Goal: Task Accomplishment & Management: Use online tool/utility

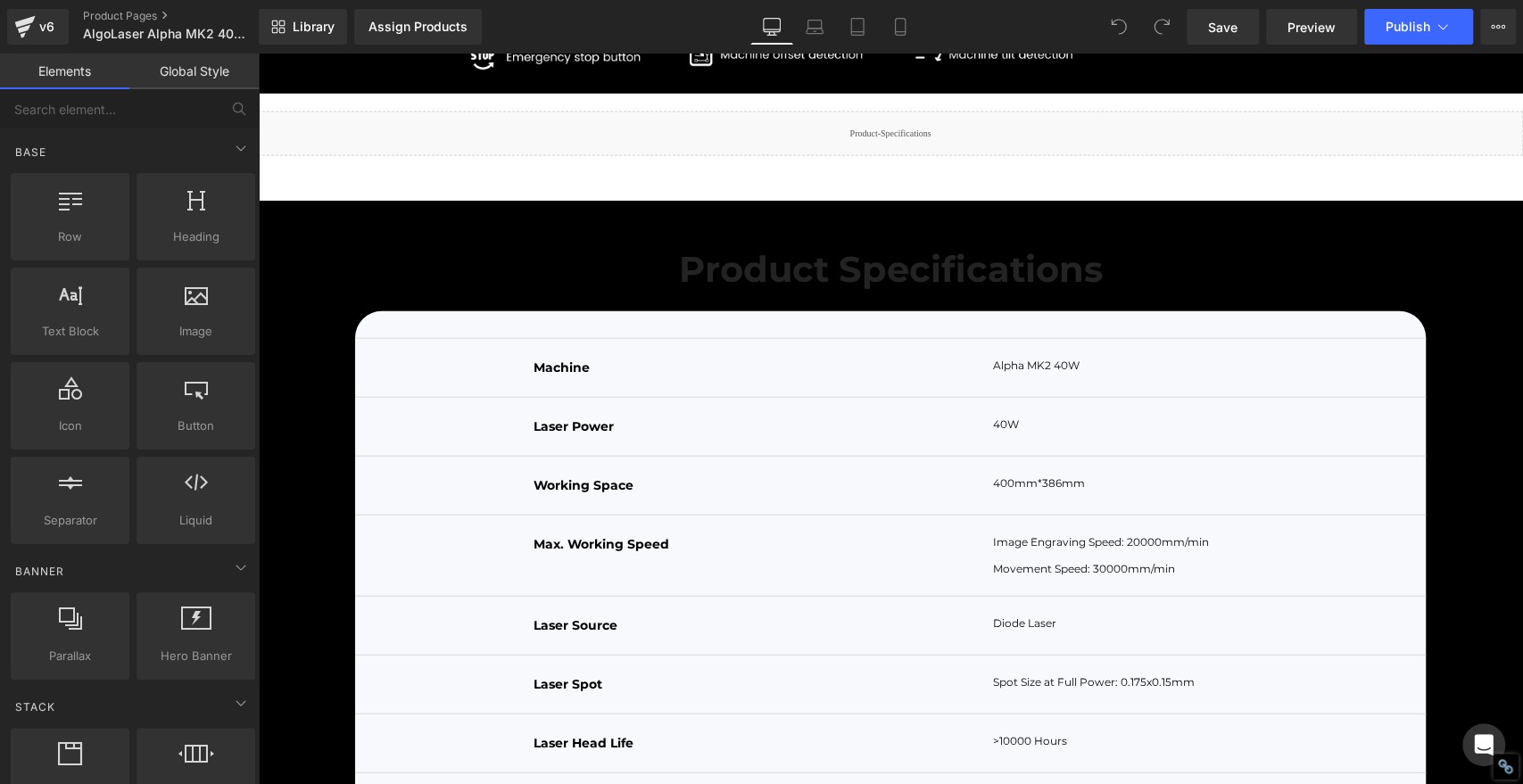
scroll to position [7137, 0]
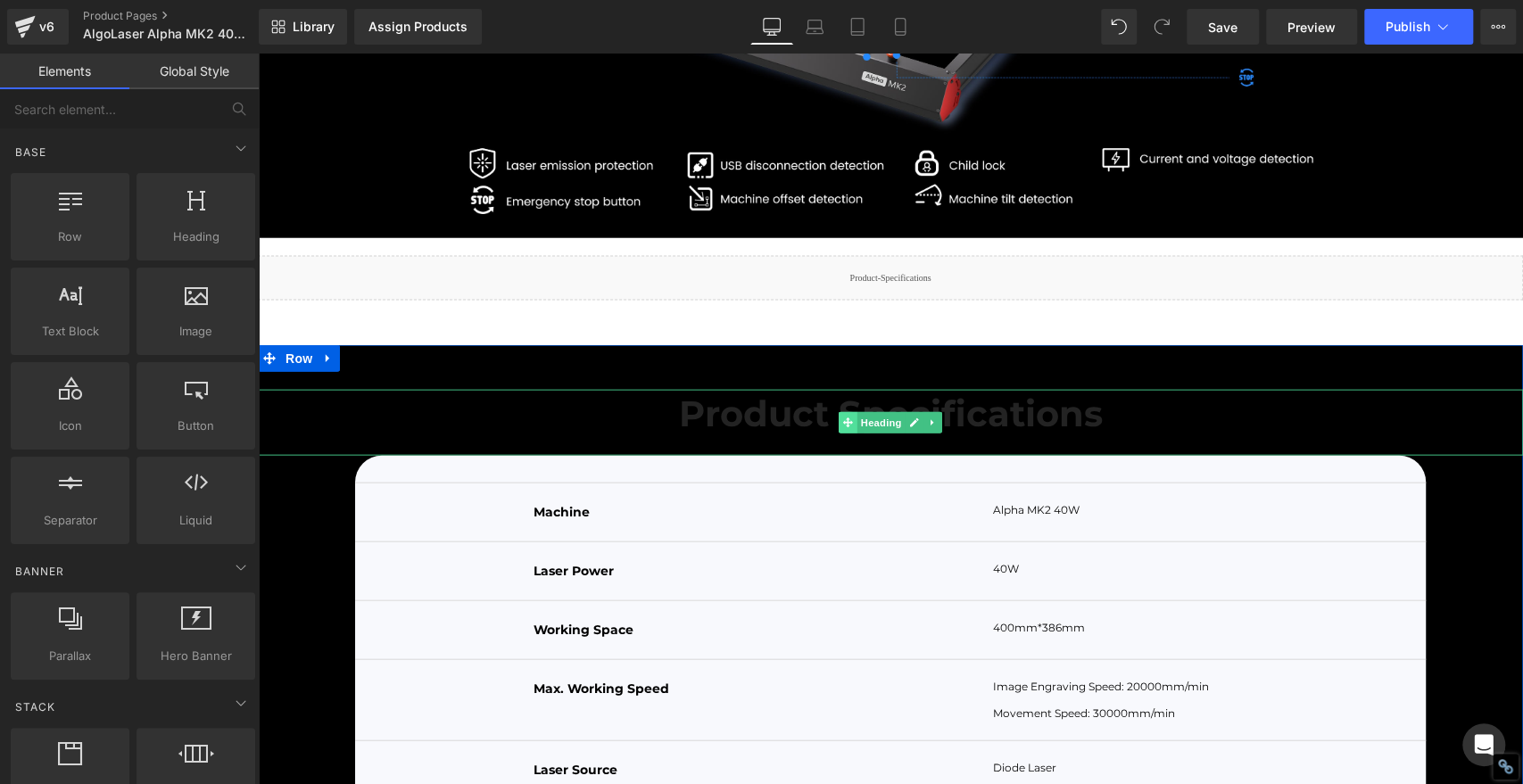
click at [849, 434] on span at bounding box center [848, 422] width 18 height 21
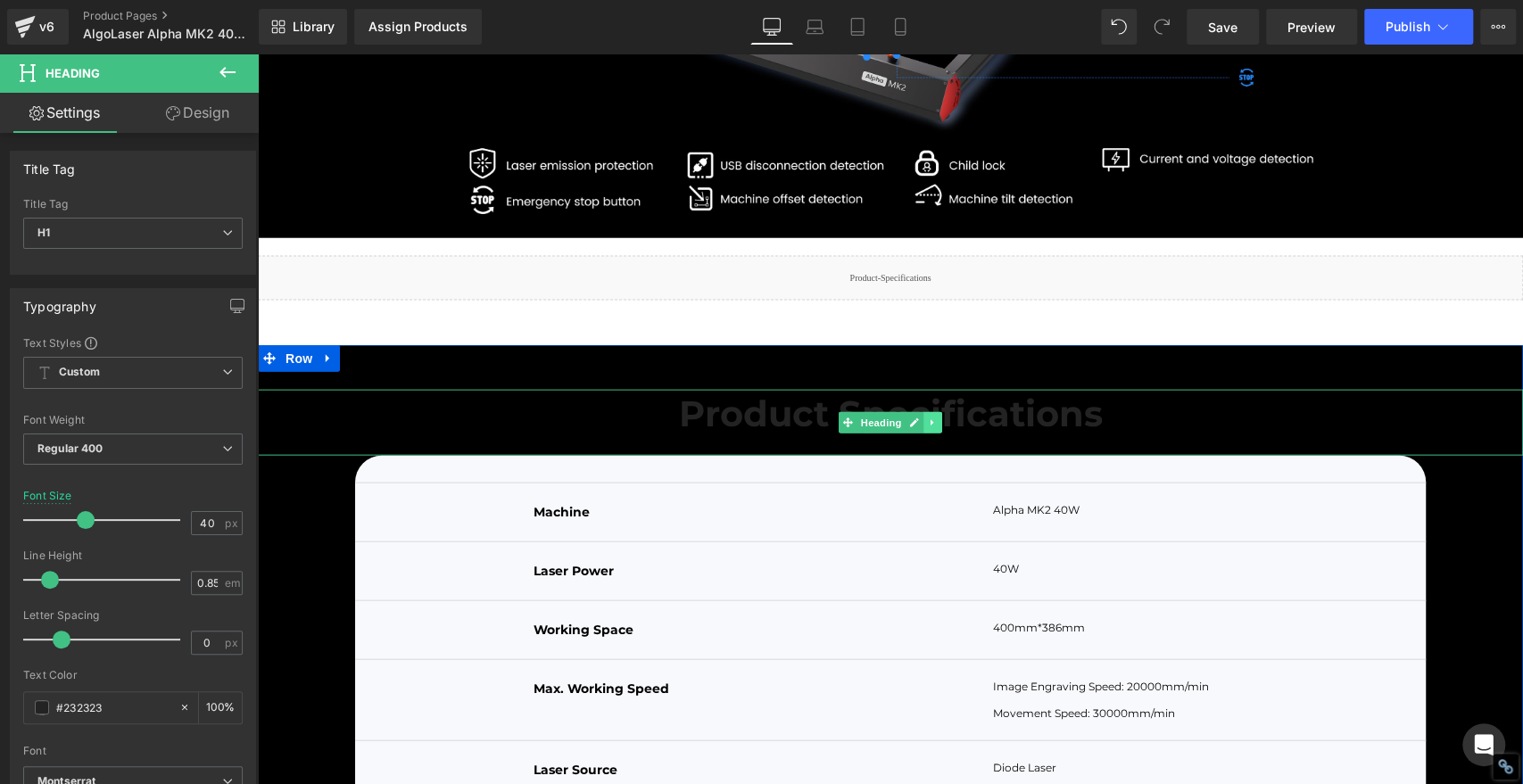
click at [923, 434] on link at bounding box center [932, 422] width 18 height 21
click at [915, 434] on link at bounding box center [924, 422] width 18 height 21
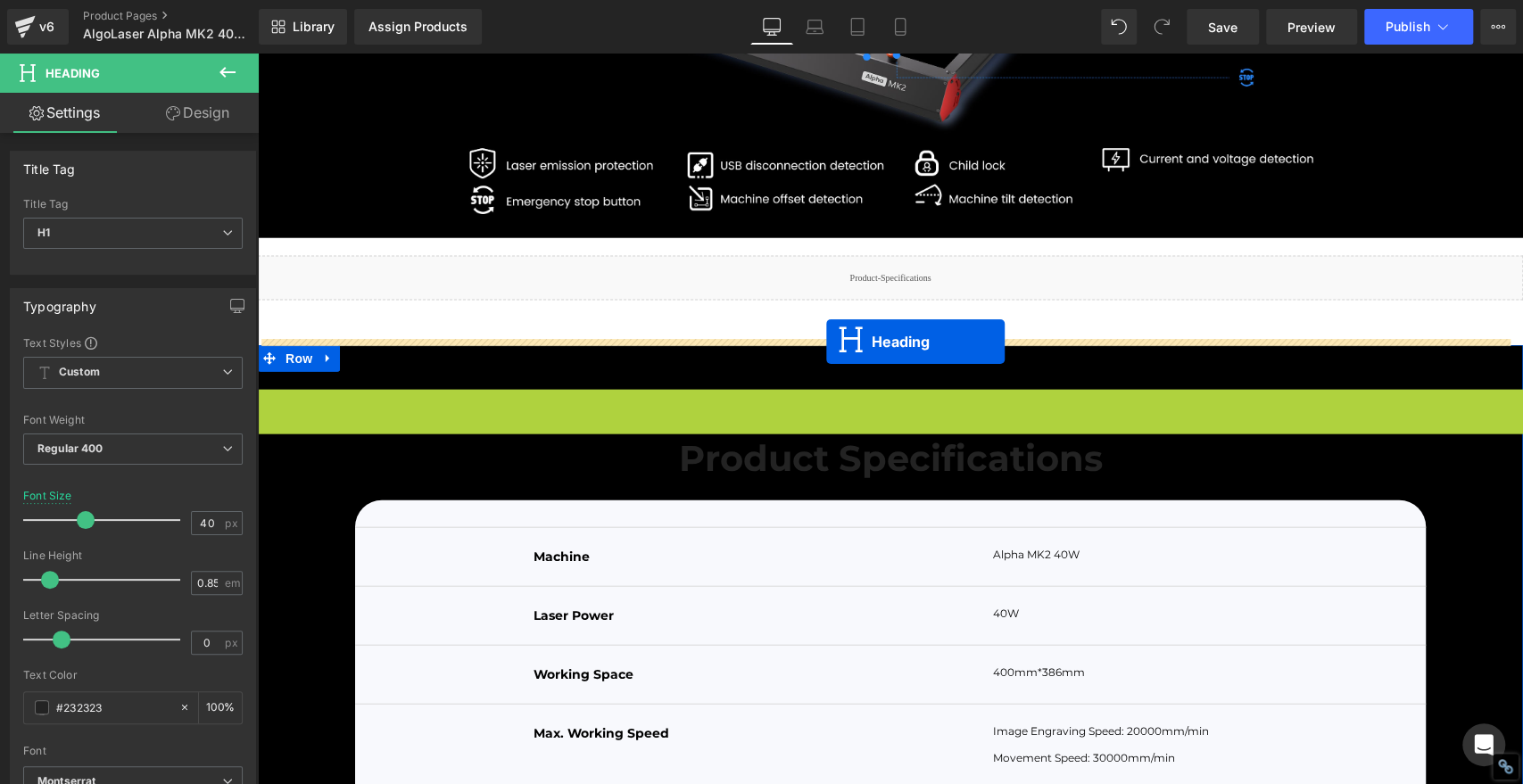
drag, startPoint x: 812, startPoint y: 458, endPoint x: 826, endPoint y: 342, distance: 116.8
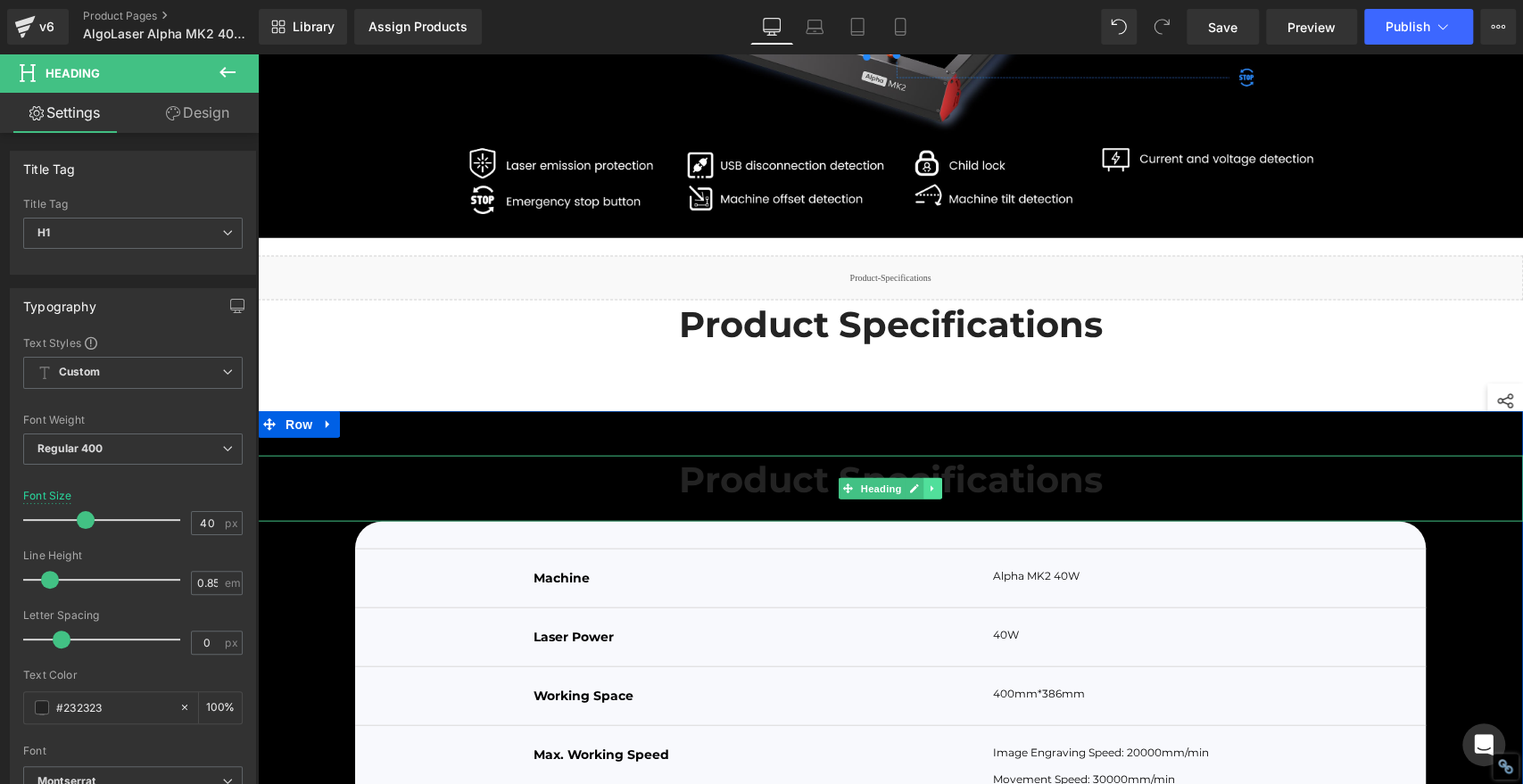
click at [931, 493] on icon at bounding box center [931, 489] width 3 height 6
click at [937, 493] on icon at bounding box center [942, 488] width 10 height 10
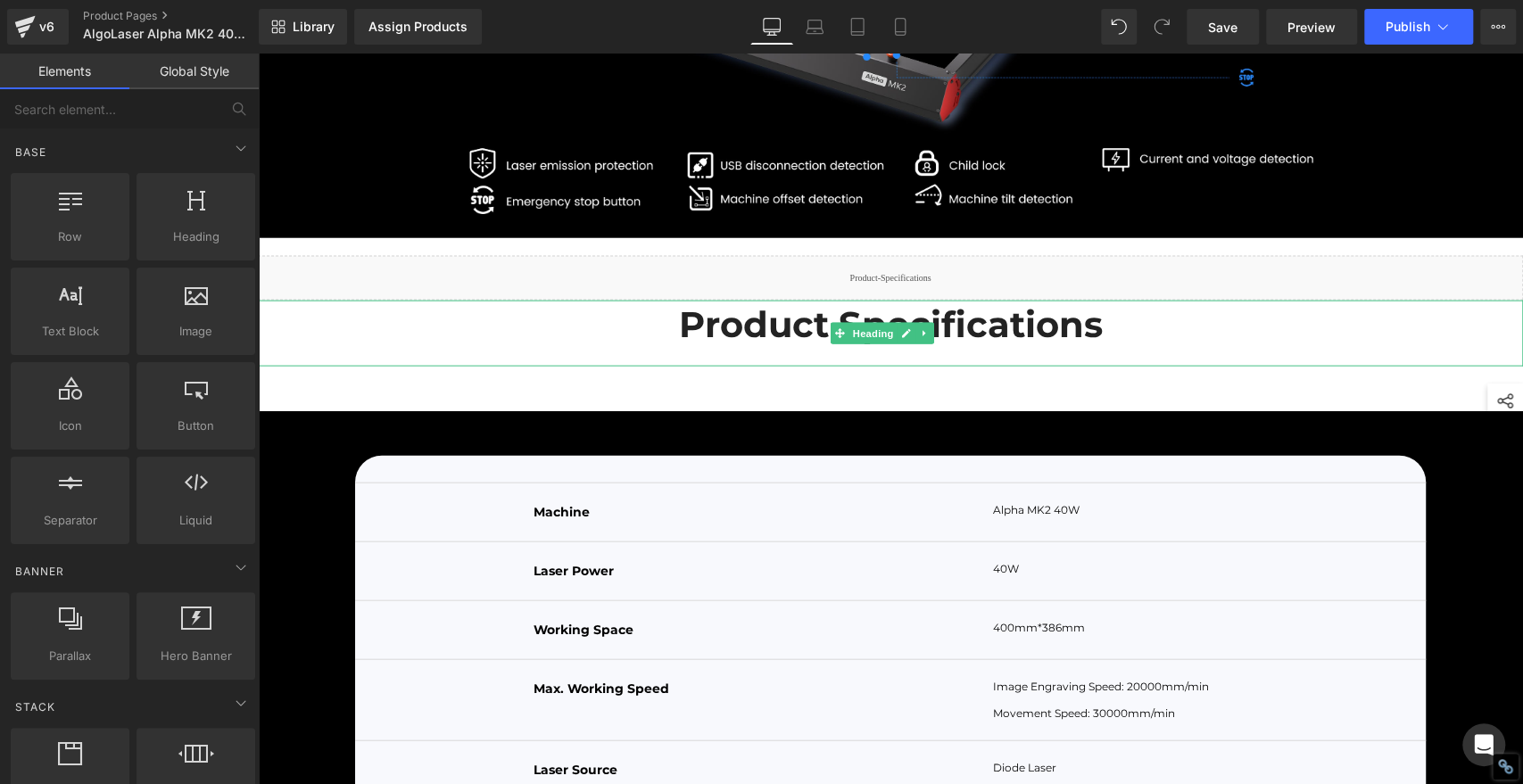
click at [1081, 346] on span "Product Specifications" at bounding box center [891, 323] width 424 height 43
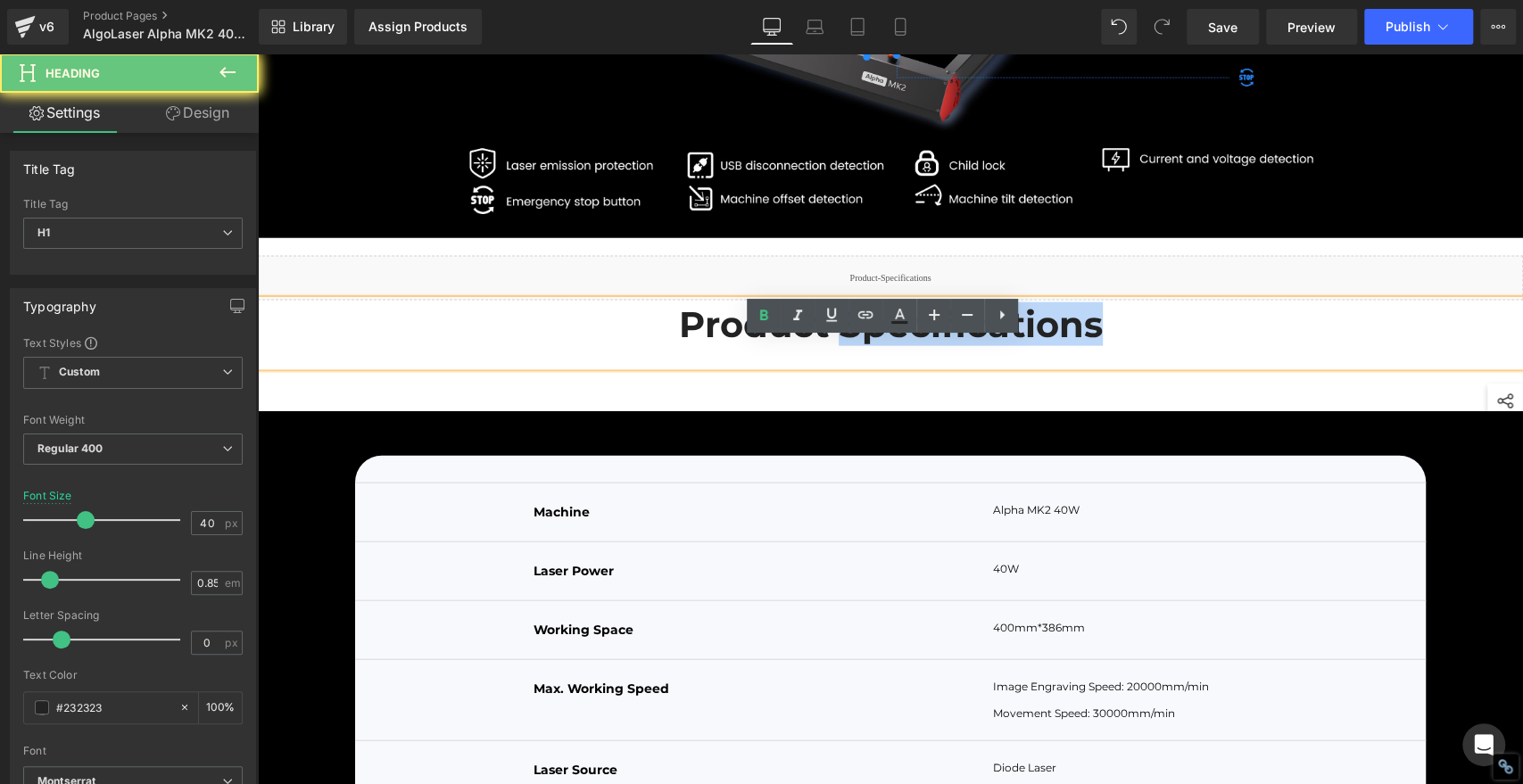
click at [1081, 346] on span "Product Specifications" at bounding box center [891, 323] width 424 height 43
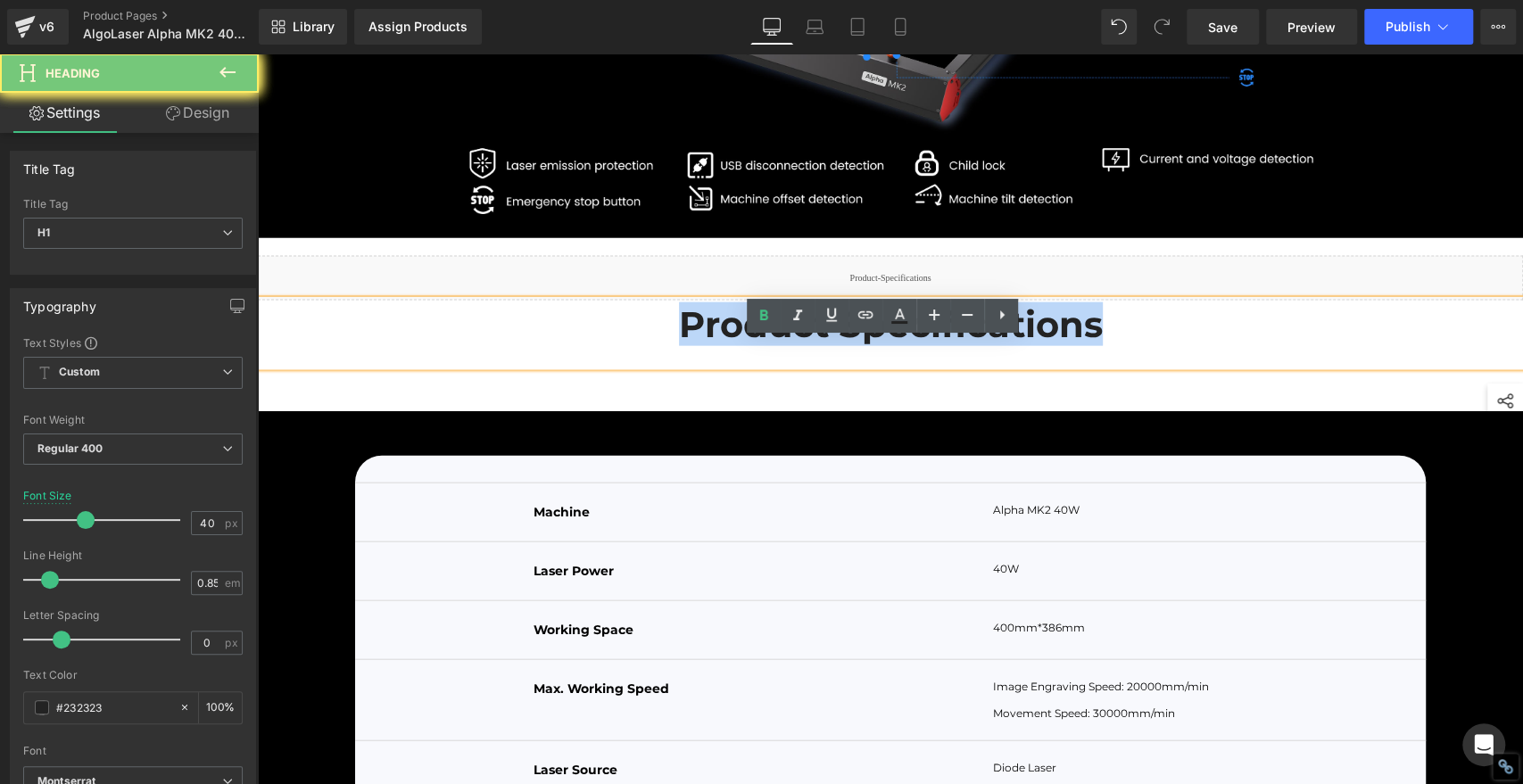
click at [1081, 346] on span "Product Specifications" at bounding box center [891, 323] width 424 height 43
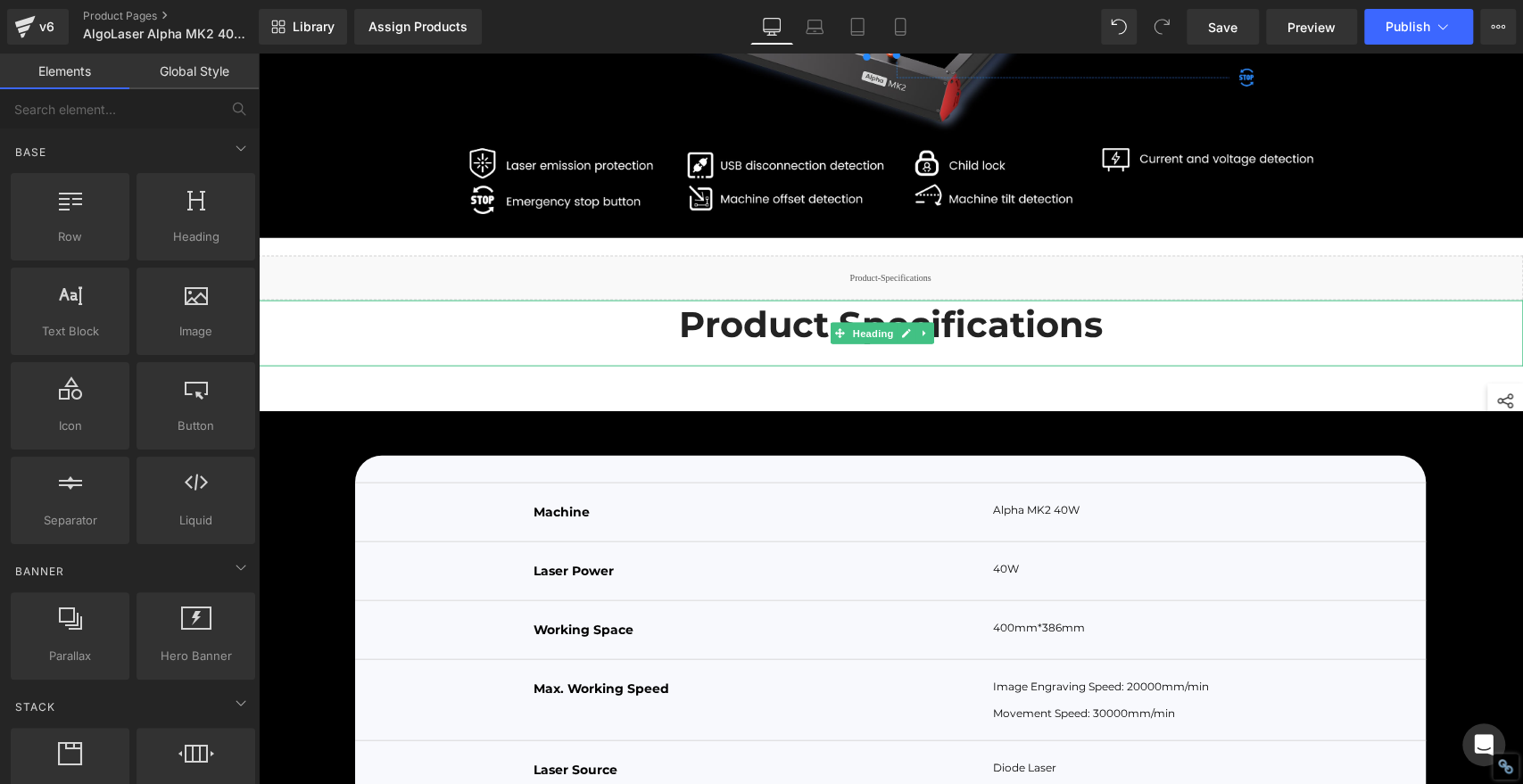
click at [491, 367] on div "Product Specifications" at bounding box center [890, 333] width 1265 height 66
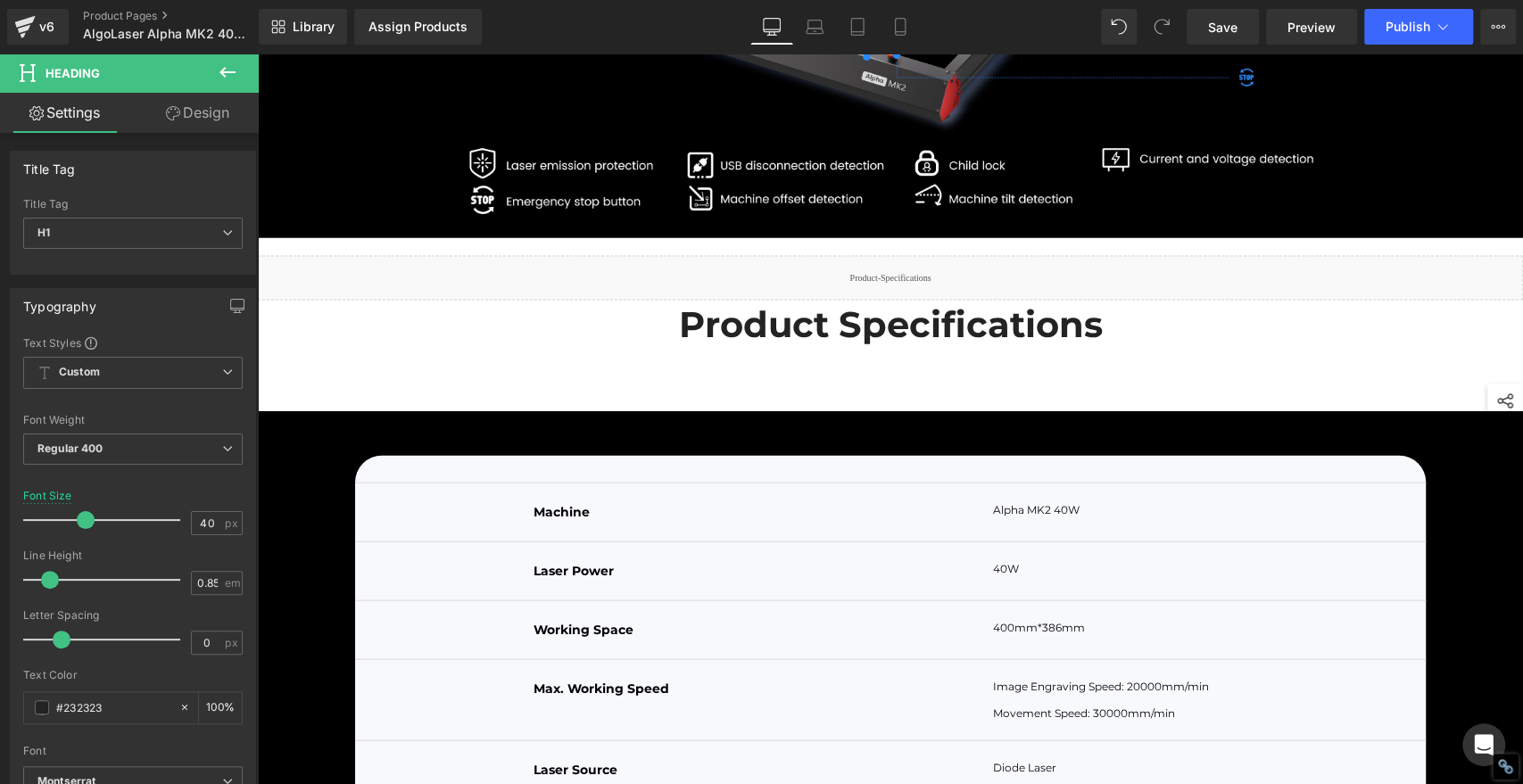
click at [213, 105] on link "Design" at bounding box center [197, 113] width 129 height 41
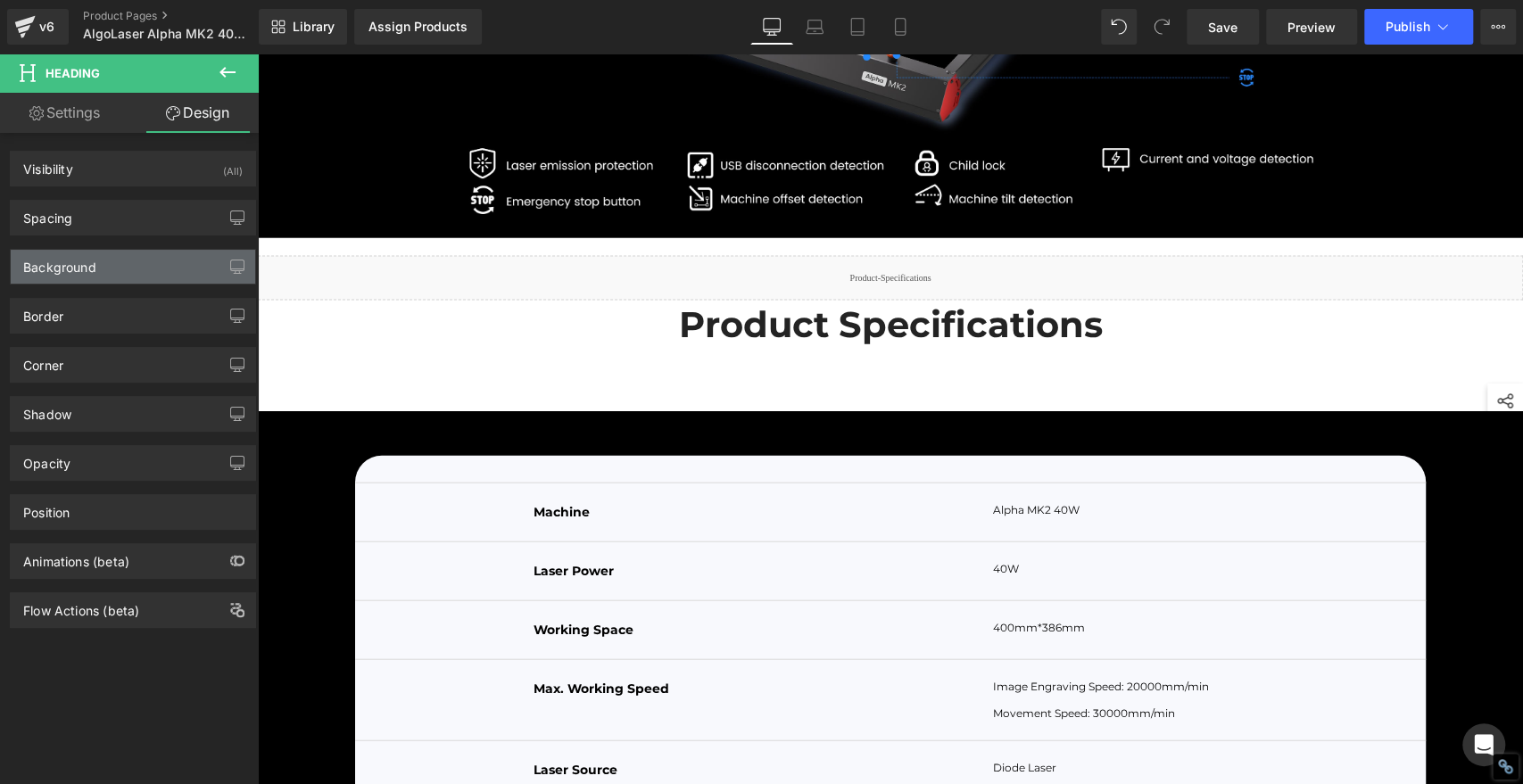
click at [89, 262] on div "Background" at bounding box center [59, 262] width 73 height 25
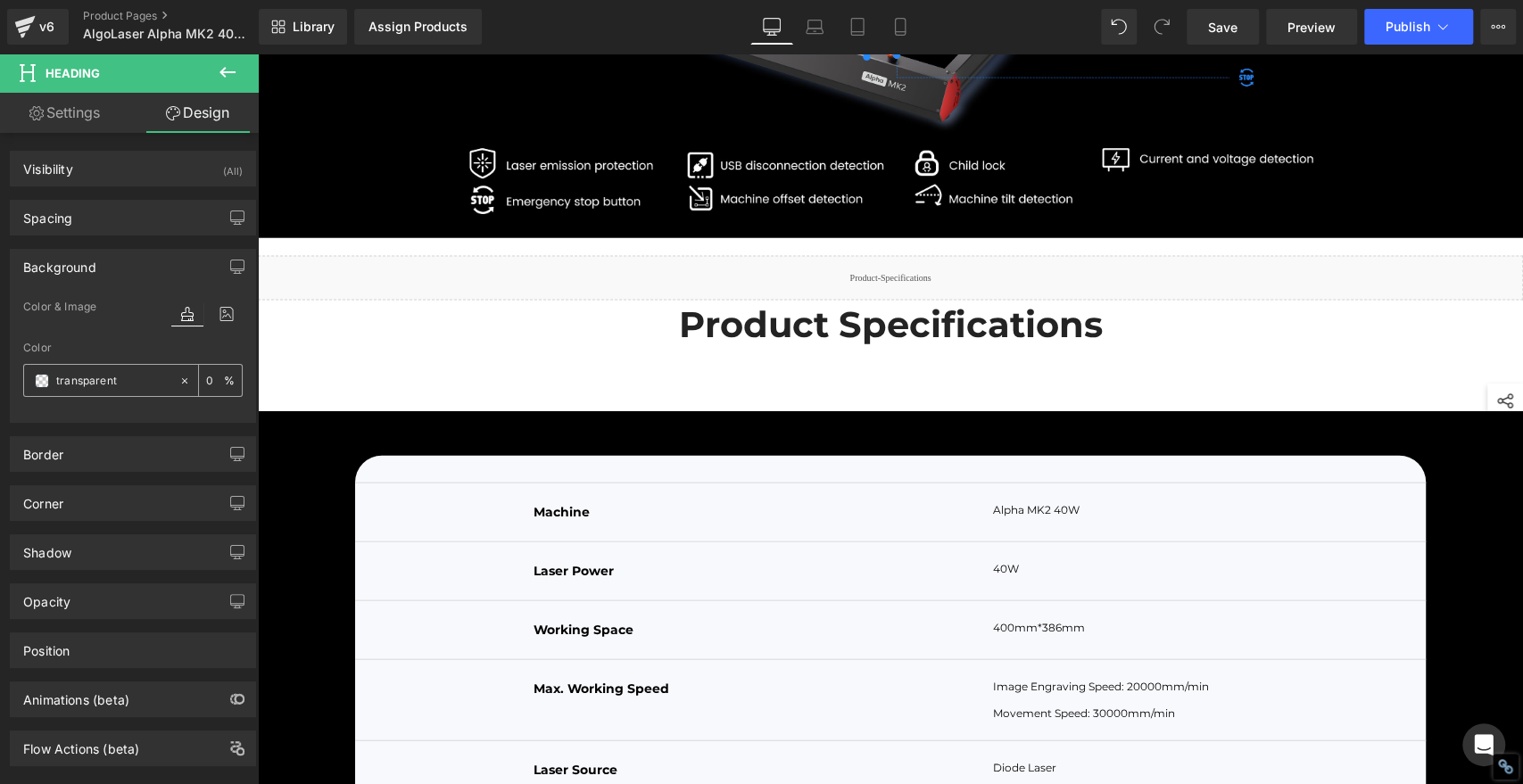
click at [42, 383] on span at bounding box center [41, 380] width 14 height 14
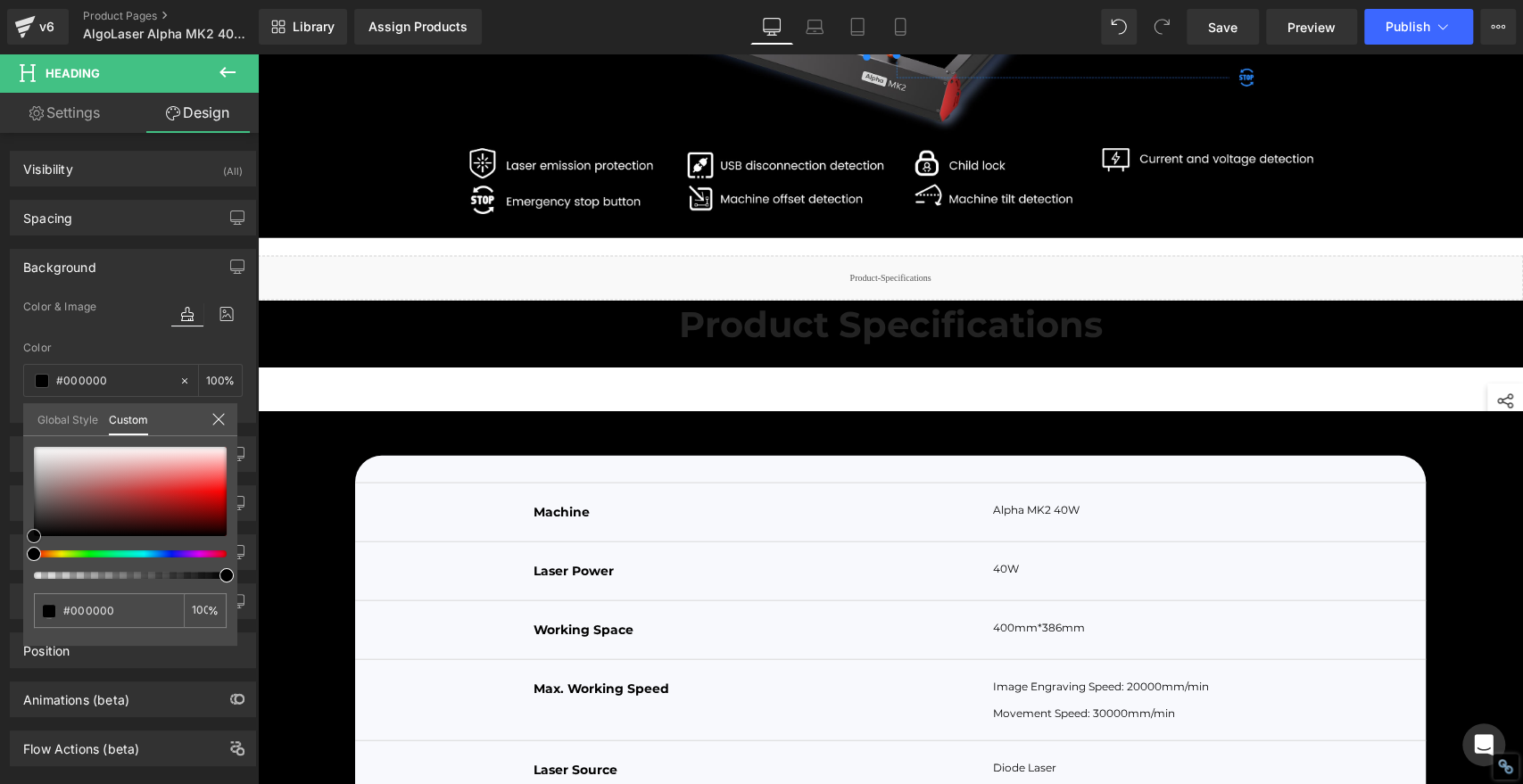
drag, startPoint x: 36, startPoint y: 530, endPoint x: 17, endPoint y: 534, distance: 19.4
click at [18, 423] on div "Background Color & Image color Color transparent 0 % Image Replace Image Upload…" at bounding box center [134, 329] width 267 height 187
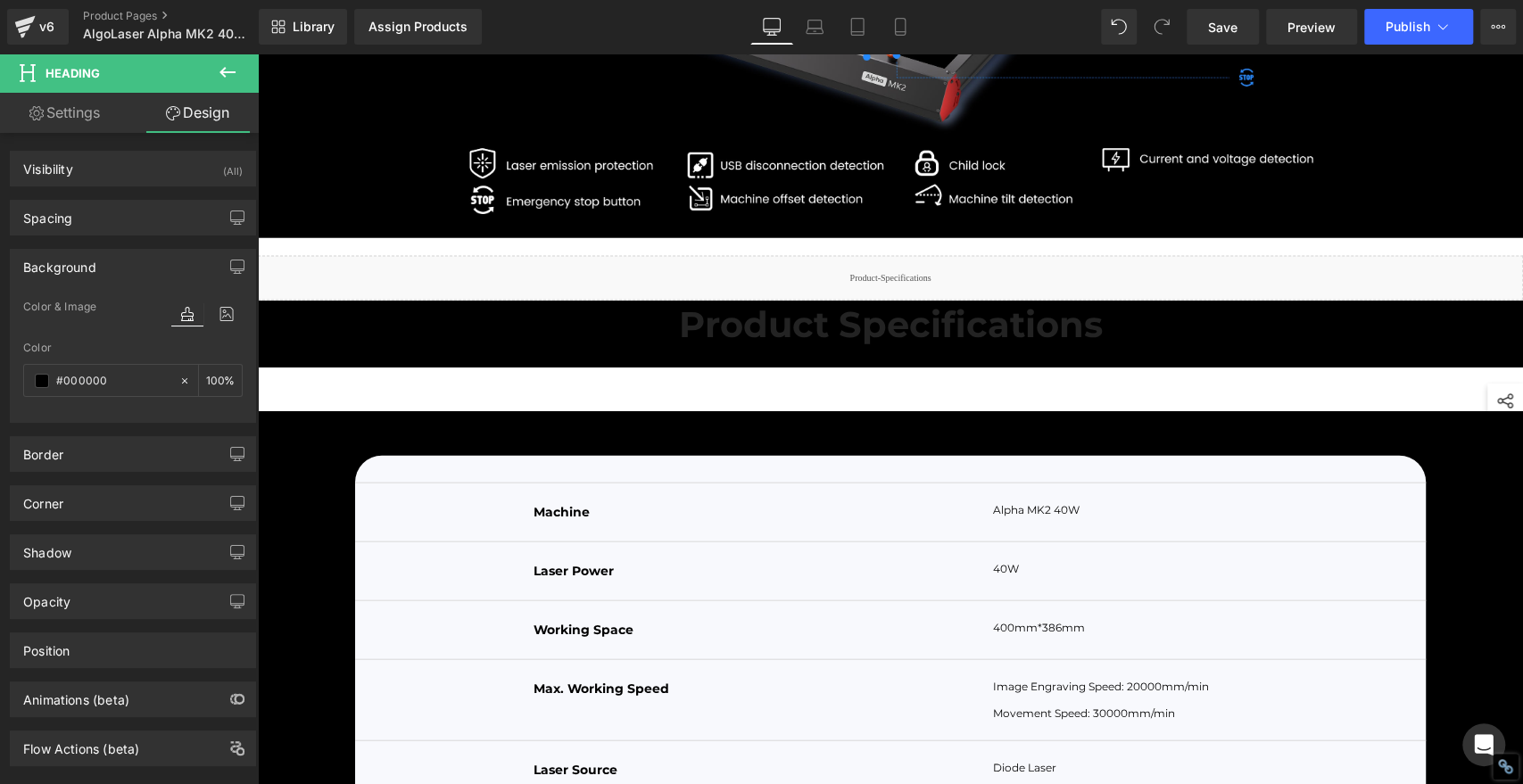
click at [768, 346] on span "Product Specifications" at bounding box center [891, 323] width 424 height 43
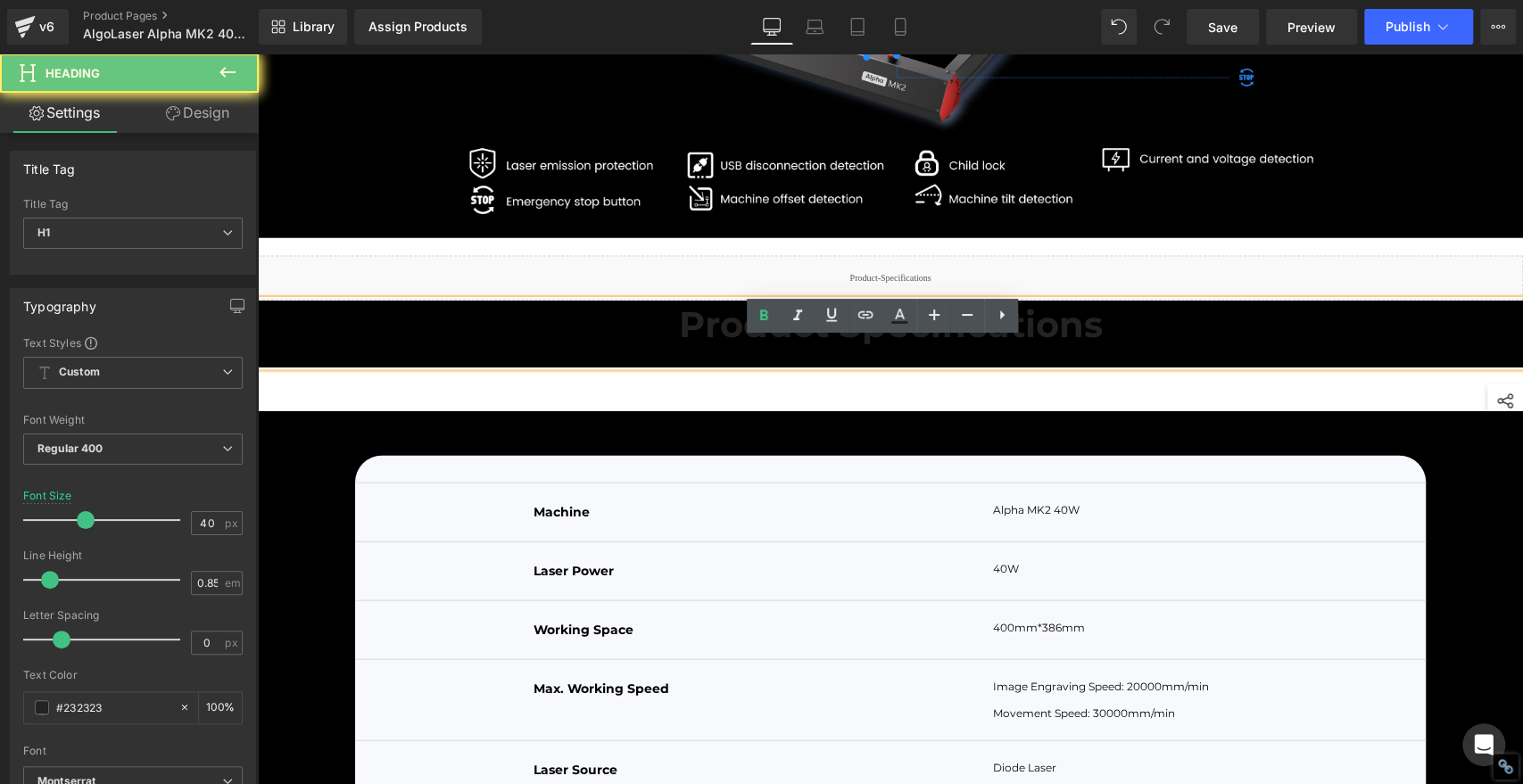
click at [770, 346] on span "Product Specifications" at bounding box center [891, 323] width 424 height 43
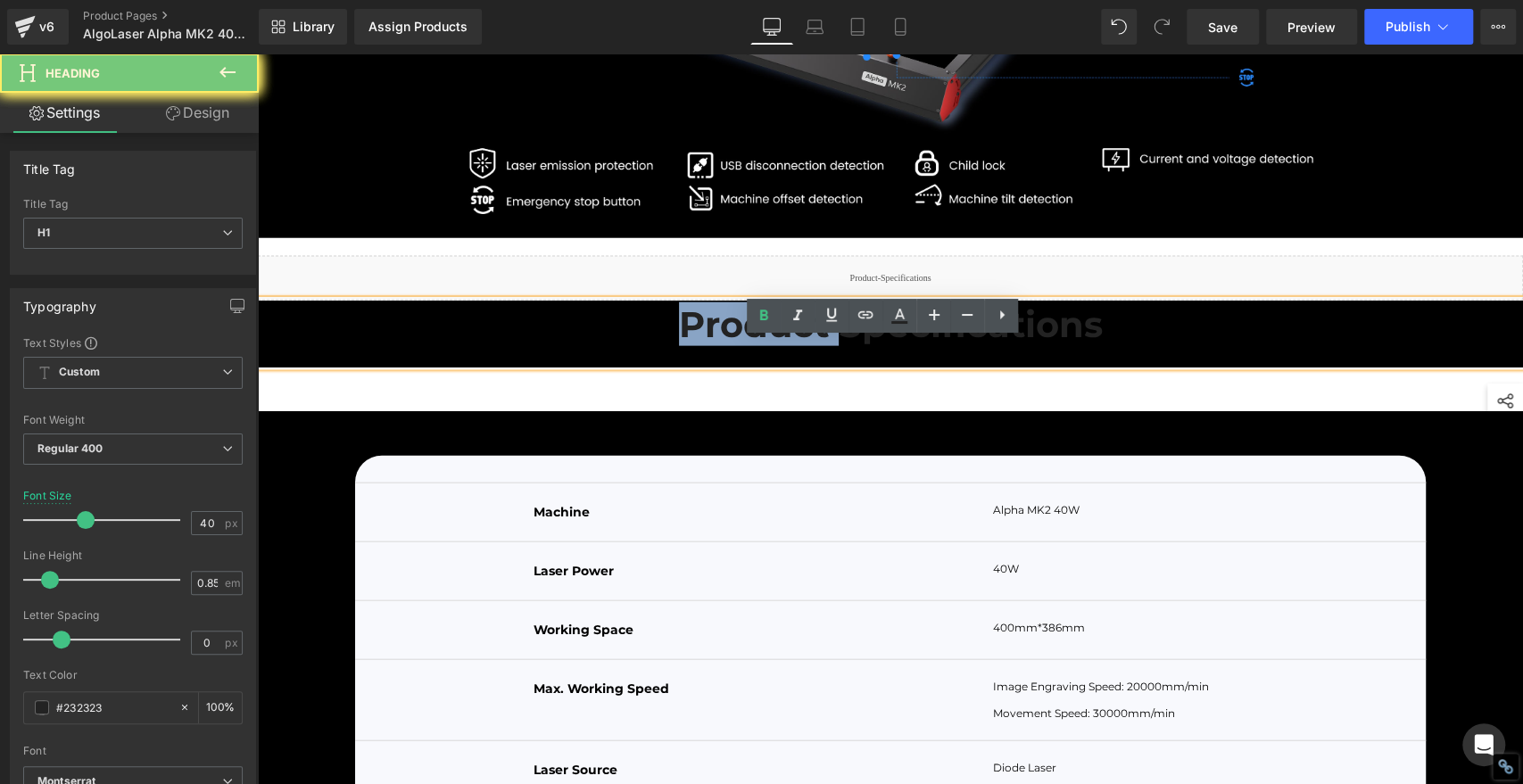
click at [770, 346] on span "Product Specifications" at bounding box center [891, 323] width 424 height 43
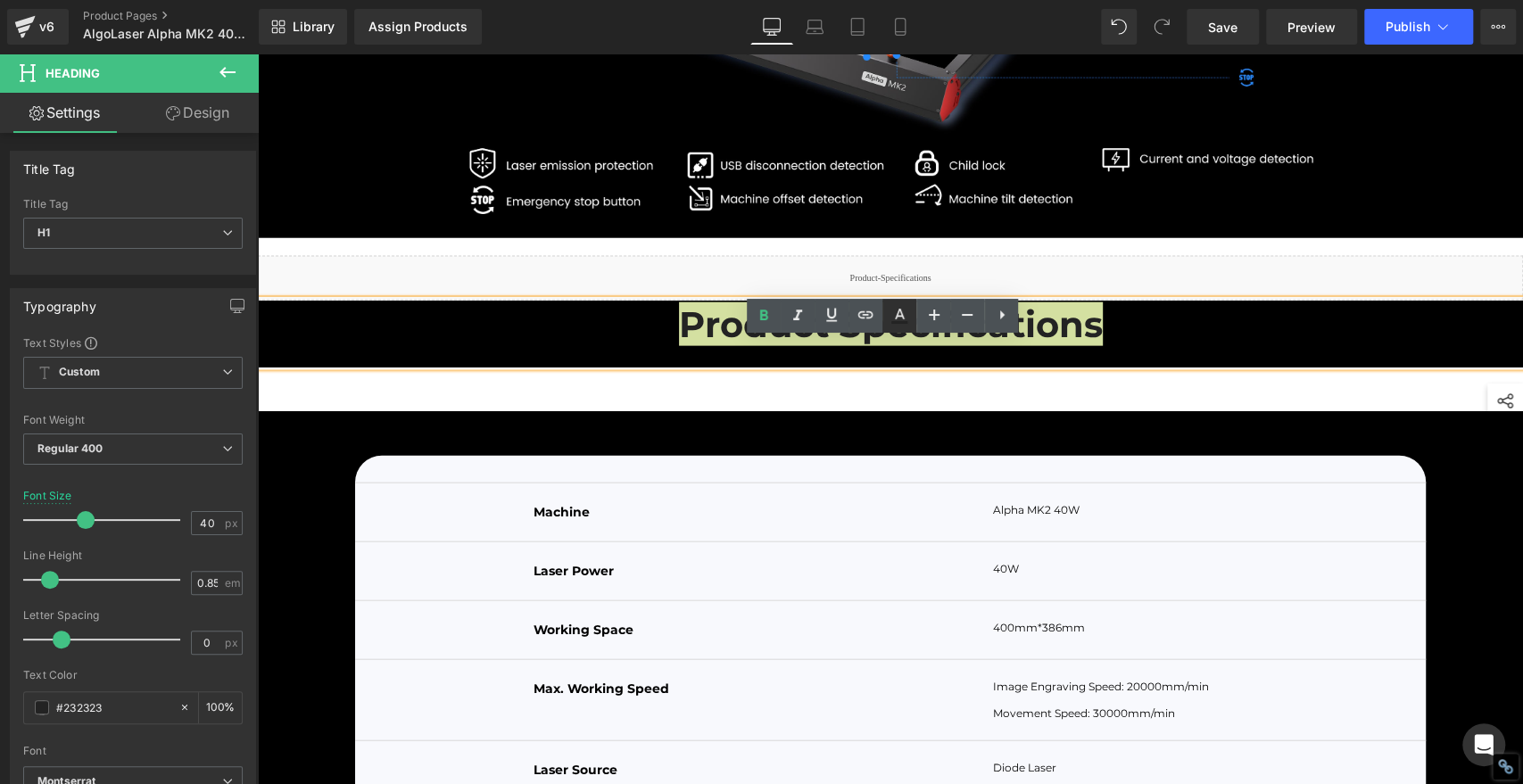
click at [908, 318] on icon at bounding box center [898, 315] width 21 height 21
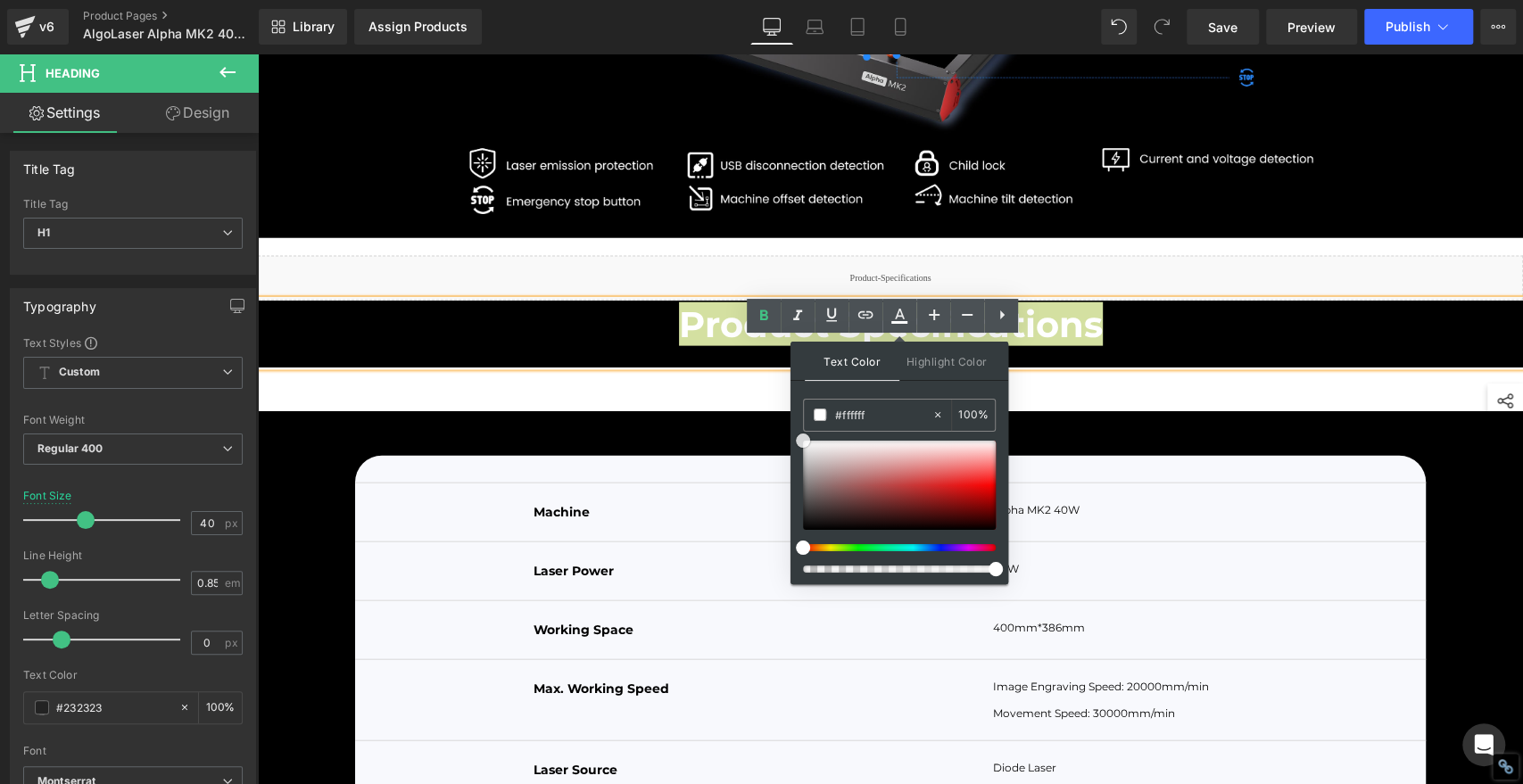
drag, startPoint x: 803, startPoint y: 509, endPoint x: 791, endPoint y: 427, distance: 82.9
click at [791, 427] on div "Text Color Highlight Color #333333 #333333 100 % none 0 %" at bounding box center [899, 462] width 217 height 242
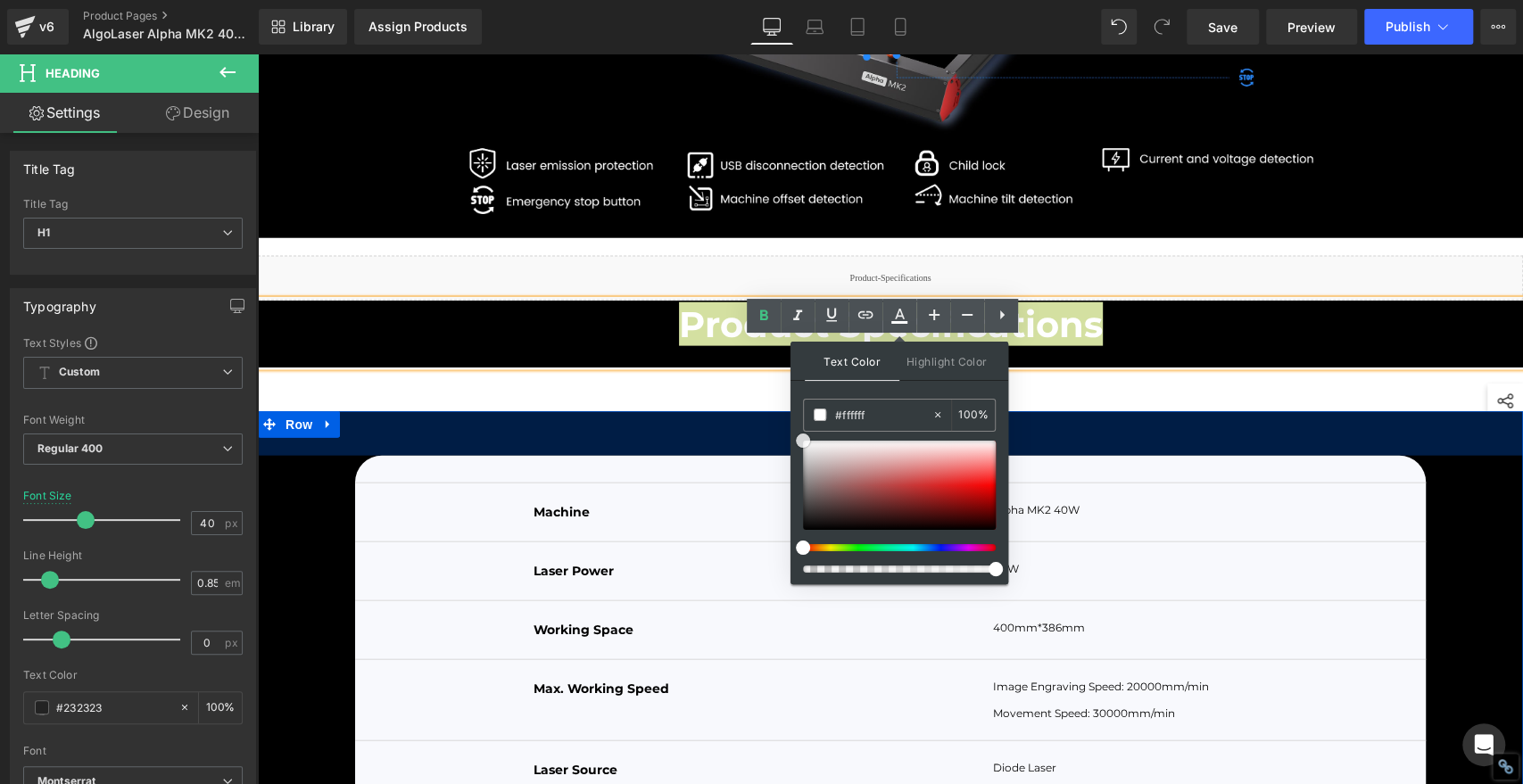
click at [1147, 456] on div "50px" at bounding box center [890, 433] width 1265 height 44
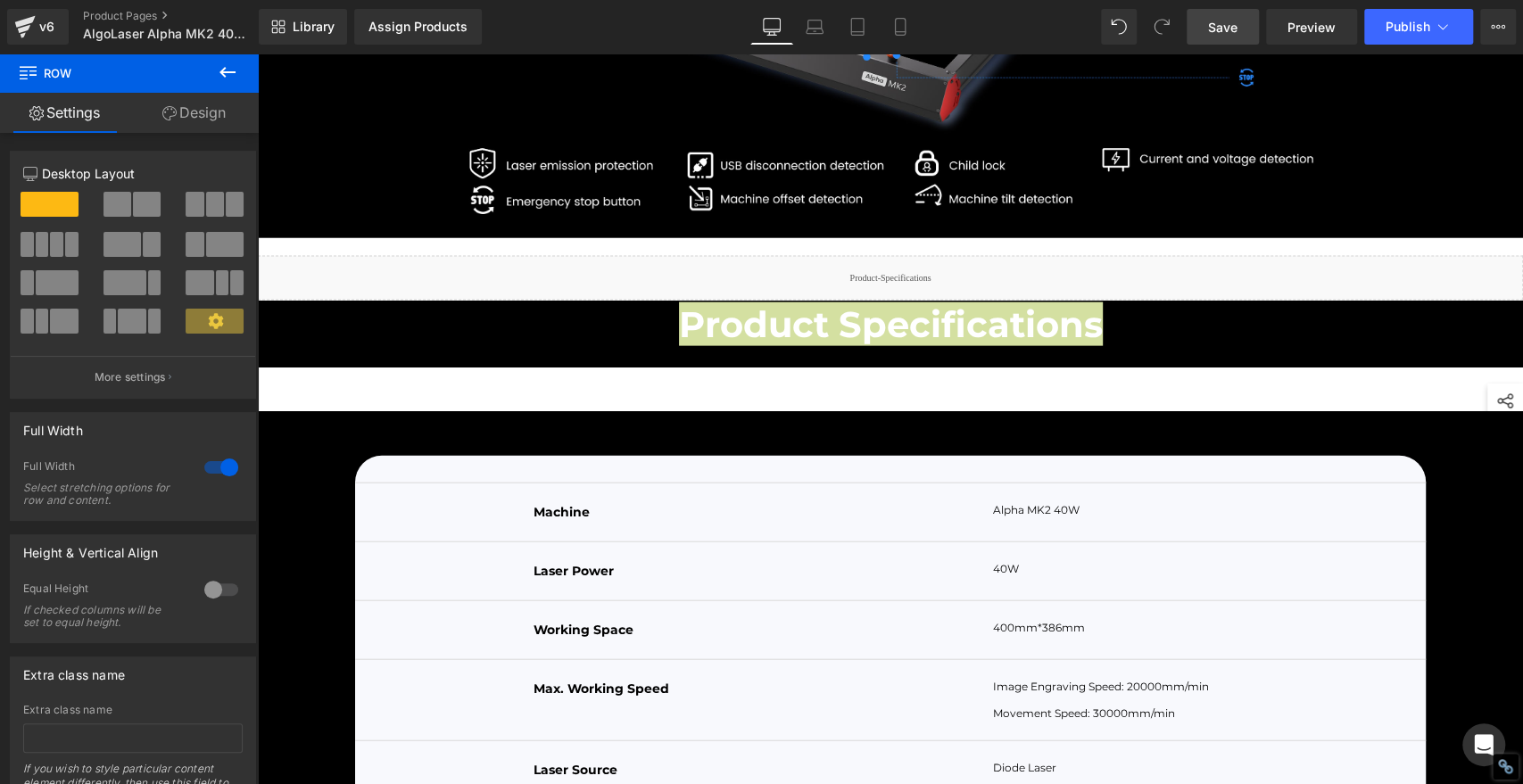
drag, startPoint x: 1232, startPoint y: 24, endPoint x: 901, endPoint y: 226, distance: 387.8
click at [1232, 24] on span "Save" at bounding box center [1223, 27] width 29 height 18
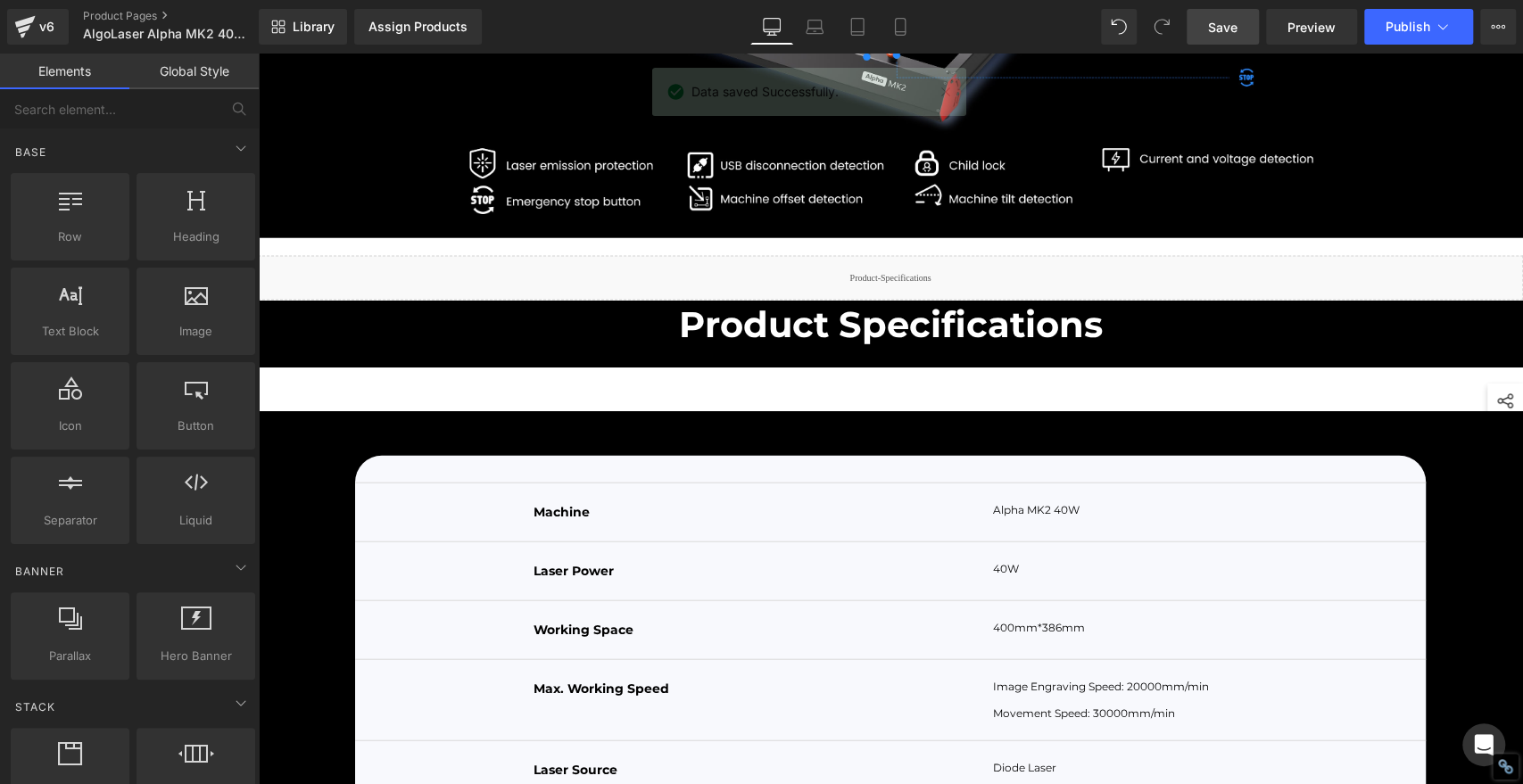
drag, startPoint x: 1224, startPoint y: 27, endPoint x: 1228, endPoint y: 47, distance: 20.4
click at [1224, 27] on span "Save" at bounding box center [1223, 27] width 29 height 18
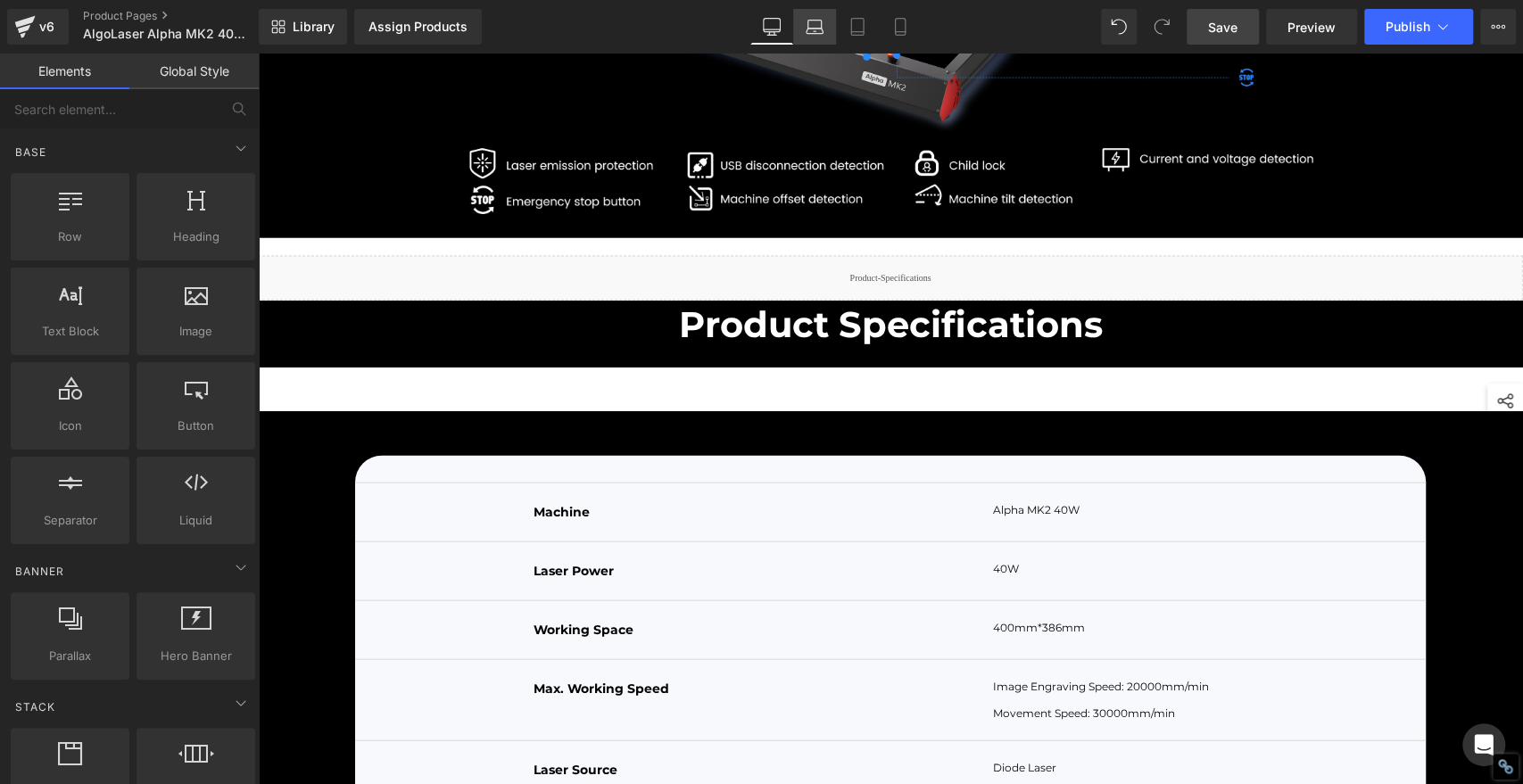
click at [814, 29] on icon at bounding box center [814, 26] width 18 height 18
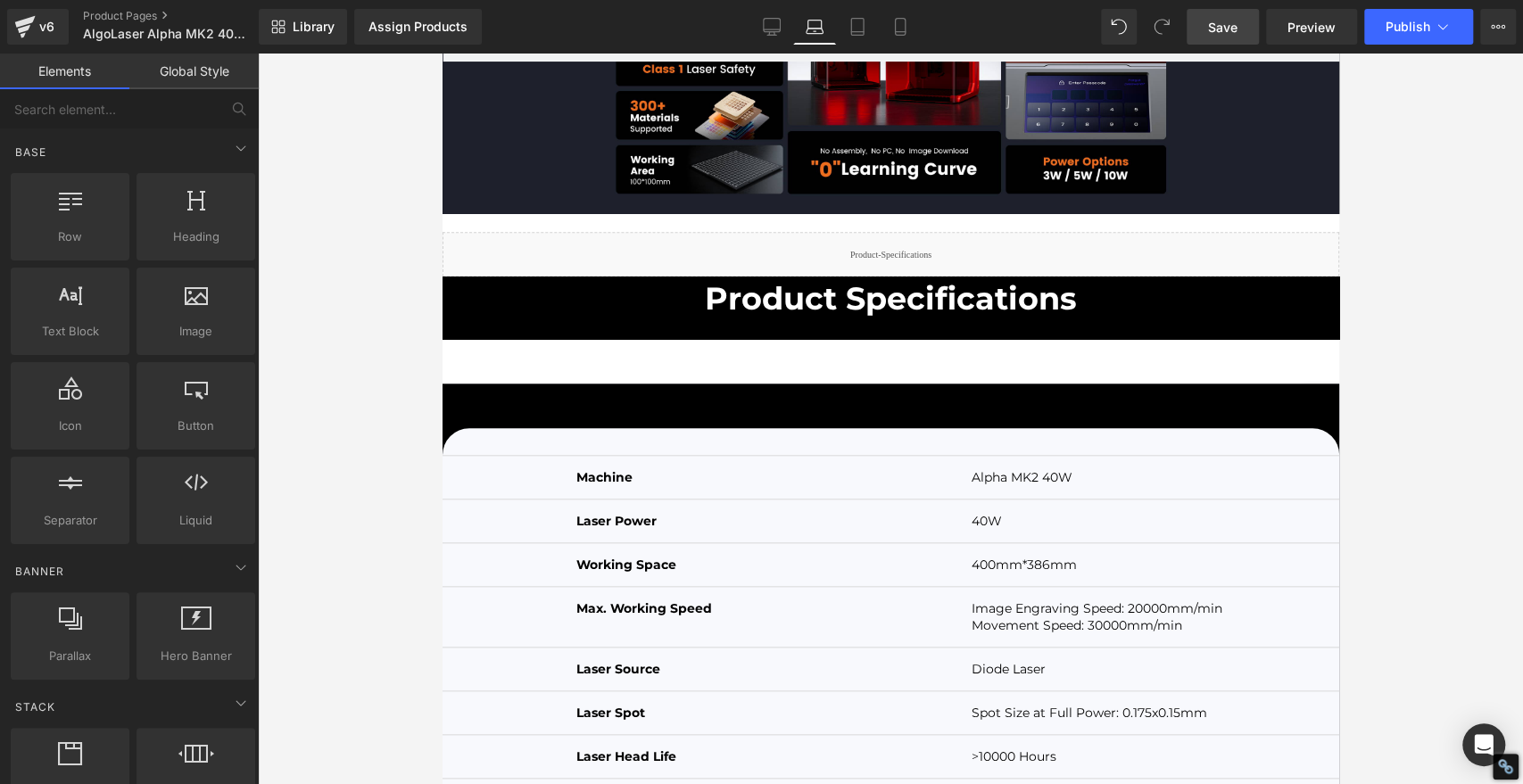
scroll to position [5192, 0]
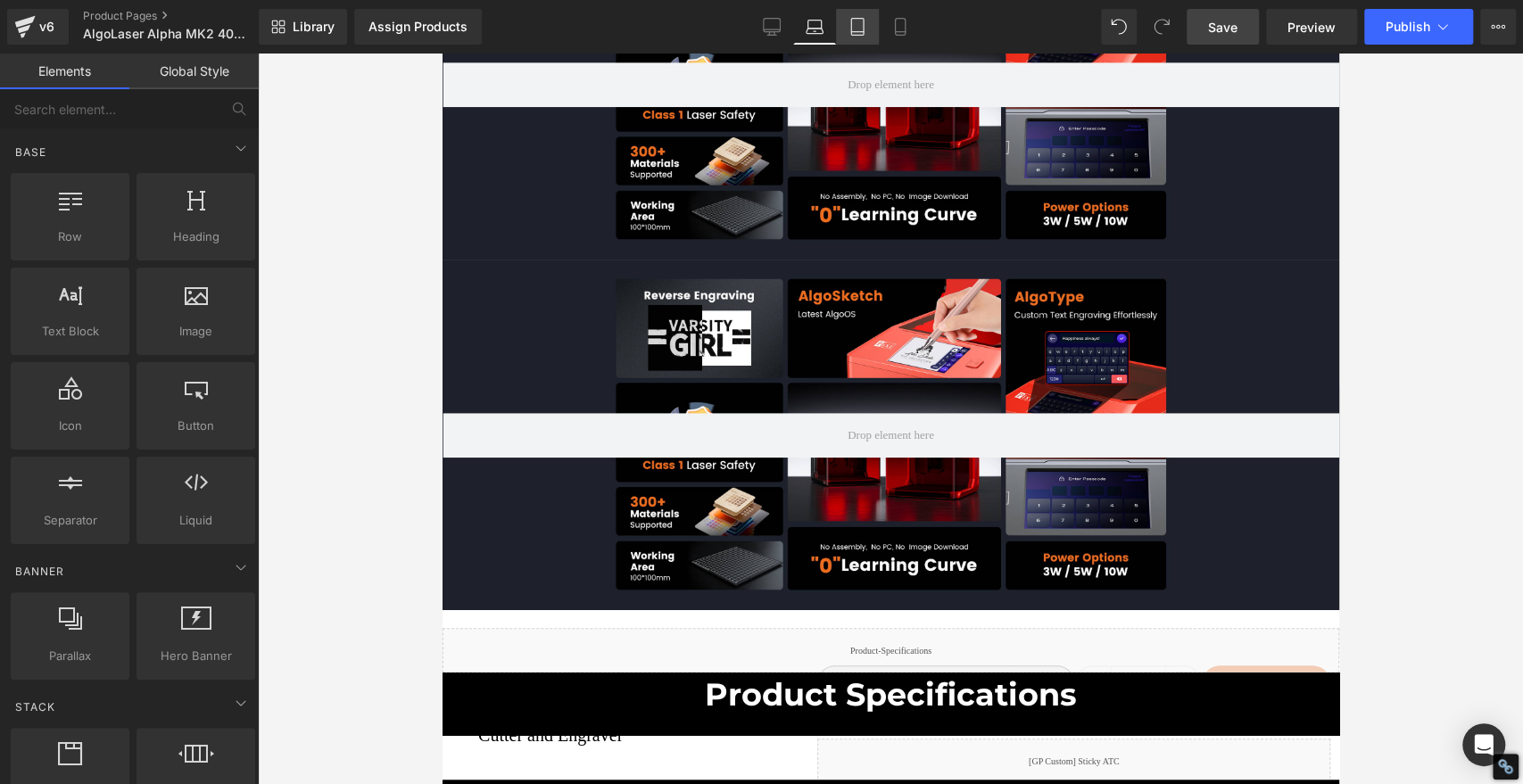
click at [853, 21] on icon at bounding box center [857, 26] width 18 height 18
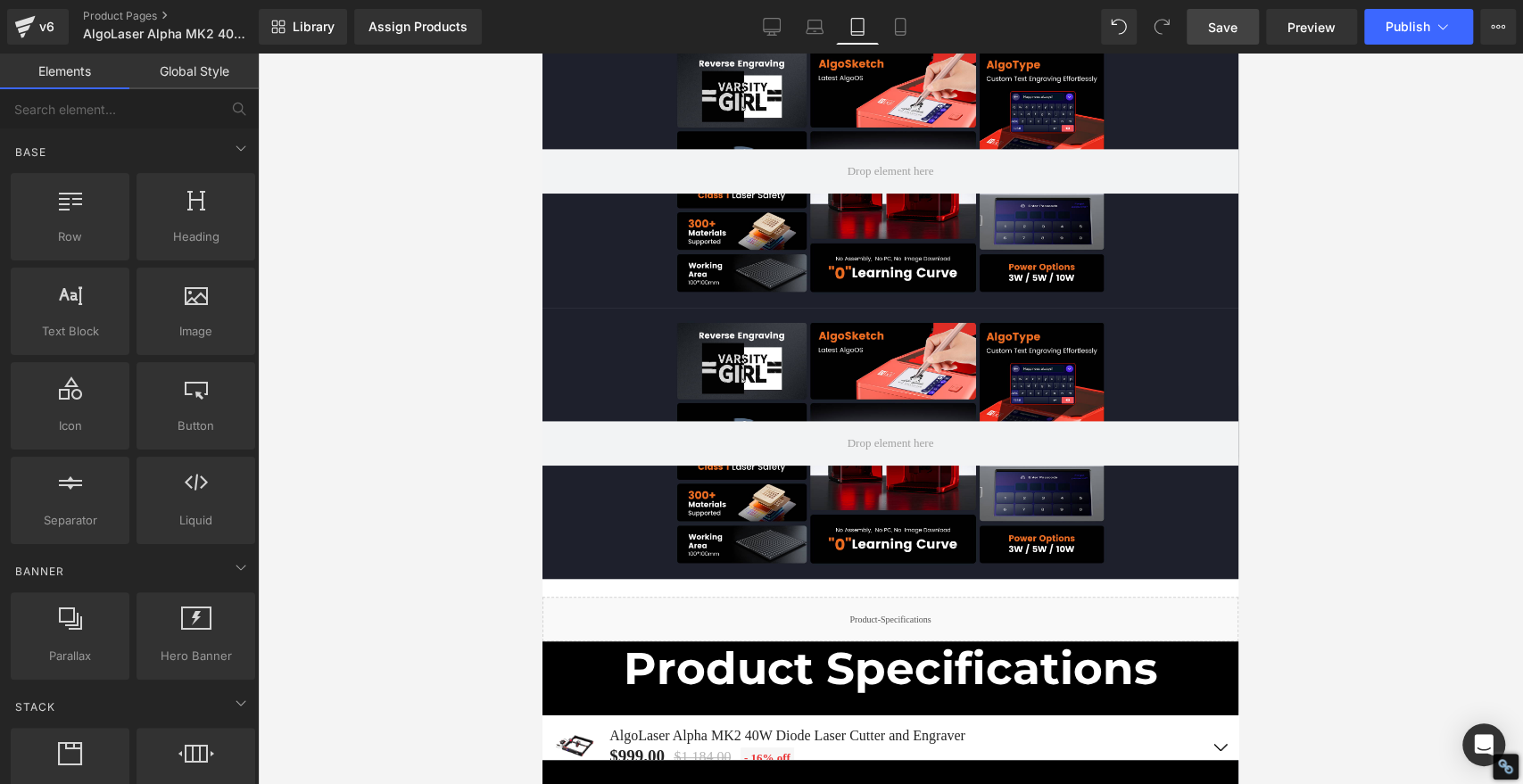
scroll to position [5154, 0]
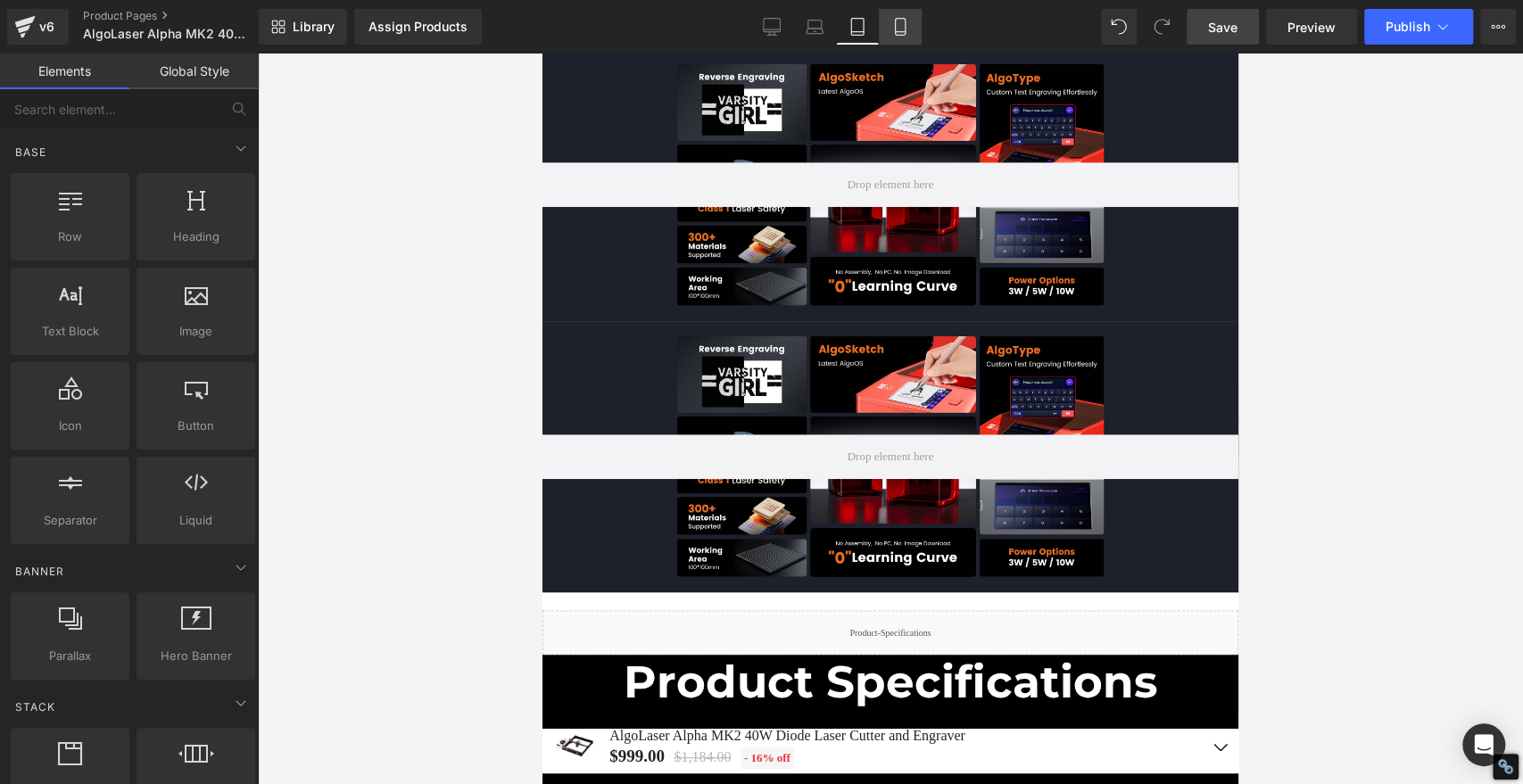
click at [896, 27] on icon at bounding box center [899, 26] width 18 height 18
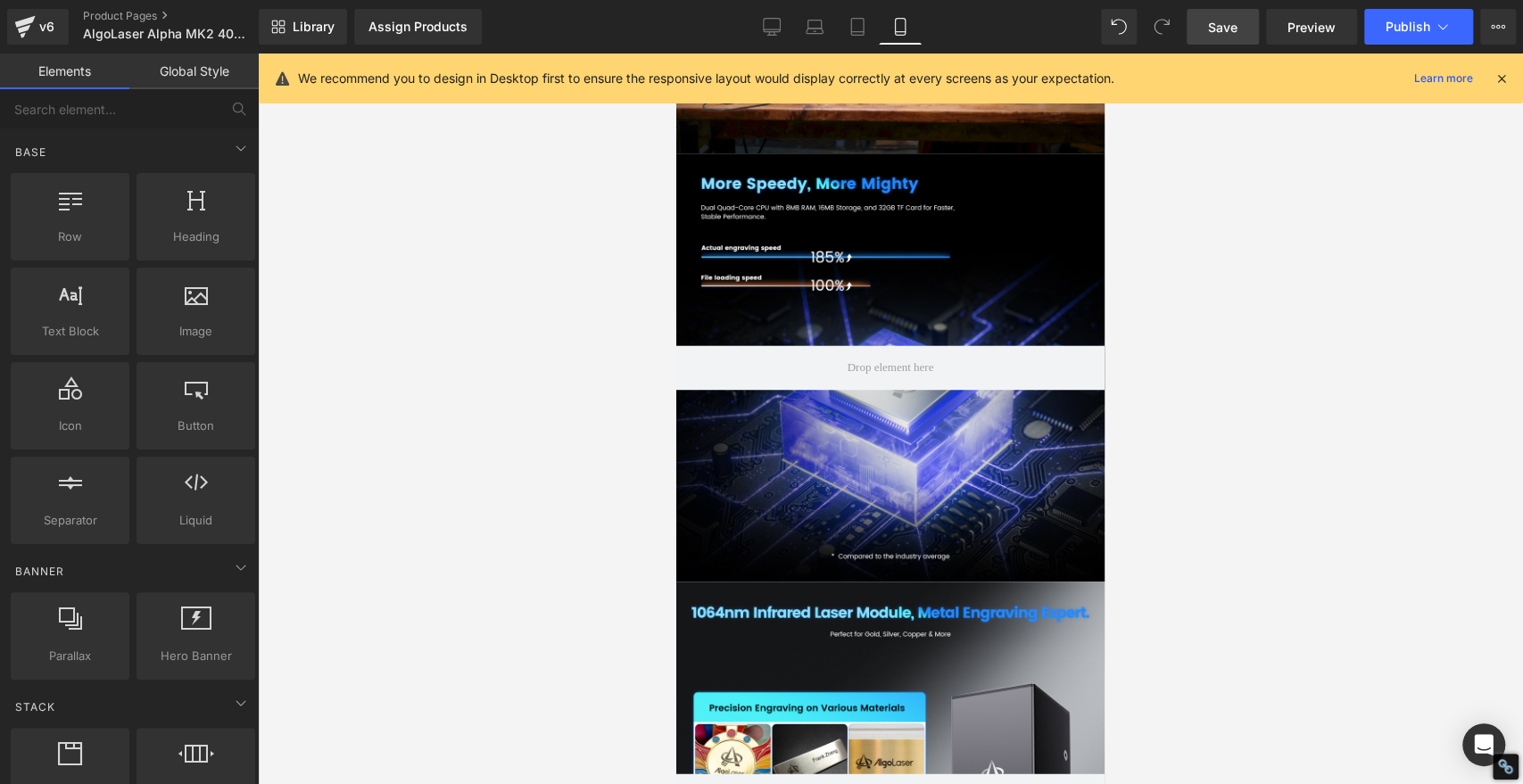
scroll to position [6538, 0]
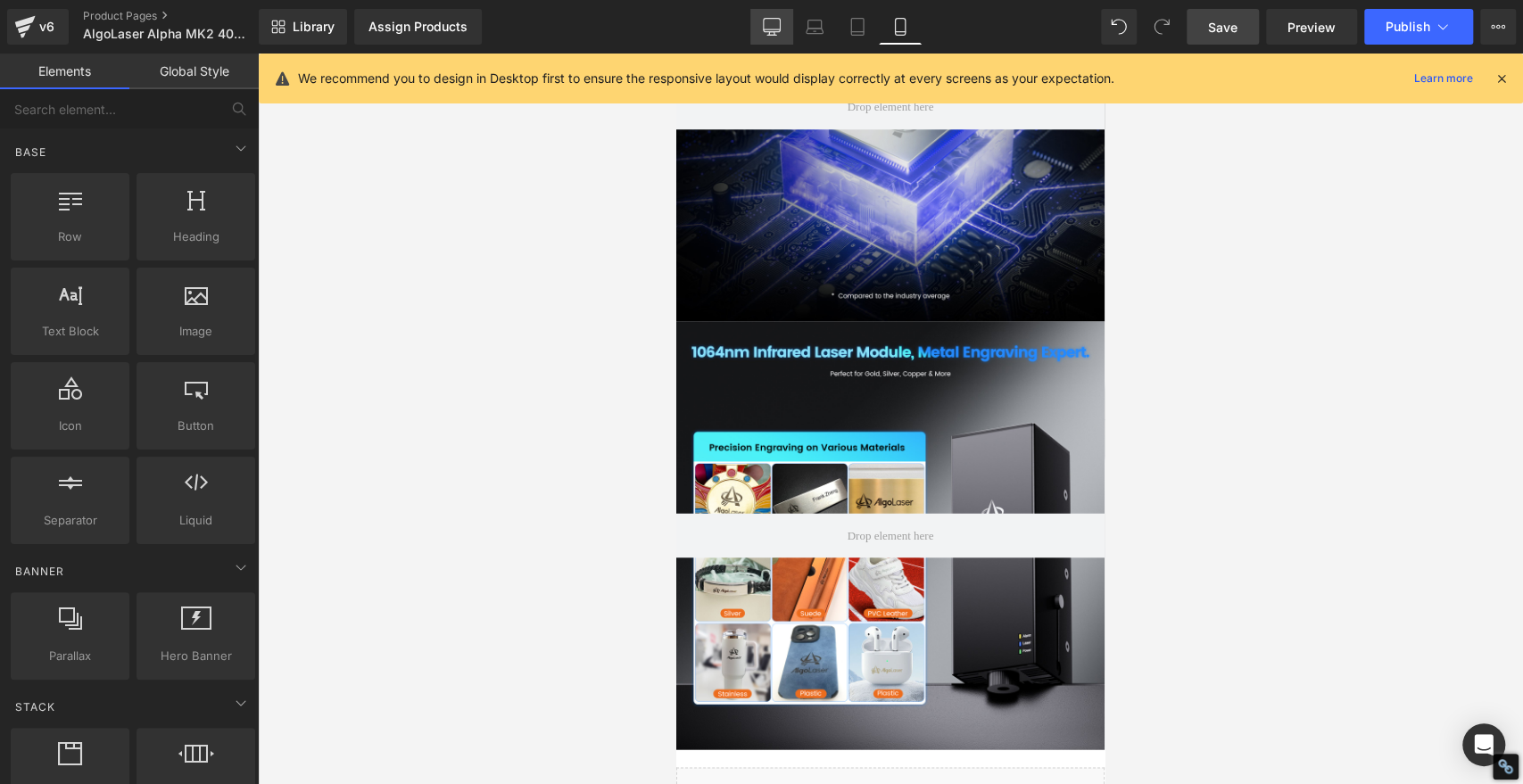
click at [764, 24] on icon at bounding box center [771, 25] width 17 height 14
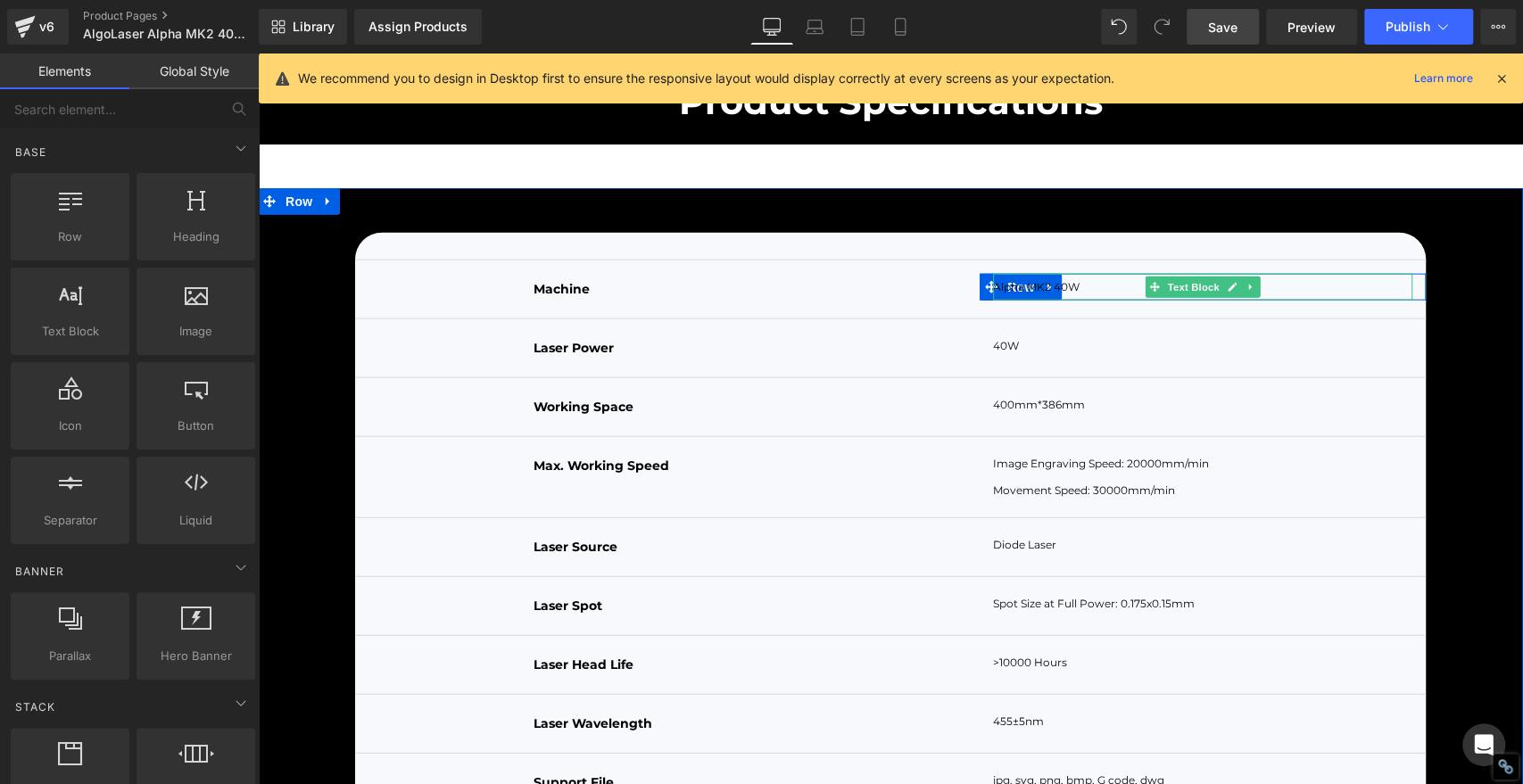
scroll to position [7162, 0]
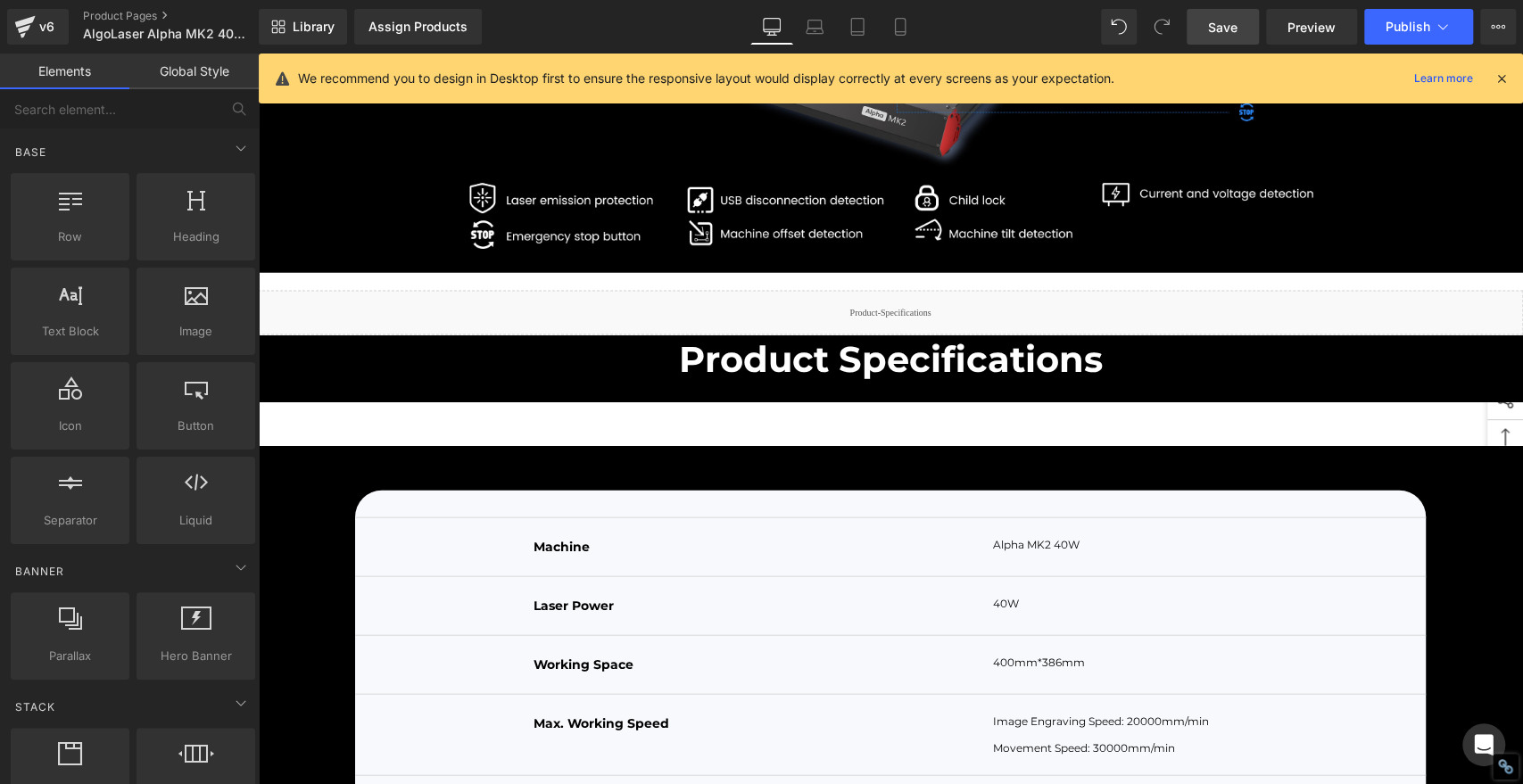
click at [1213, 29] on span "Save" at bounding box center [1223, 27] width 29 height 18
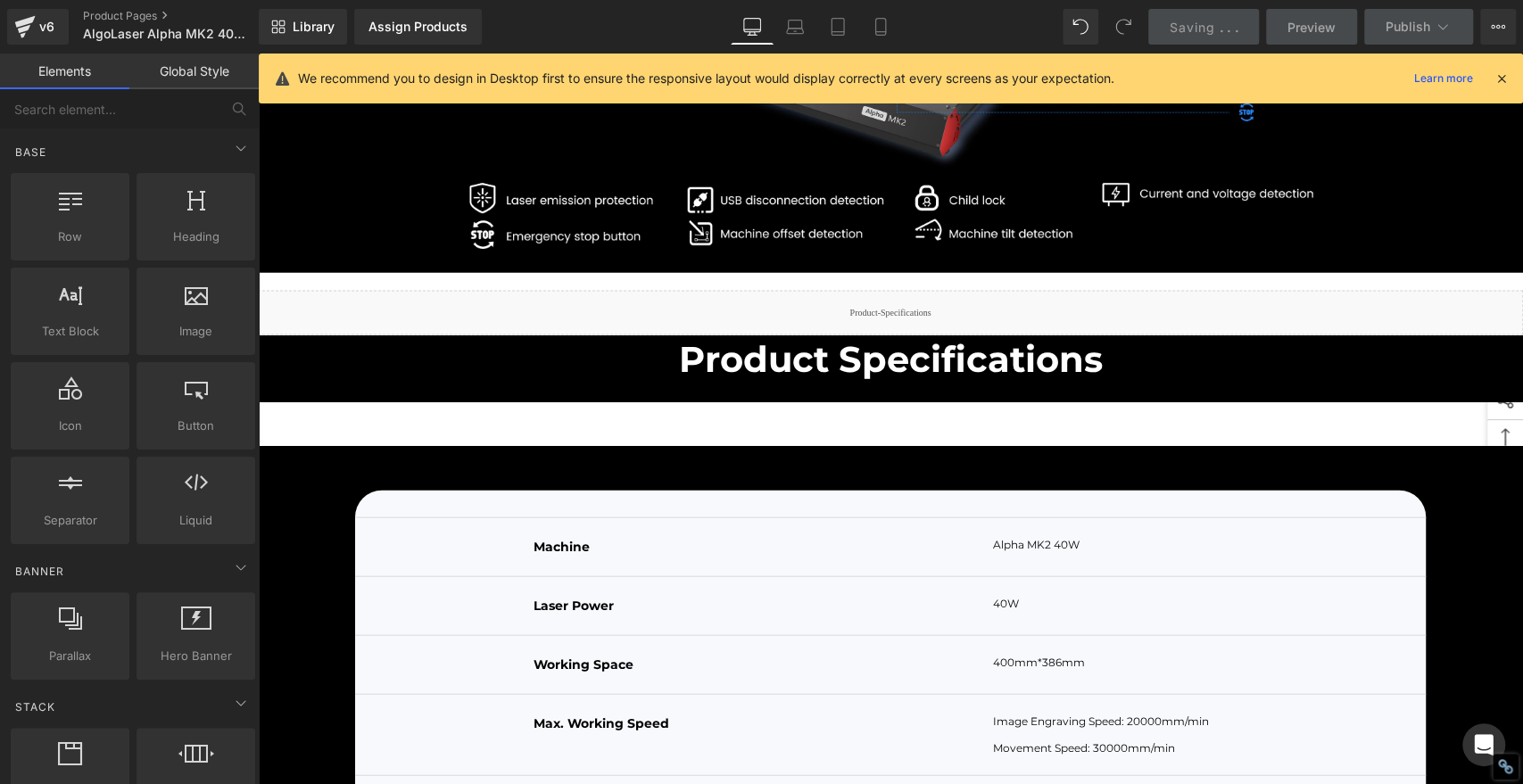
click at [1500, 82] on icon at bounding box center [1501, 77] width 16 height 16
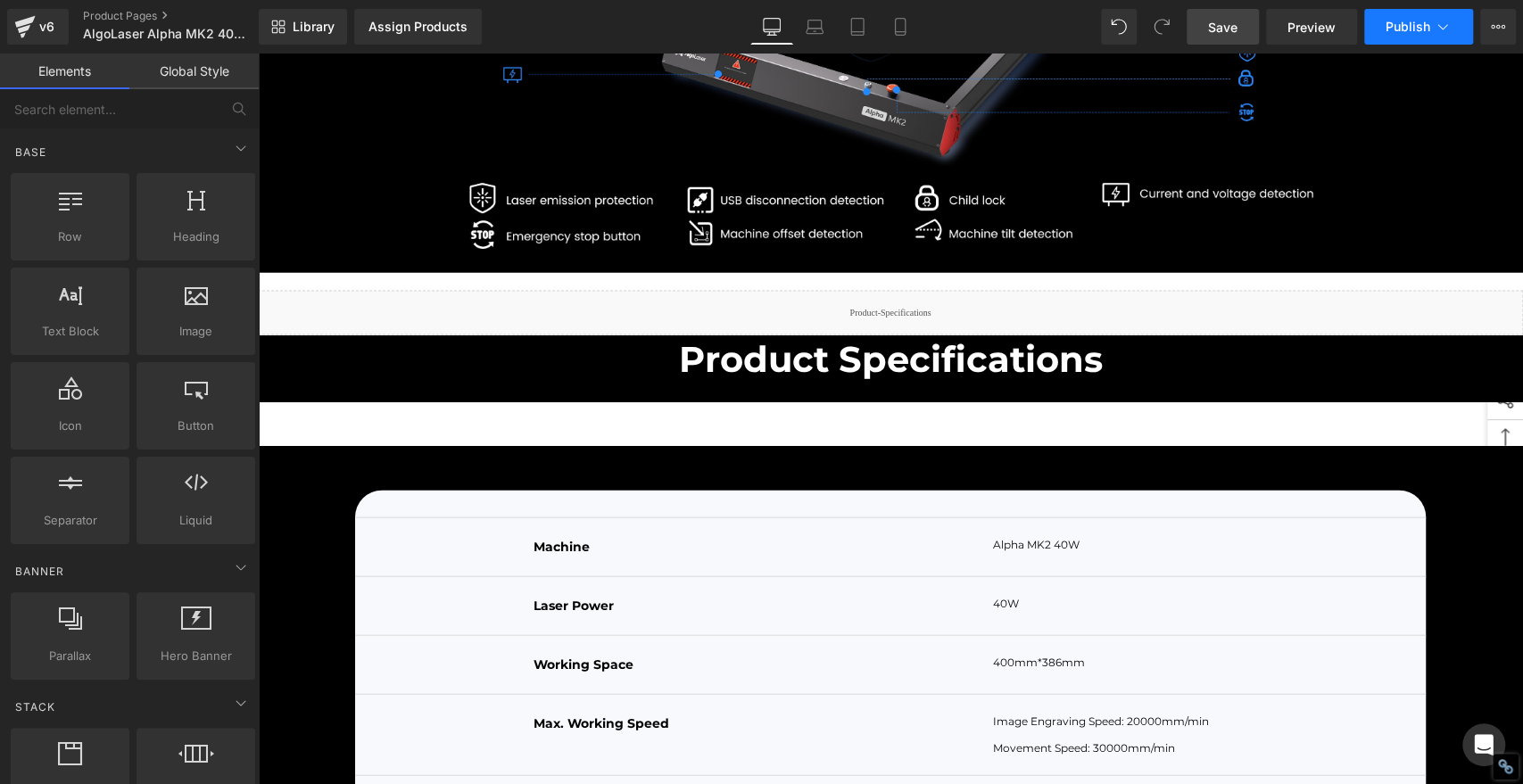
click at [1413, 20] on span "Publish" at bounding box center [1408, 26] width 44 height 14
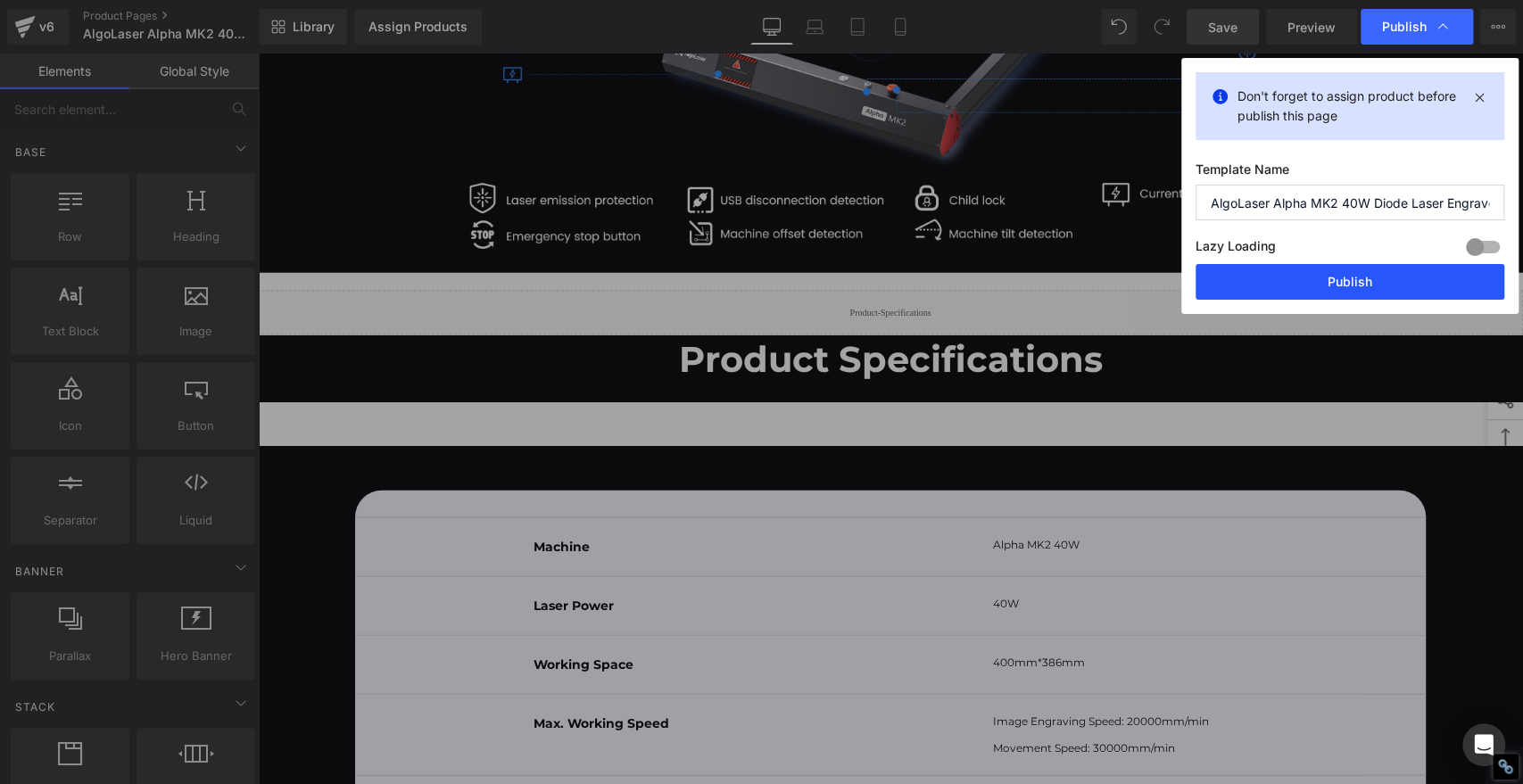
click at [1371, 280] on button "Publish" at bounding box center [1350, 282] width 309 height 36
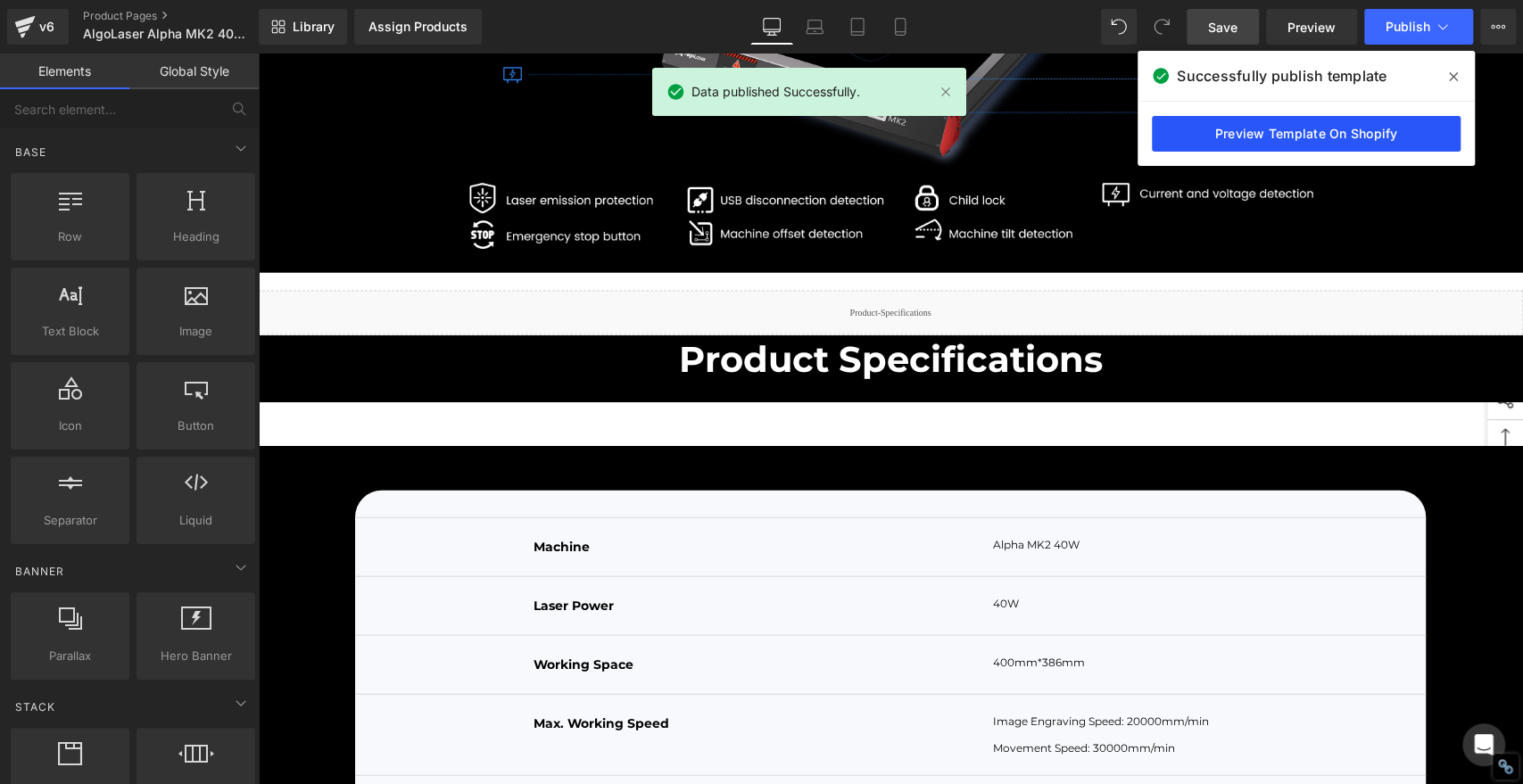
click at [1296, 137] on link "Preview Template On Shopify" at bounding box center [1306, 134] width 309 height 36
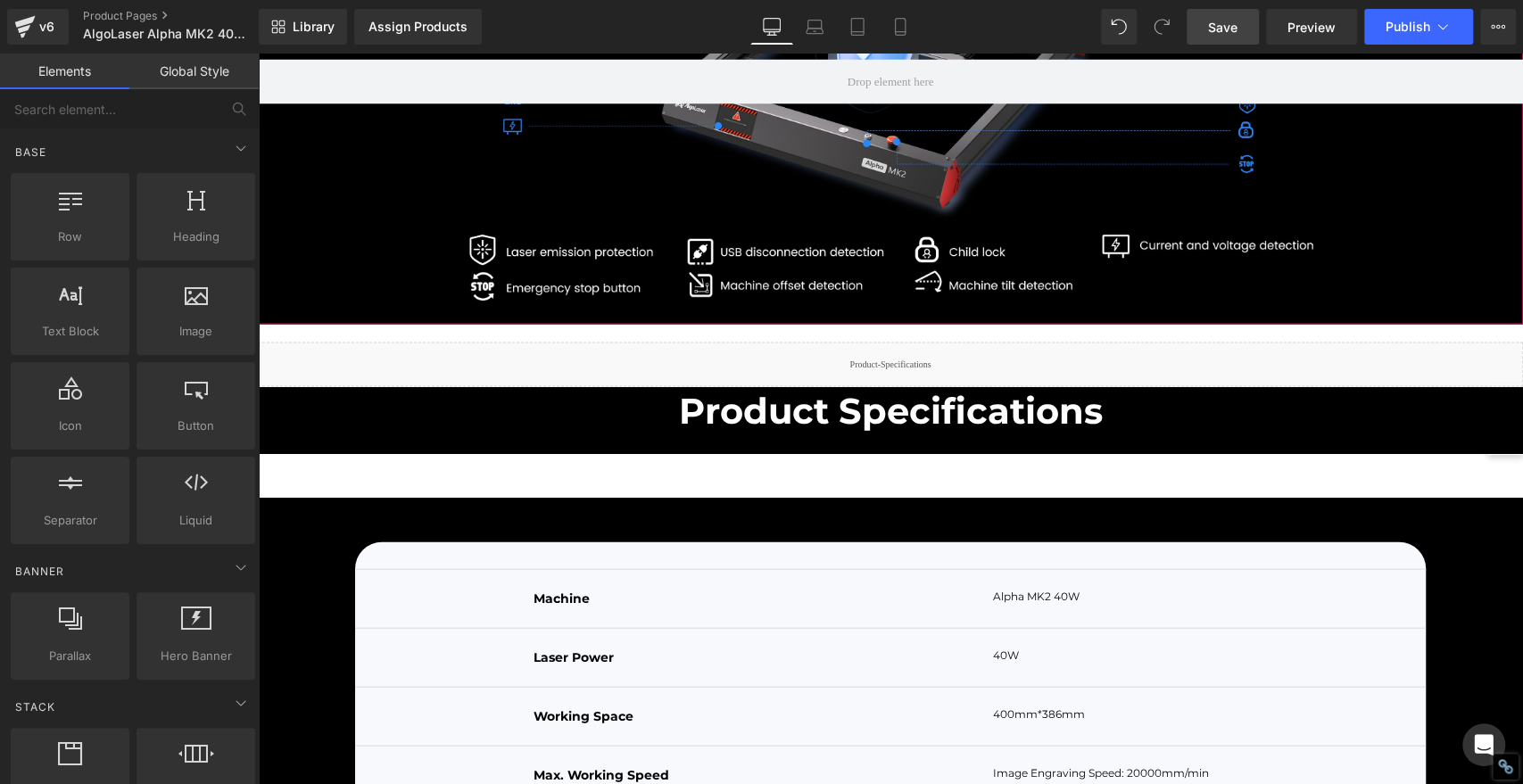
scroll to position [7301, 0]
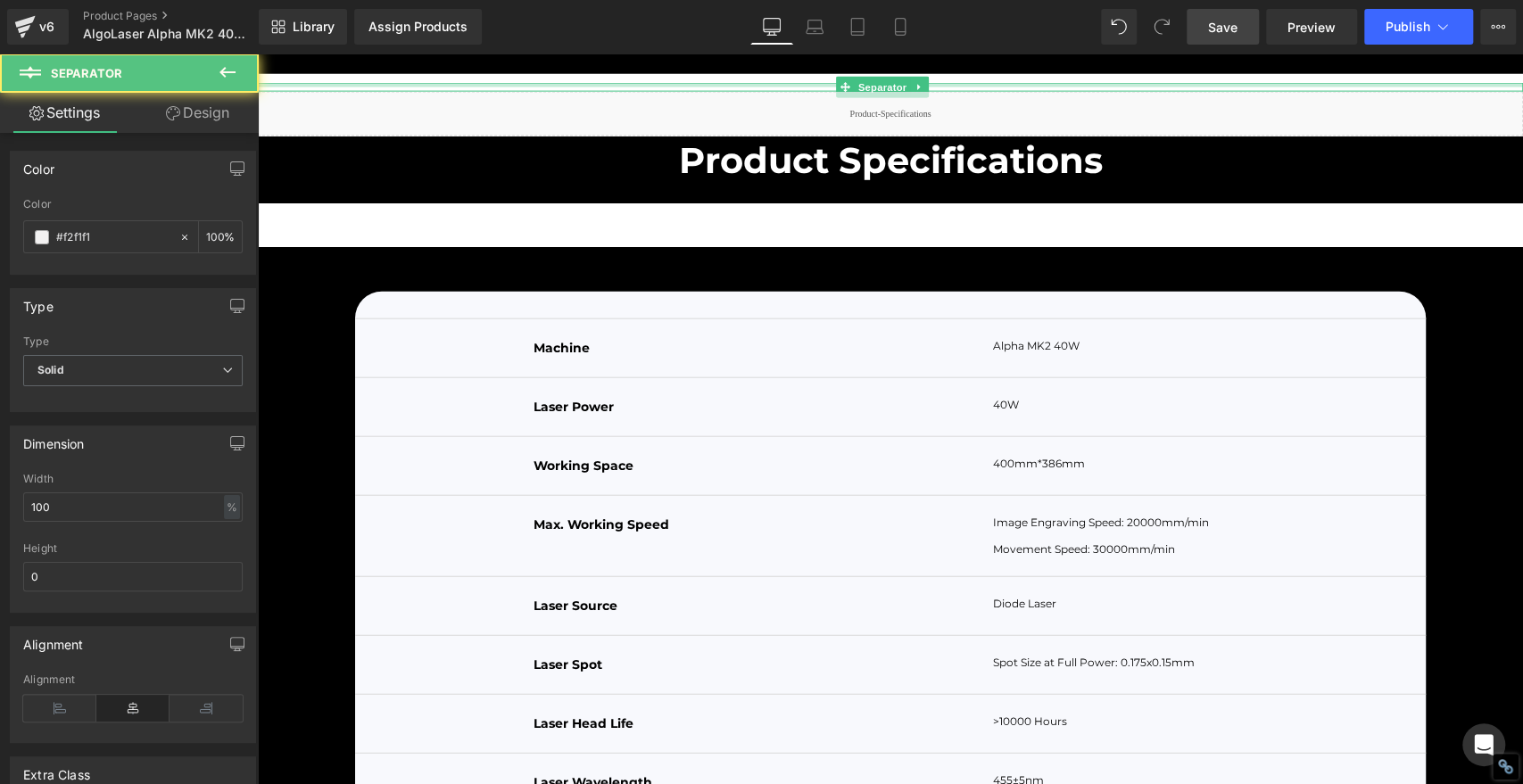
click at [317, 88] on div at bounding box center [890, 85] width 1265 height 5
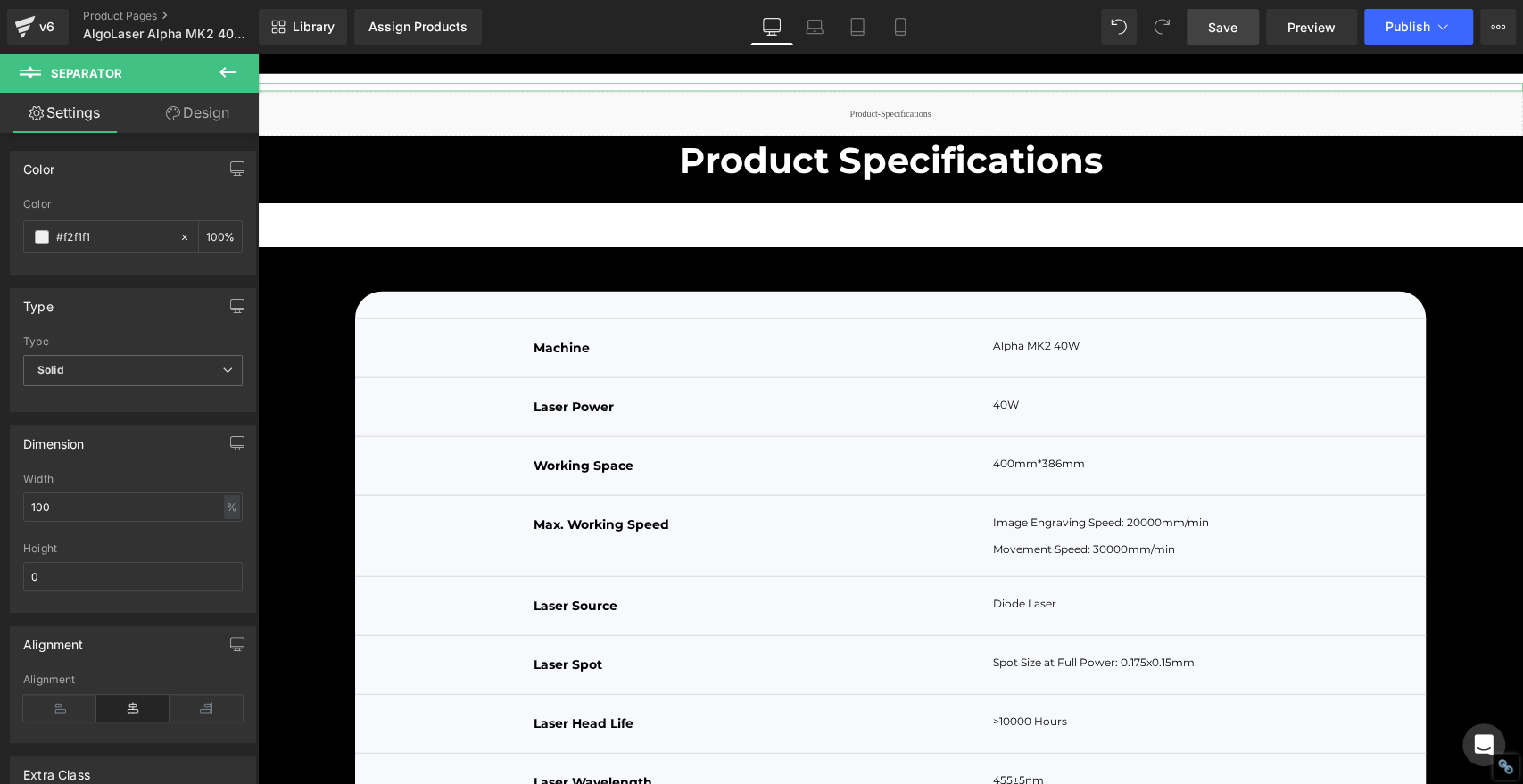
click at [211, 111] on link "Design" at bounding box center [197, 113] width 129 height 41
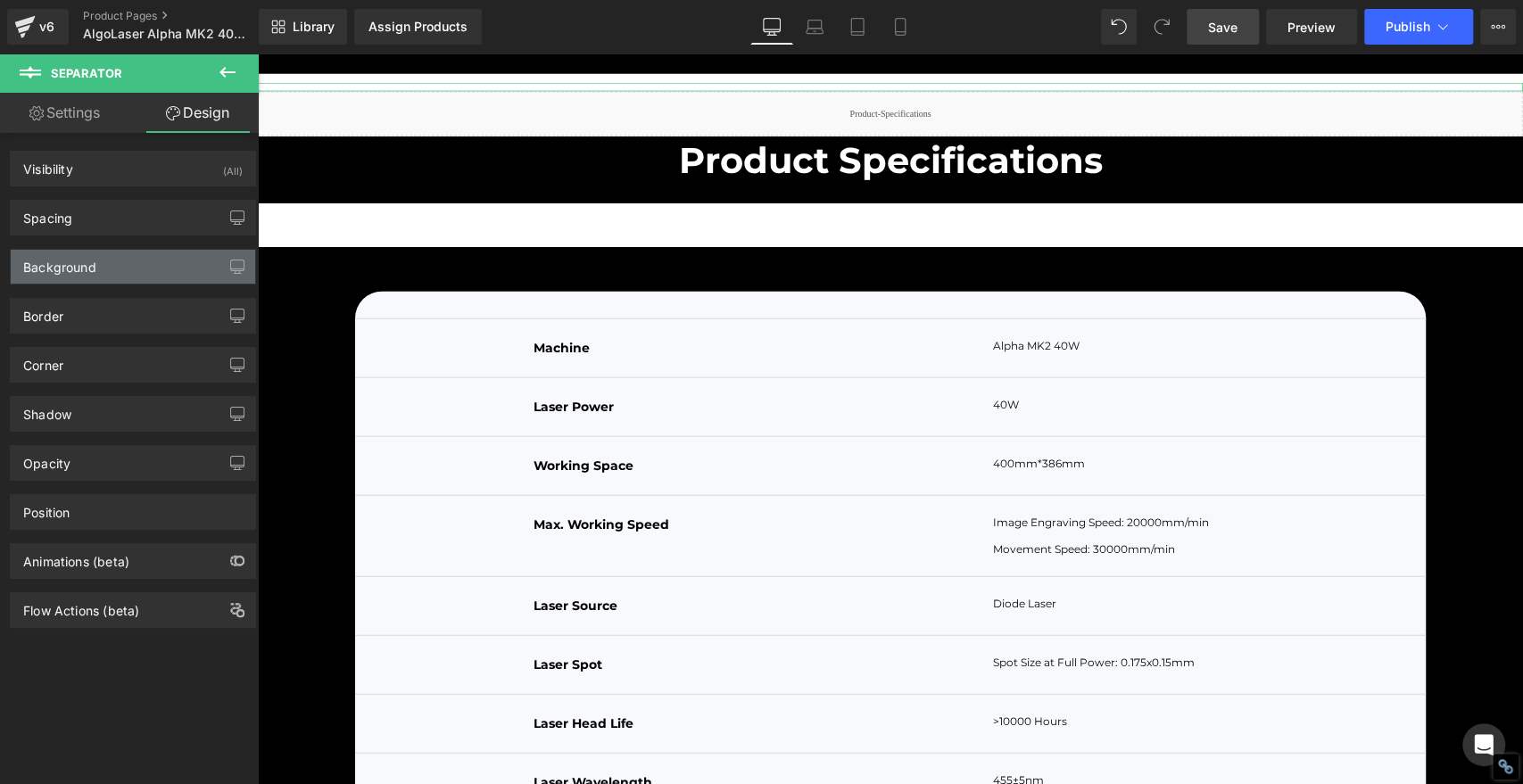
click at [93, 271] on div "Background" at bounding box center [59, 262] width 73 height 25
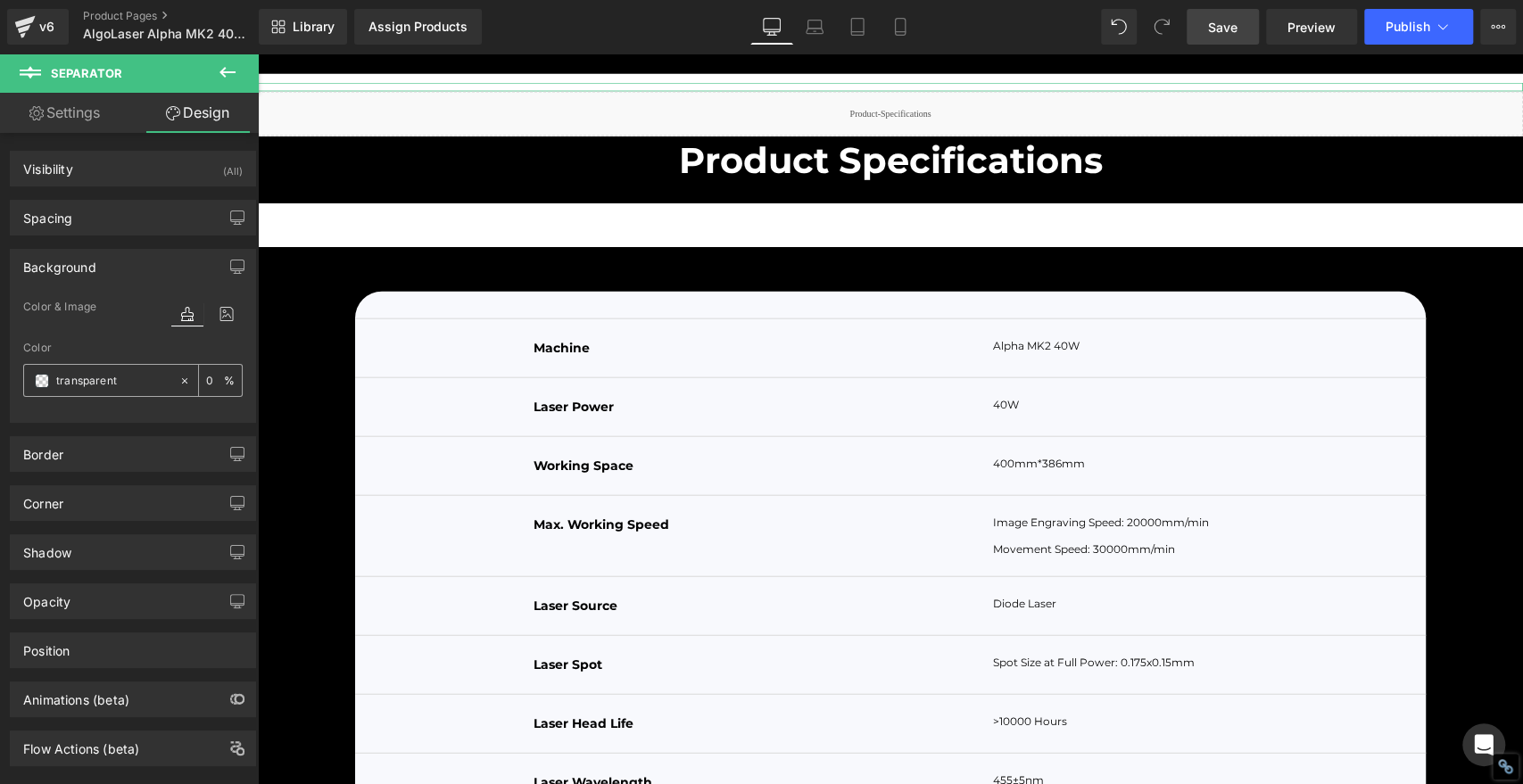
click at [42, 380] on span at bounding box center [41, 380] width 14 height 14
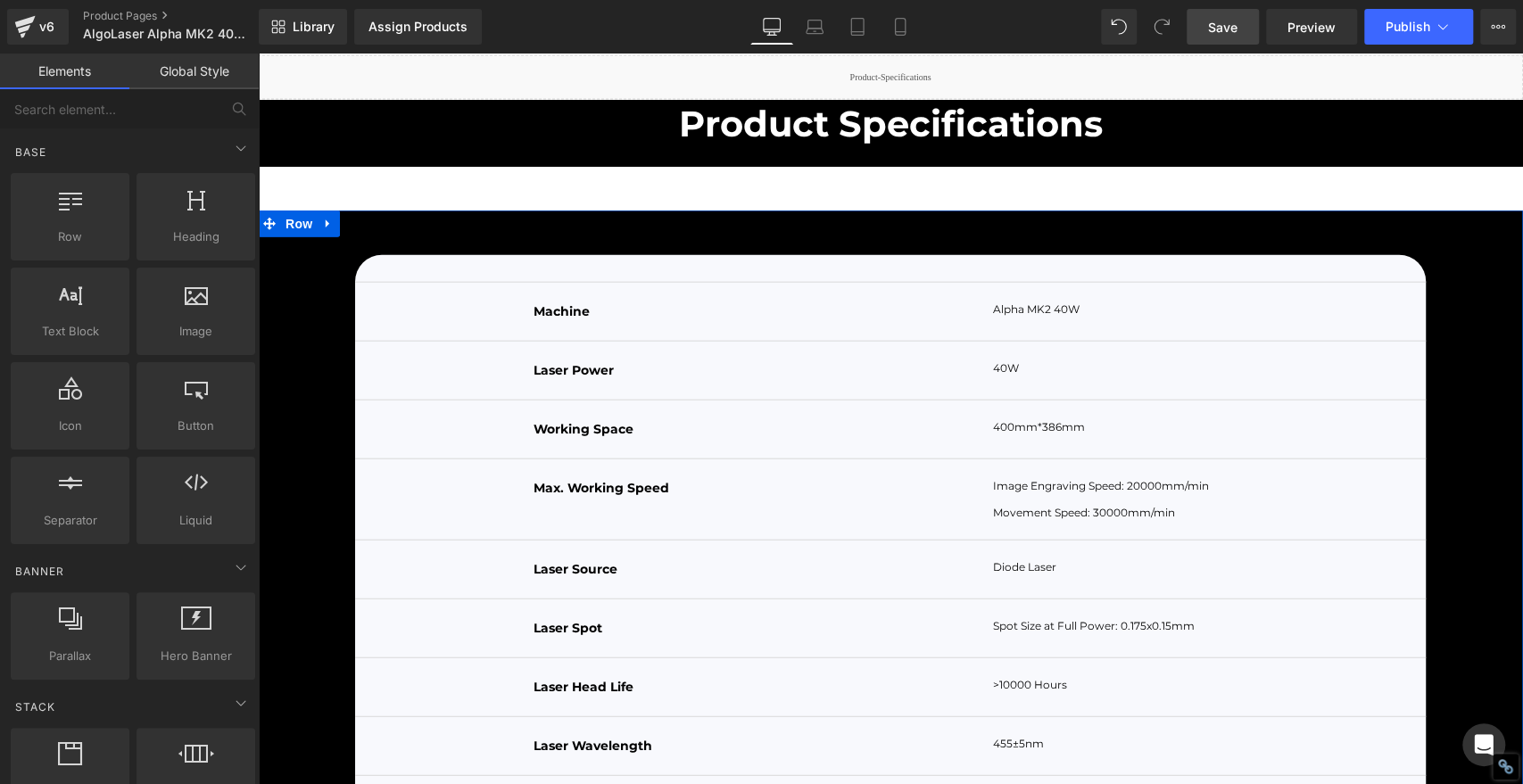
scroll to position [7201, 0]
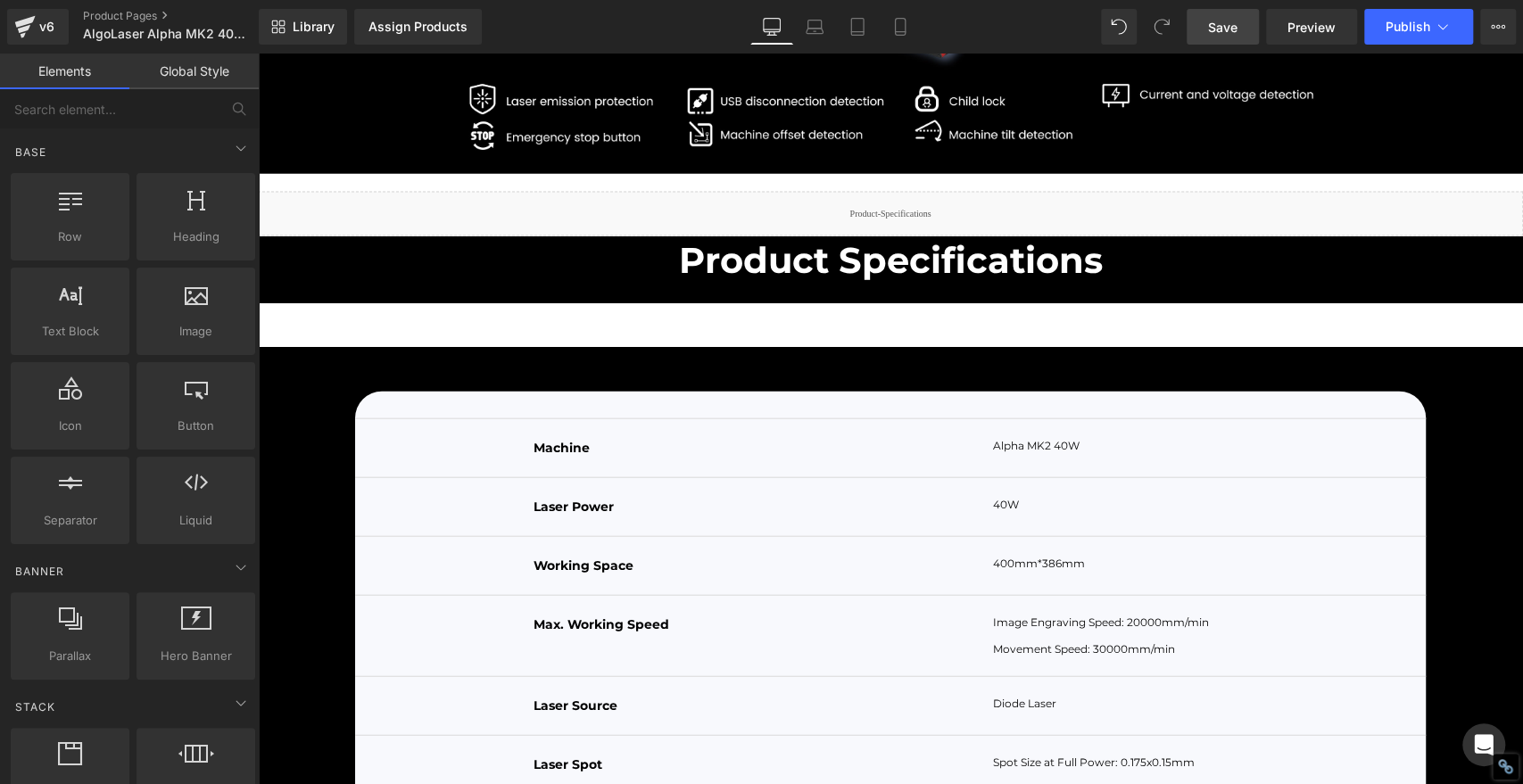
drag, startPoint x: 352, startPoint y: 370, endPoint x: 320, endPoint y: 371, distance: 32.0
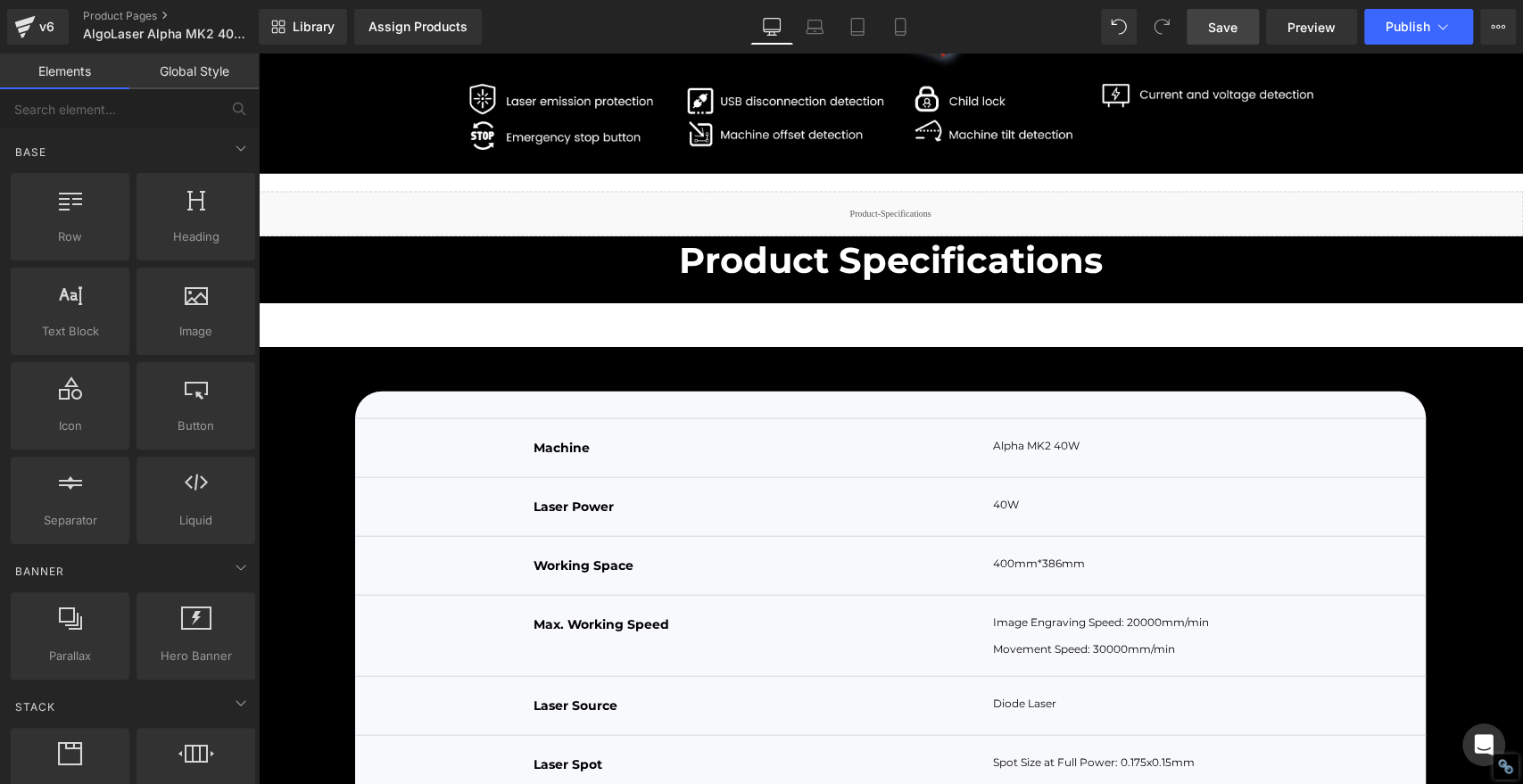
drag, startPoint x: 280, startPoint y: 369, endPoint x: 268, endPoint y: 361, distance: 14.4
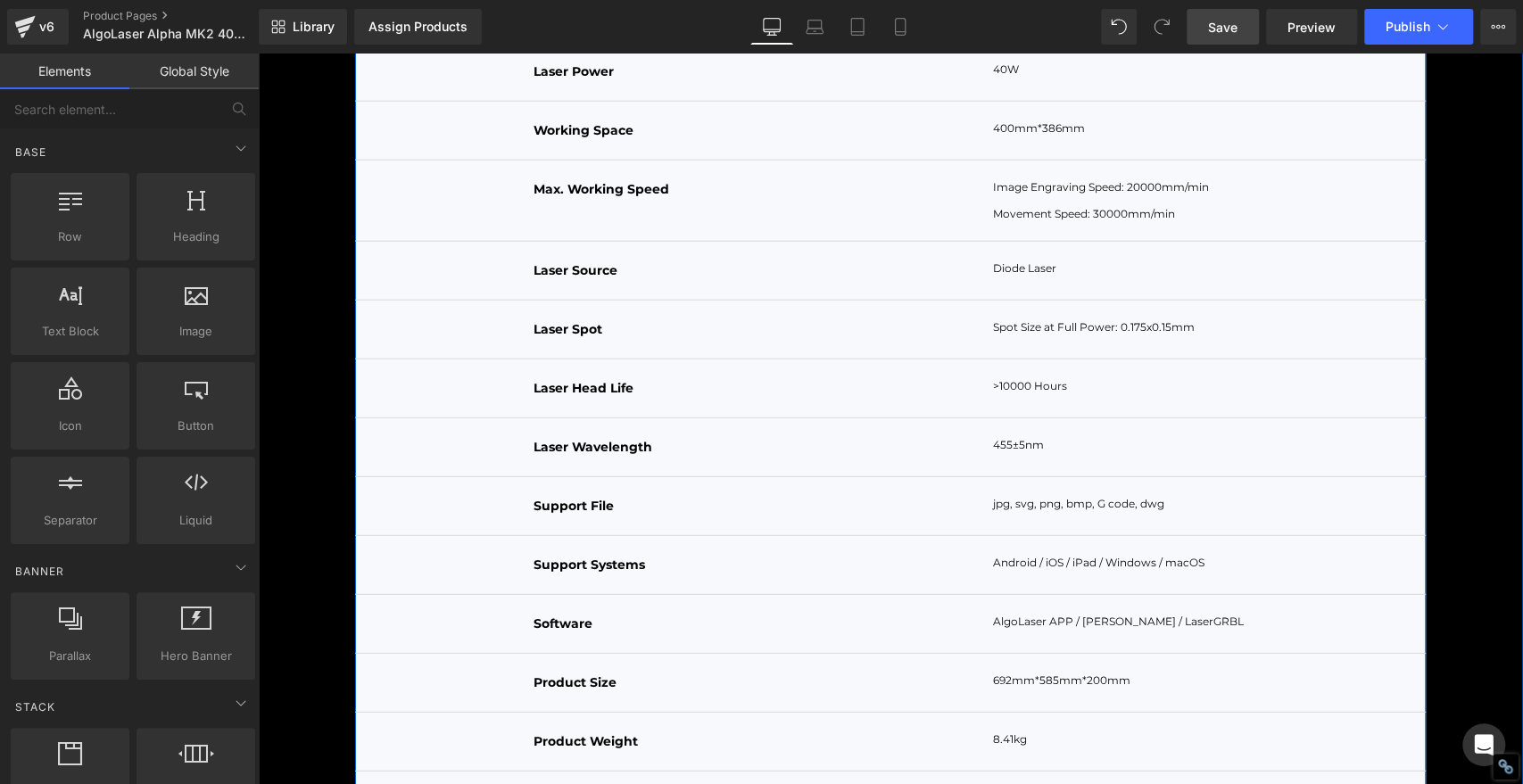
scroll to position [7141, 0]
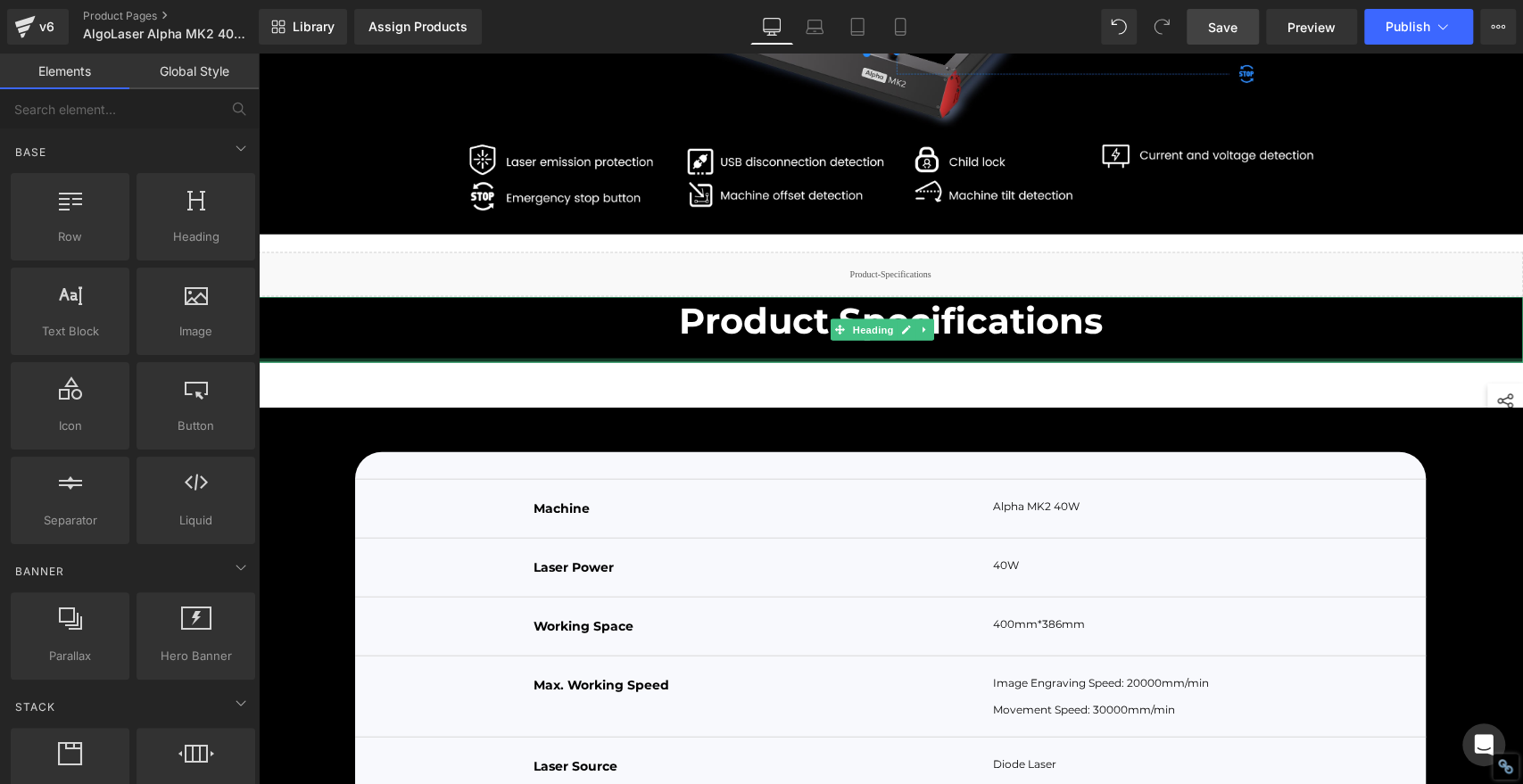
click at [745, 363] on div at bounding box center [890, 360] width 1265 height 5
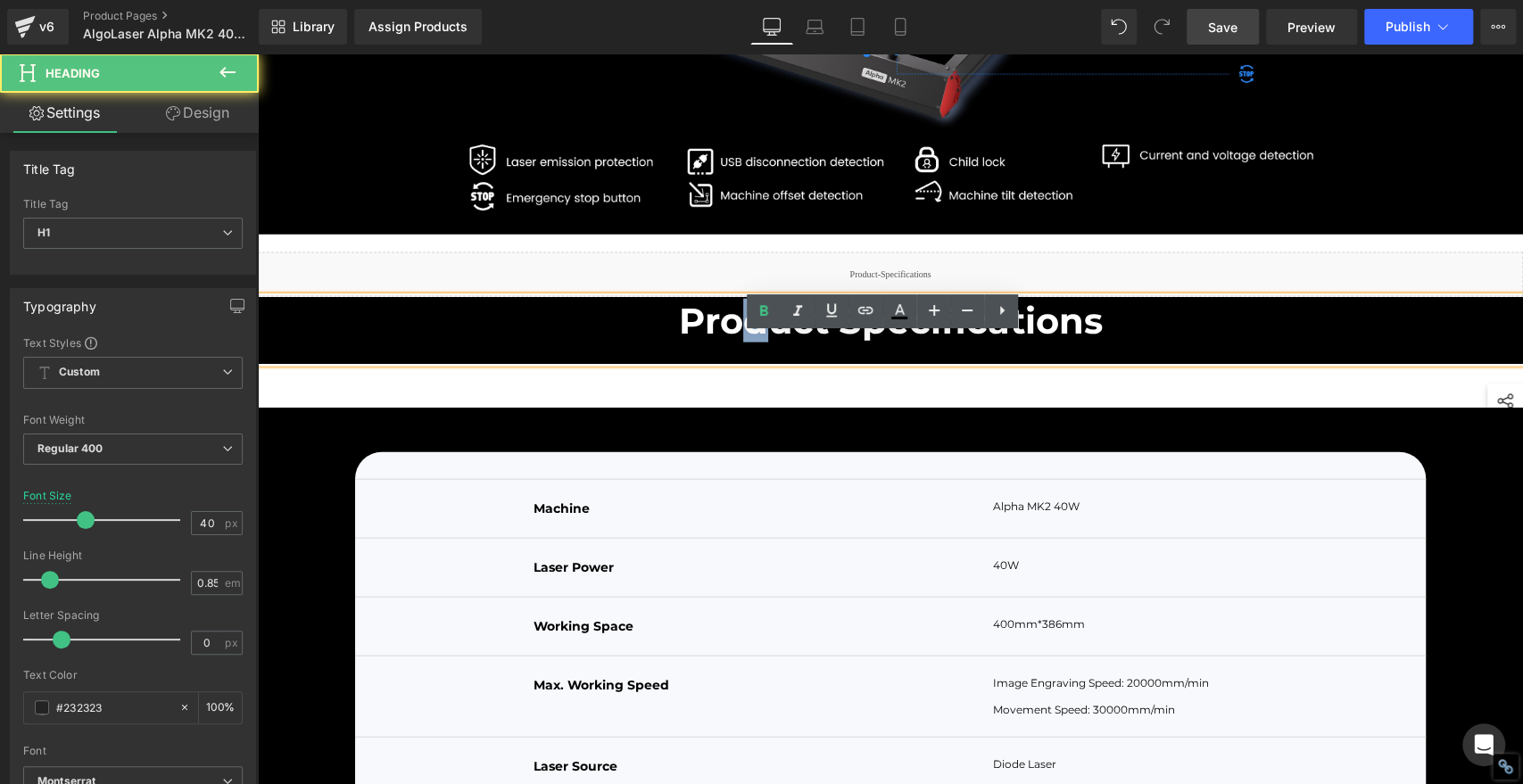
drag, startPoint x: 745, startPoint y: 401, endPoint x: 751, endPoint y: 412, distance: 12.5
click at [638, 363] on div "Product Specifications" at bounding box center [890, 330] width 1265 height 66
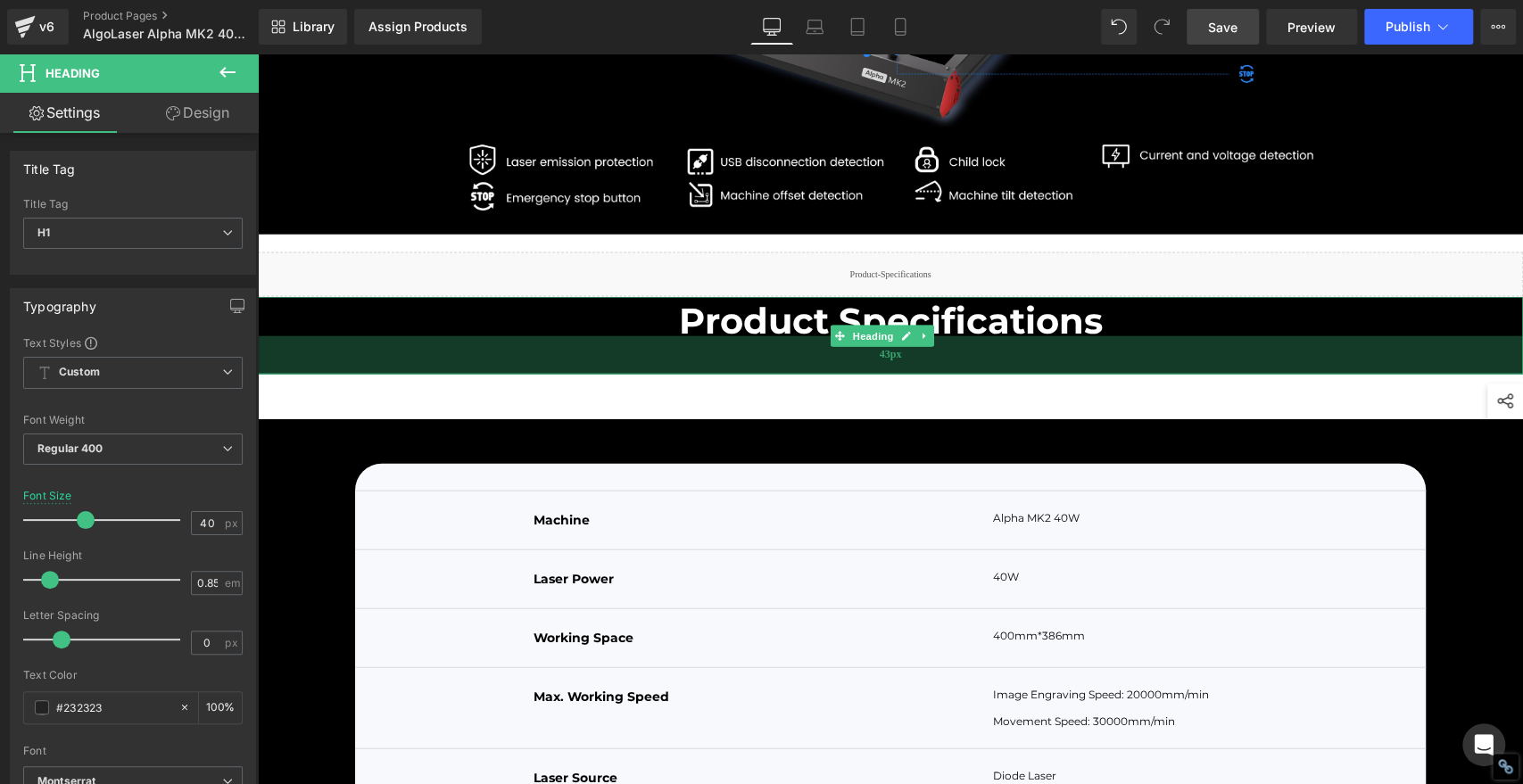
drag, startPoint x: 551, startPoint y: 398, endPoint x: 551, endPoint y: 410, distance: 12.0
click at [551, 375] on div "43px" at bounding box center [890, 356] width 1265 height 39
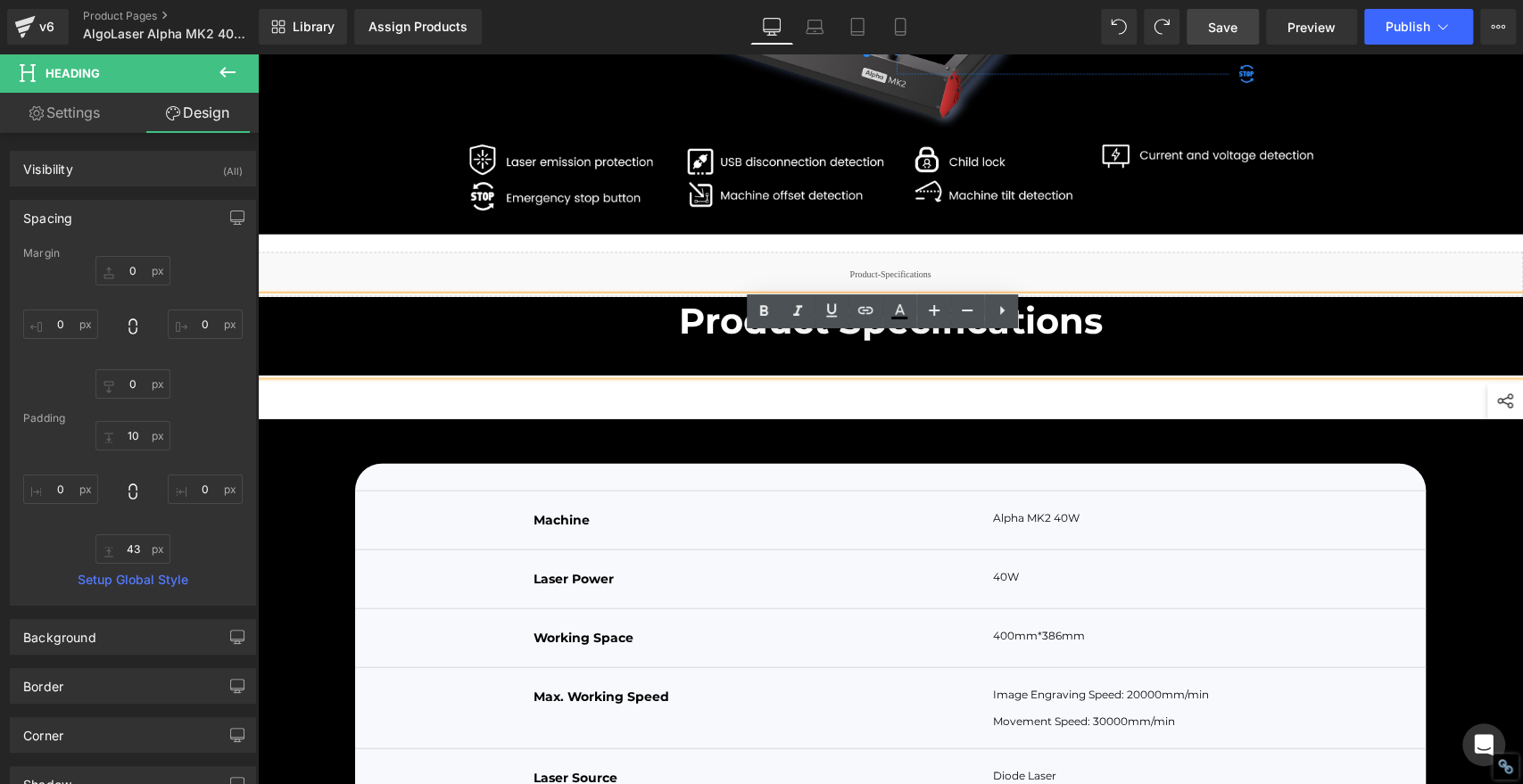
click at [774, 375] on div "Product Specifications" at bounding box center [890, 335] width 1265 height 77
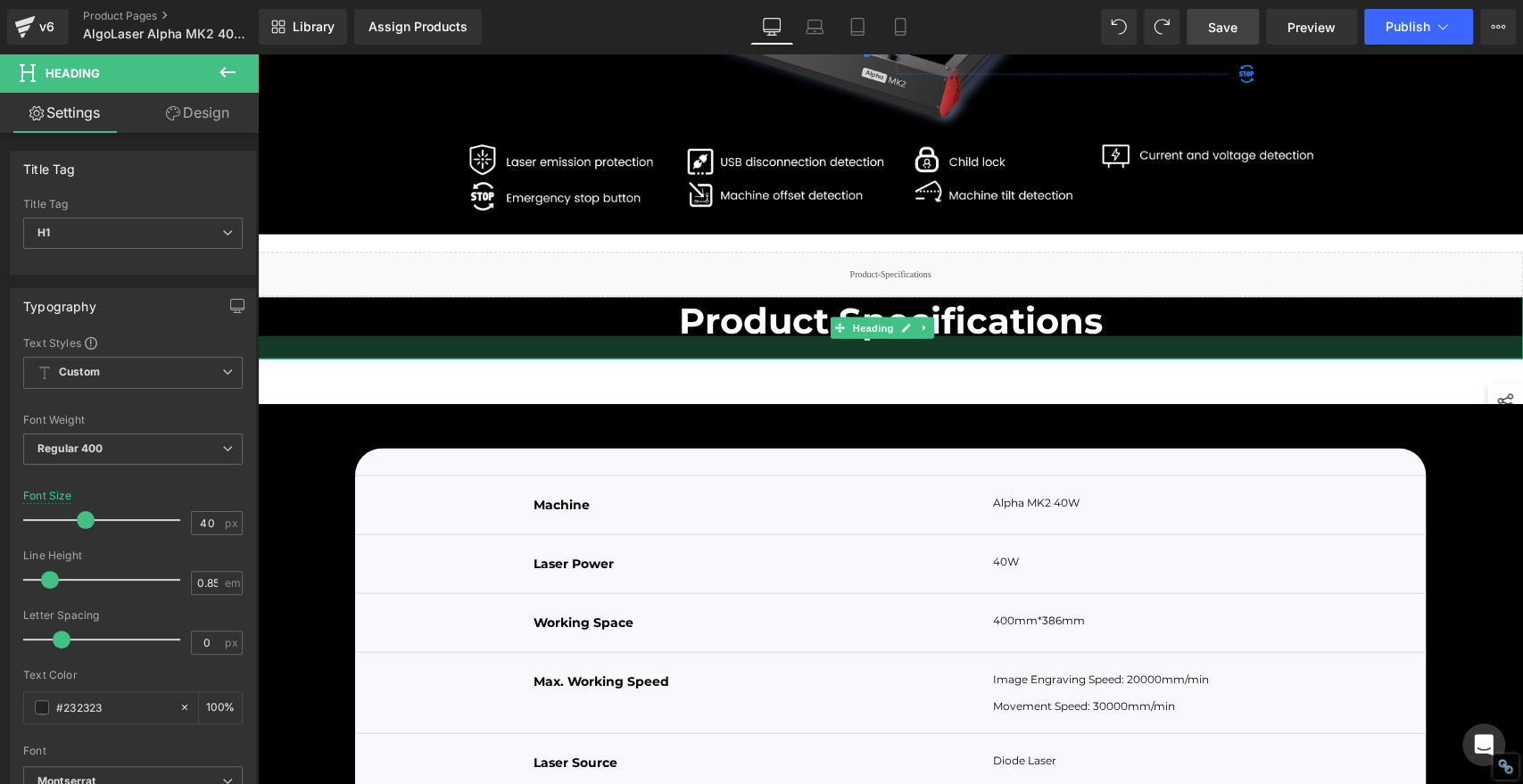
drag, startPoint x: 891, startPoint y: 410, endPoint x: 892, endPoint y: 395, distance: 15.0
click at [892, 359] on div at bounding box center [890, 347] width 1265 height 23
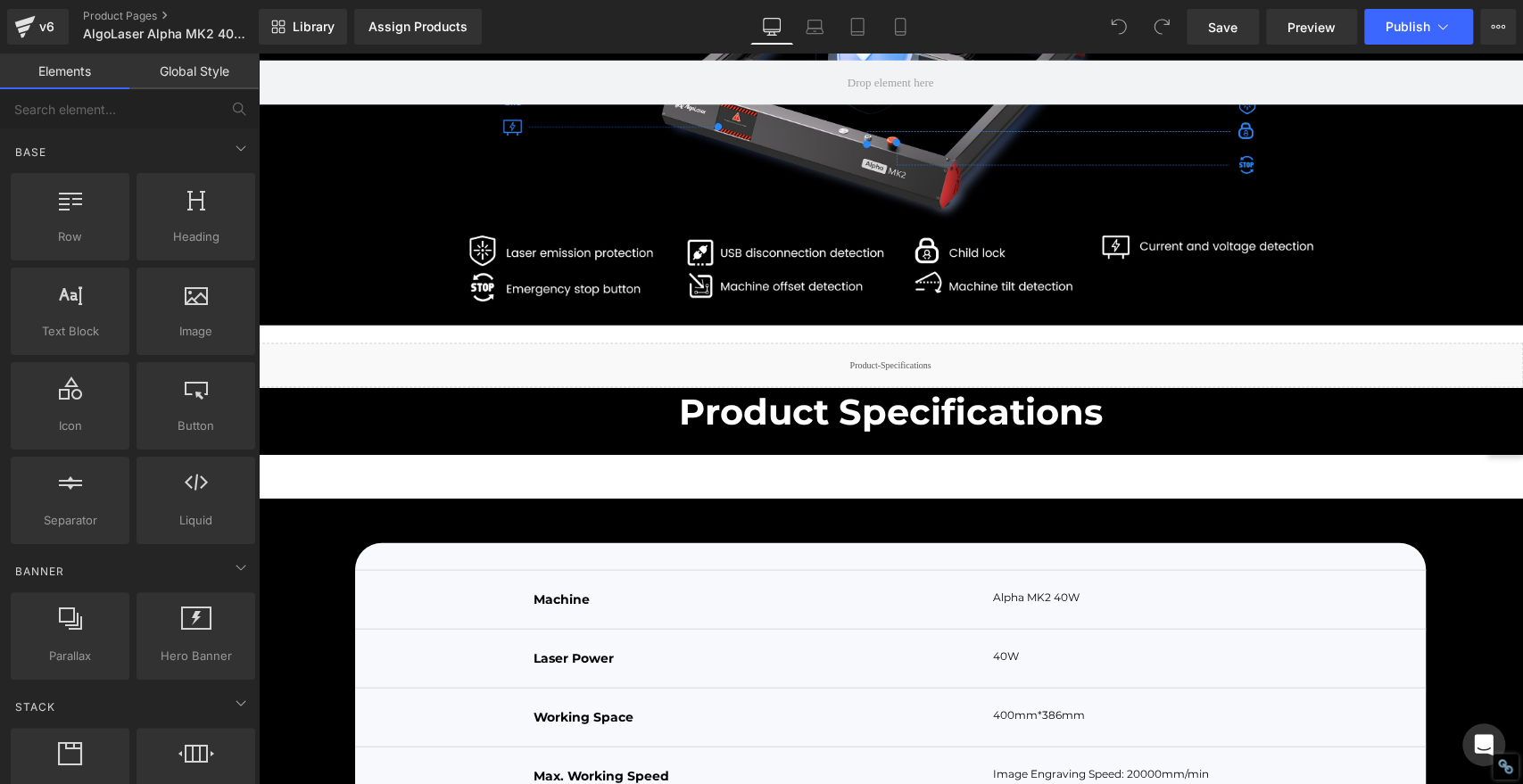
click at [162, 76] on link "Global Style" at bounding box center [193, 71] width 129 height 36
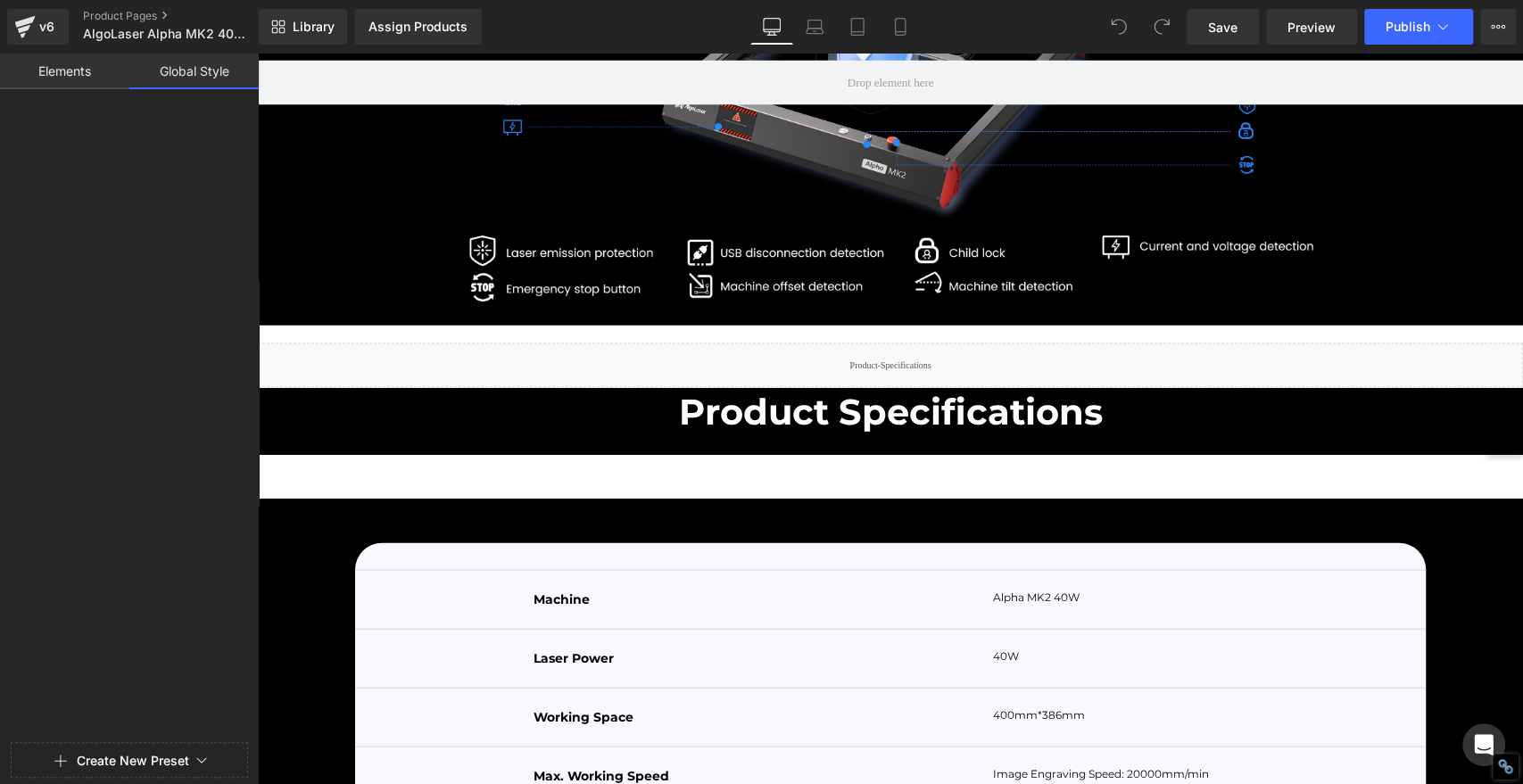
click at [74, 63] on link "Elements" at bounding box center [64, 71] width 129 height 36
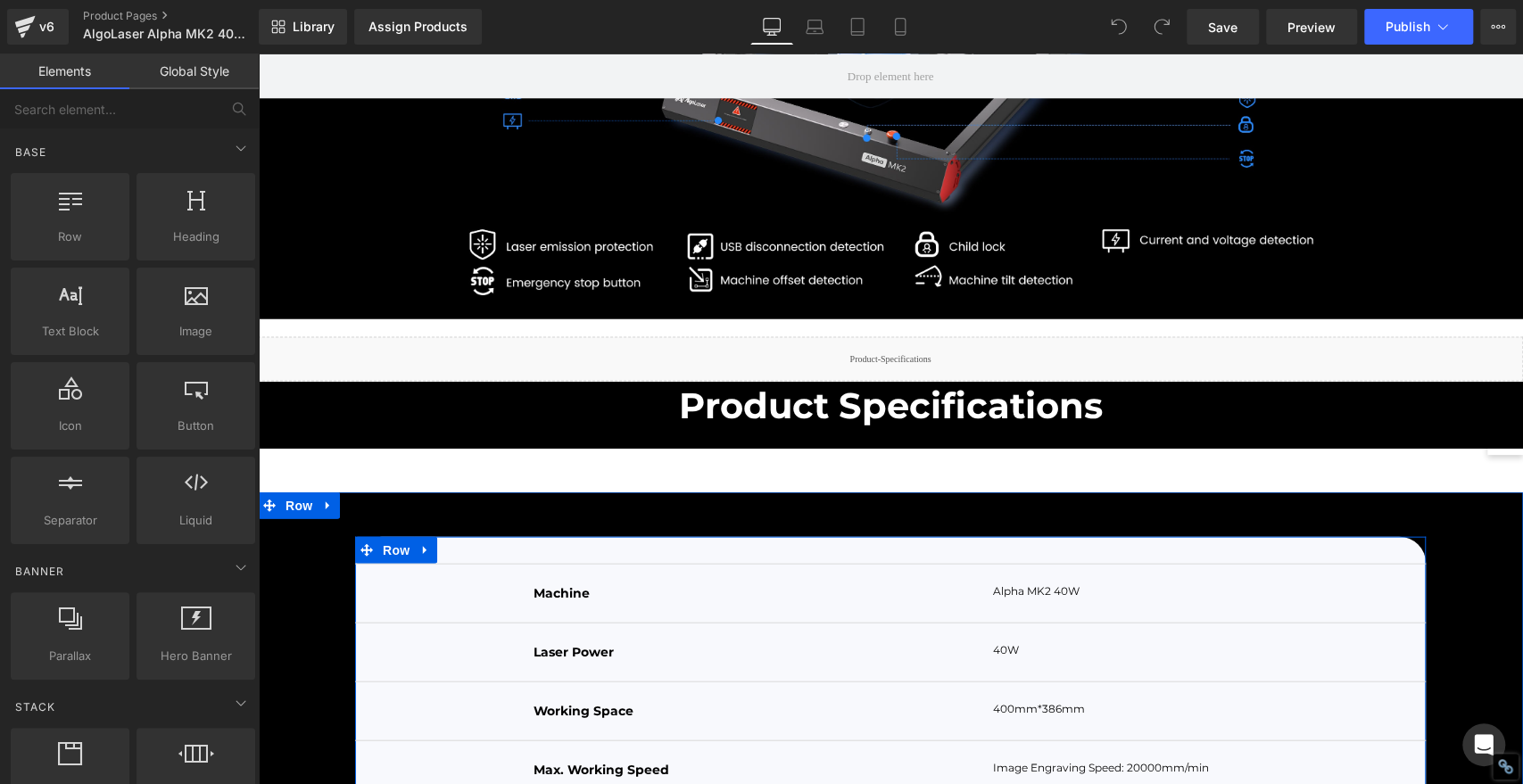
scroll to position [7042, 0]
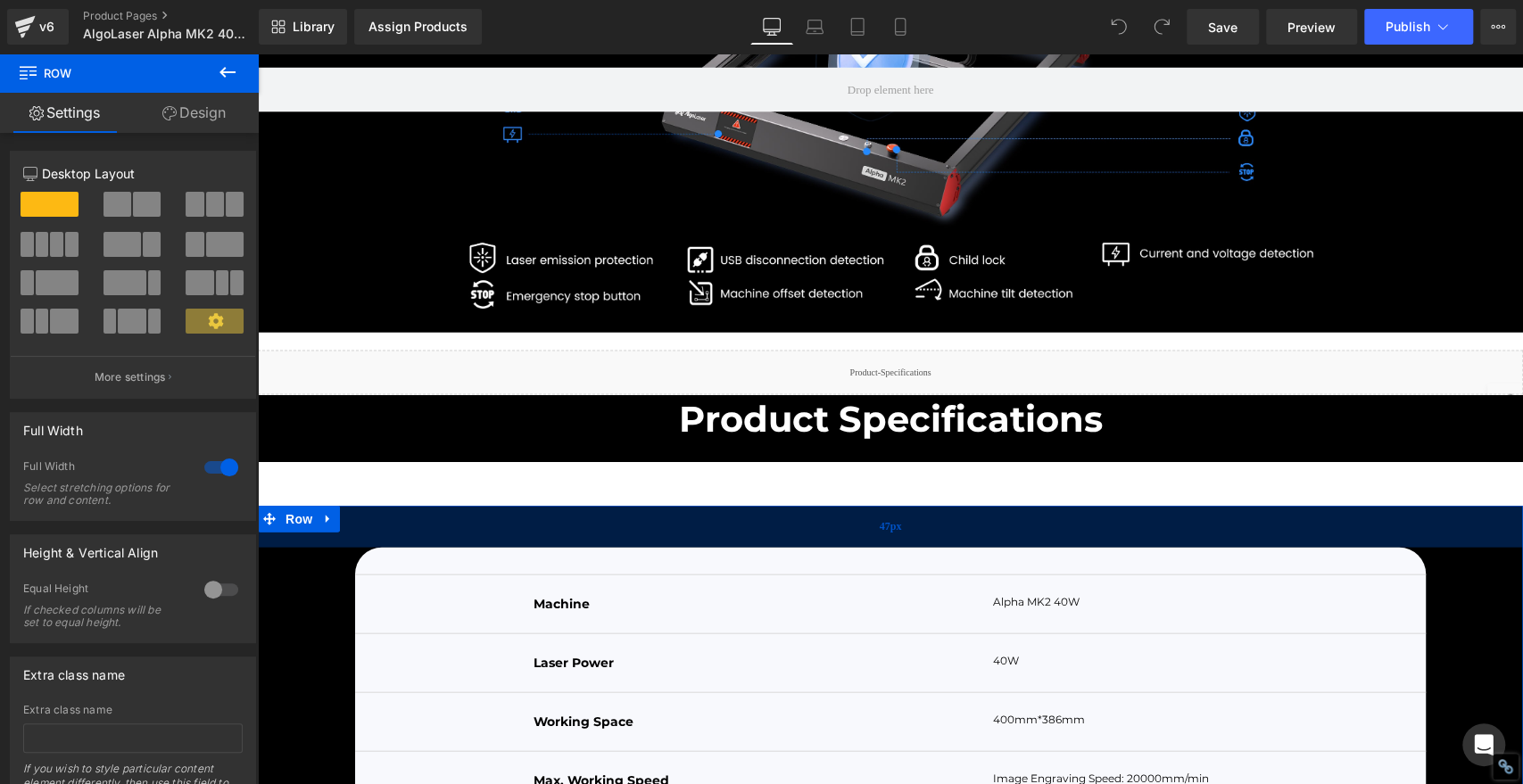
click at [606, 544] on div "47px" at bounding box center [890, 527] width 1265 height 42
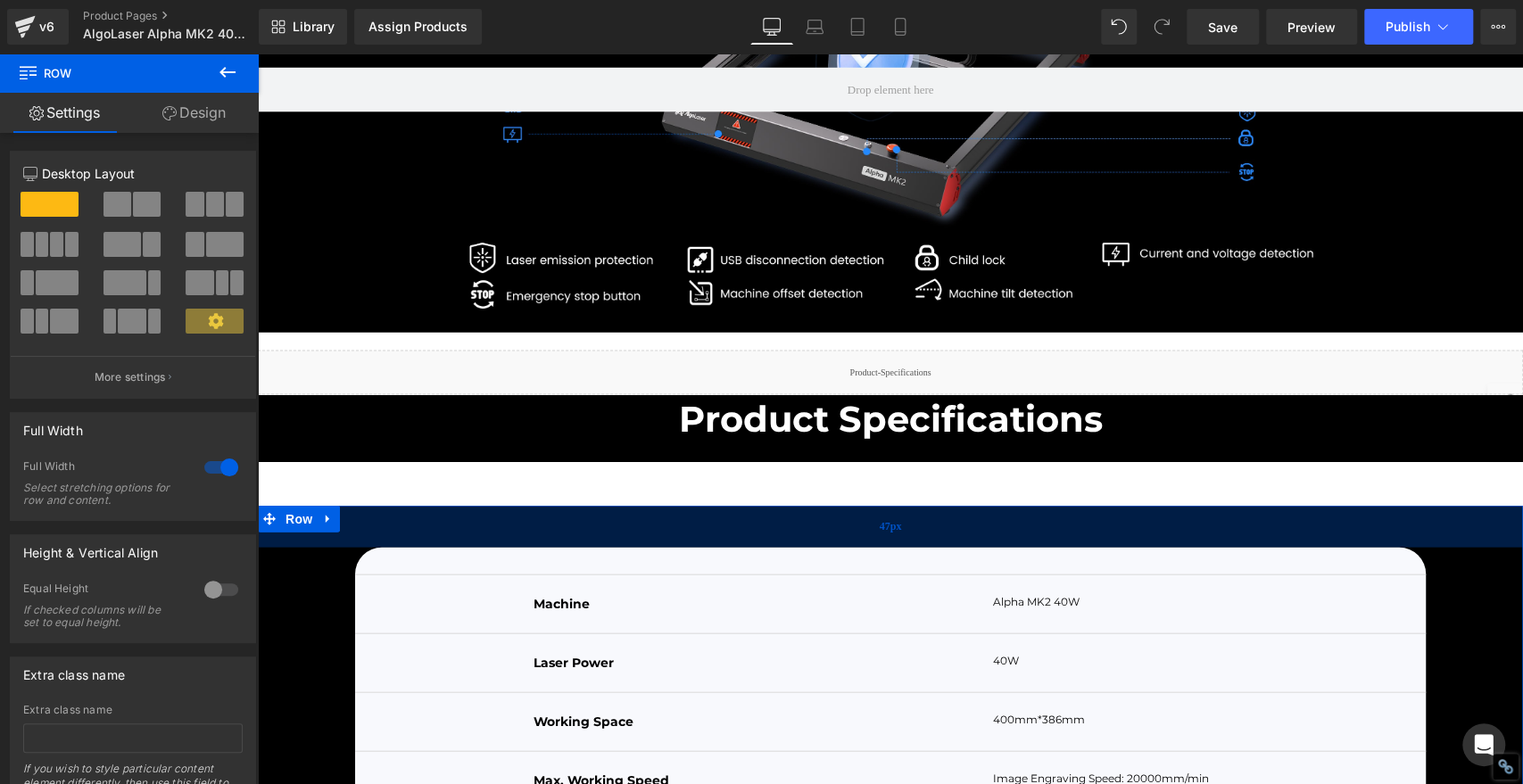
click at [881, 548] on div "47px" at bounding box center [890, 527] width 1265 height 42
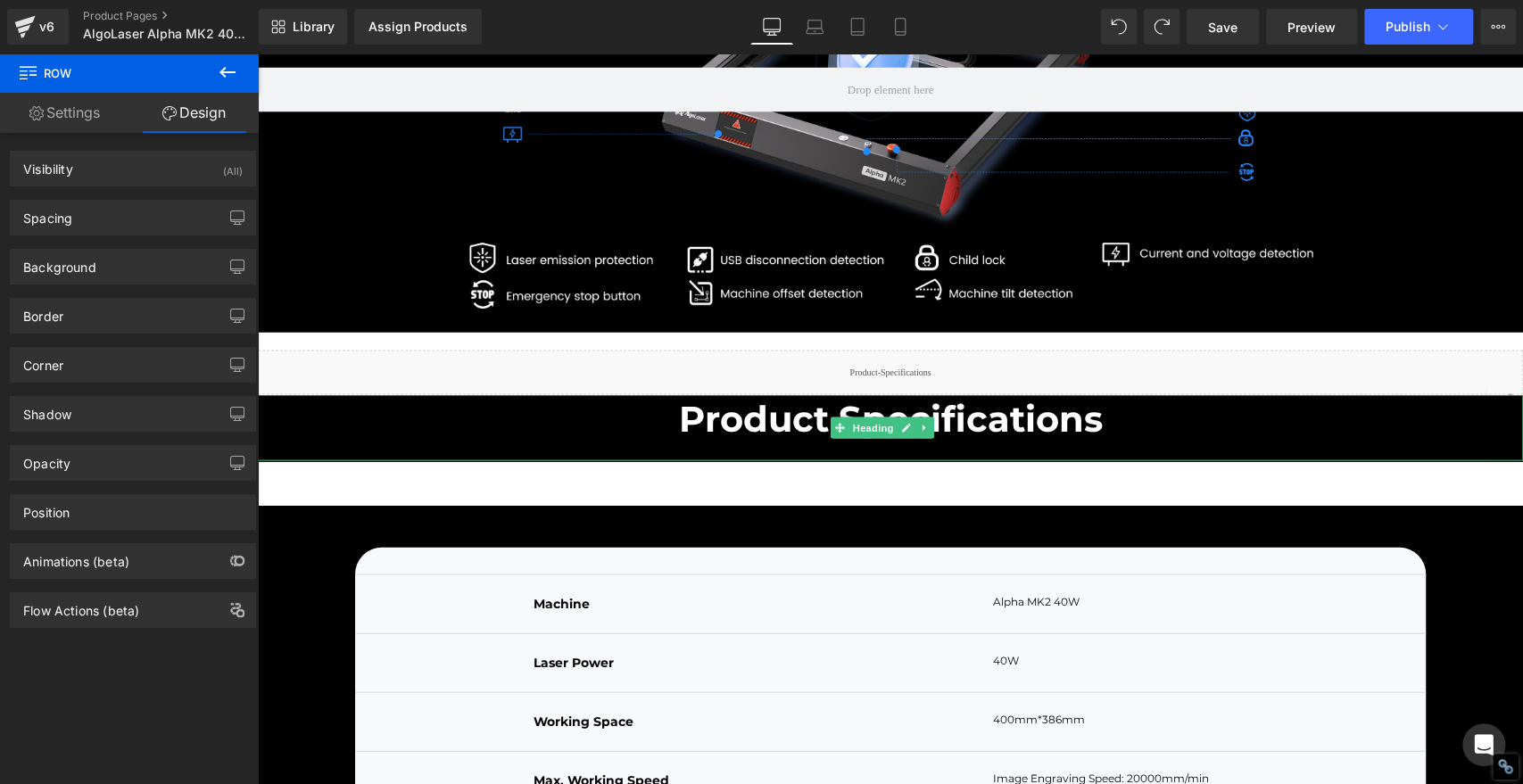
click at [586, 435] on h1 "Product Specifications" at bounding box center [890, 419] width 1265 height 30
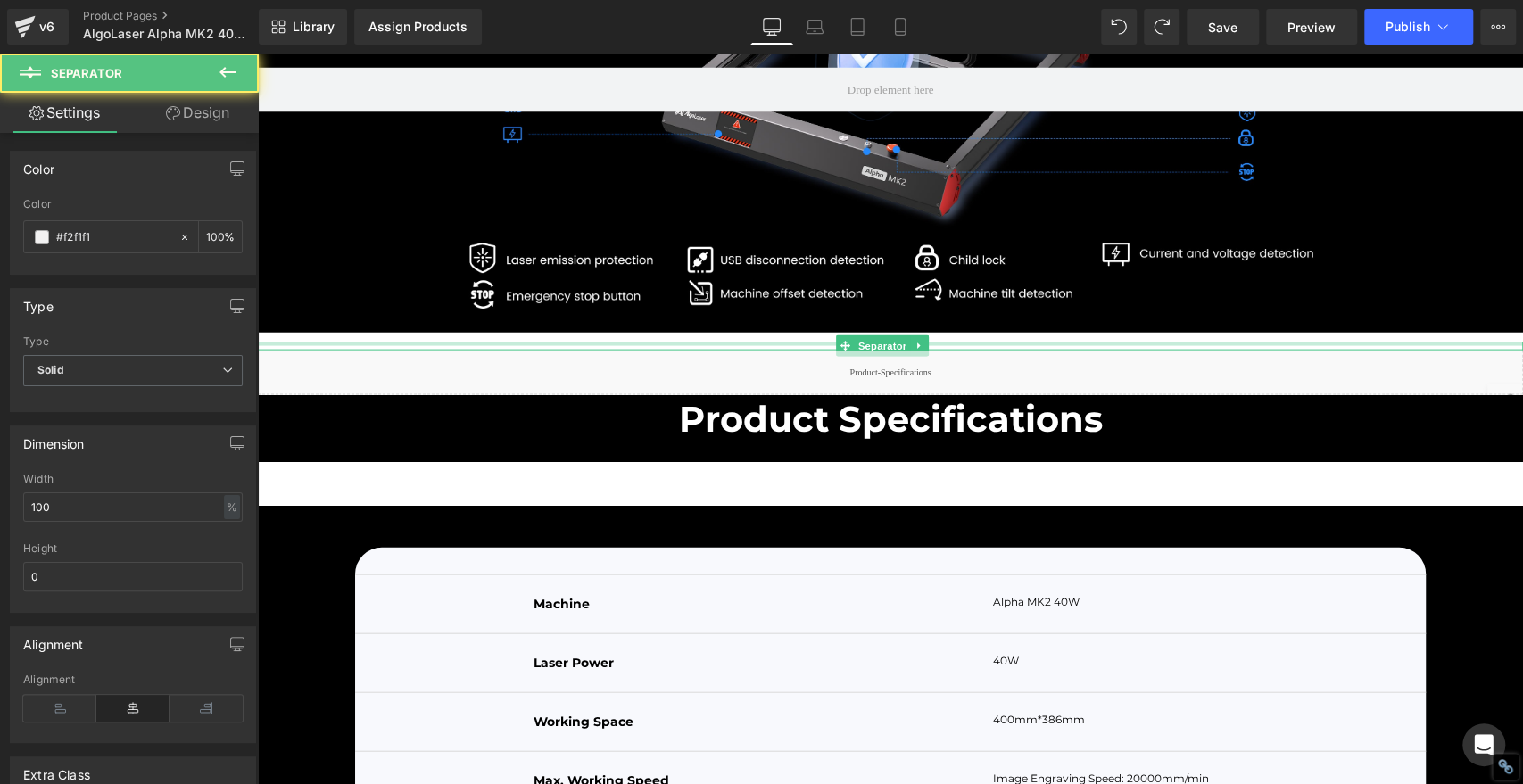
click at [266, 346] on div at bounding box center [890, 344] width 1265 height 5
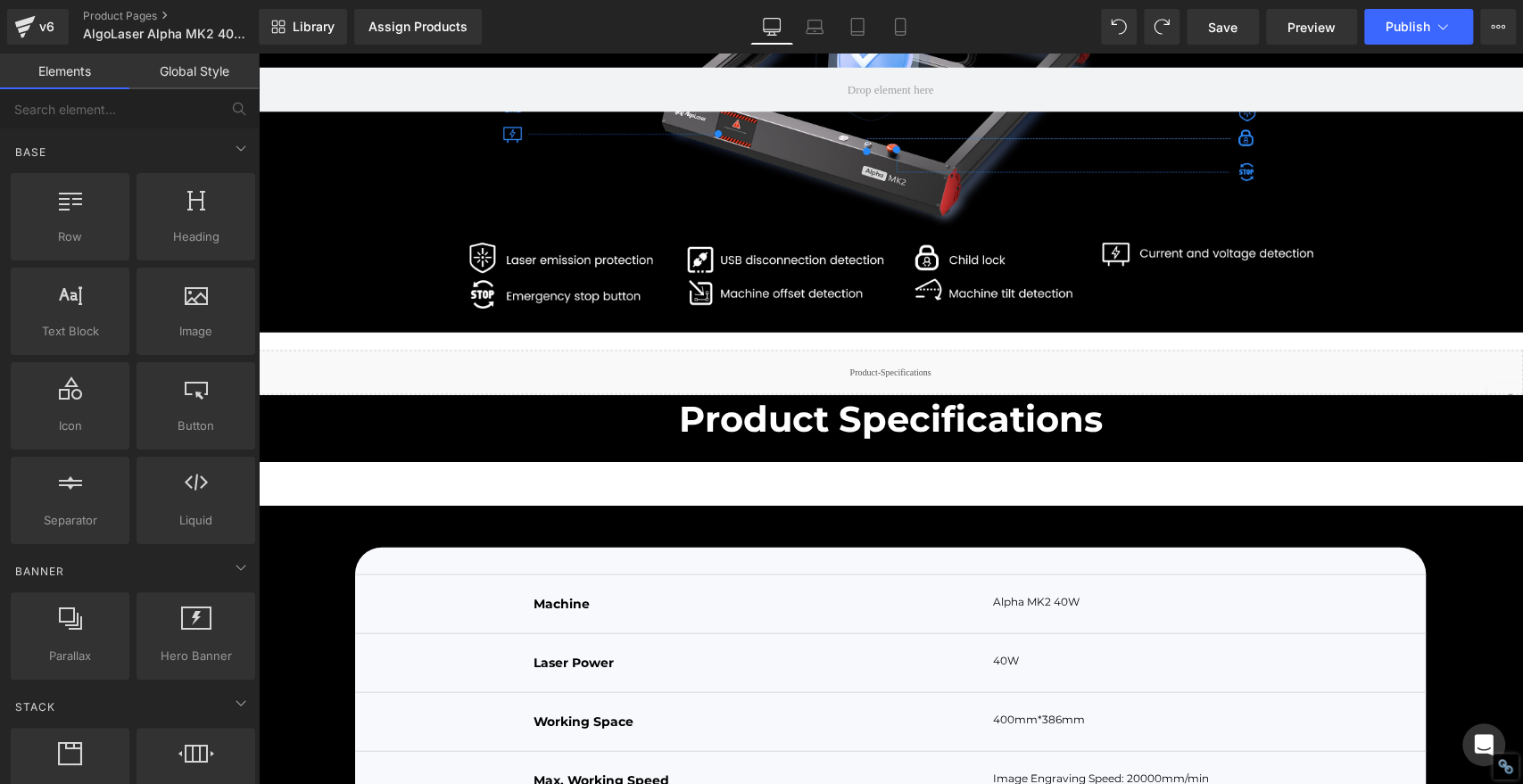
click at [211, 68] on link "Global Style" at bounding box center [193, 71] width 129 height 36
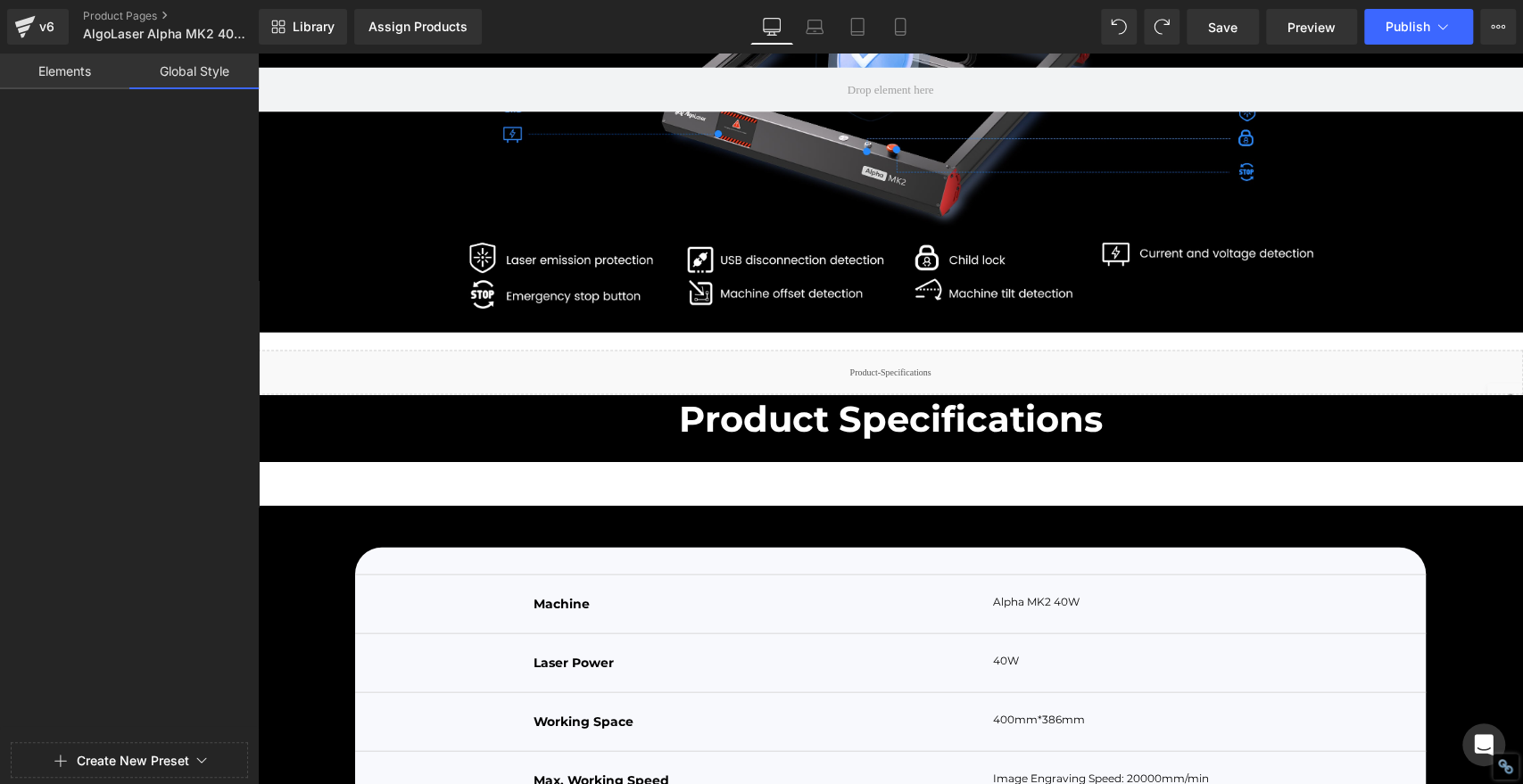
click at [66, 64] on link "Elements" at bounding box center [64, 71] width 129 height 36
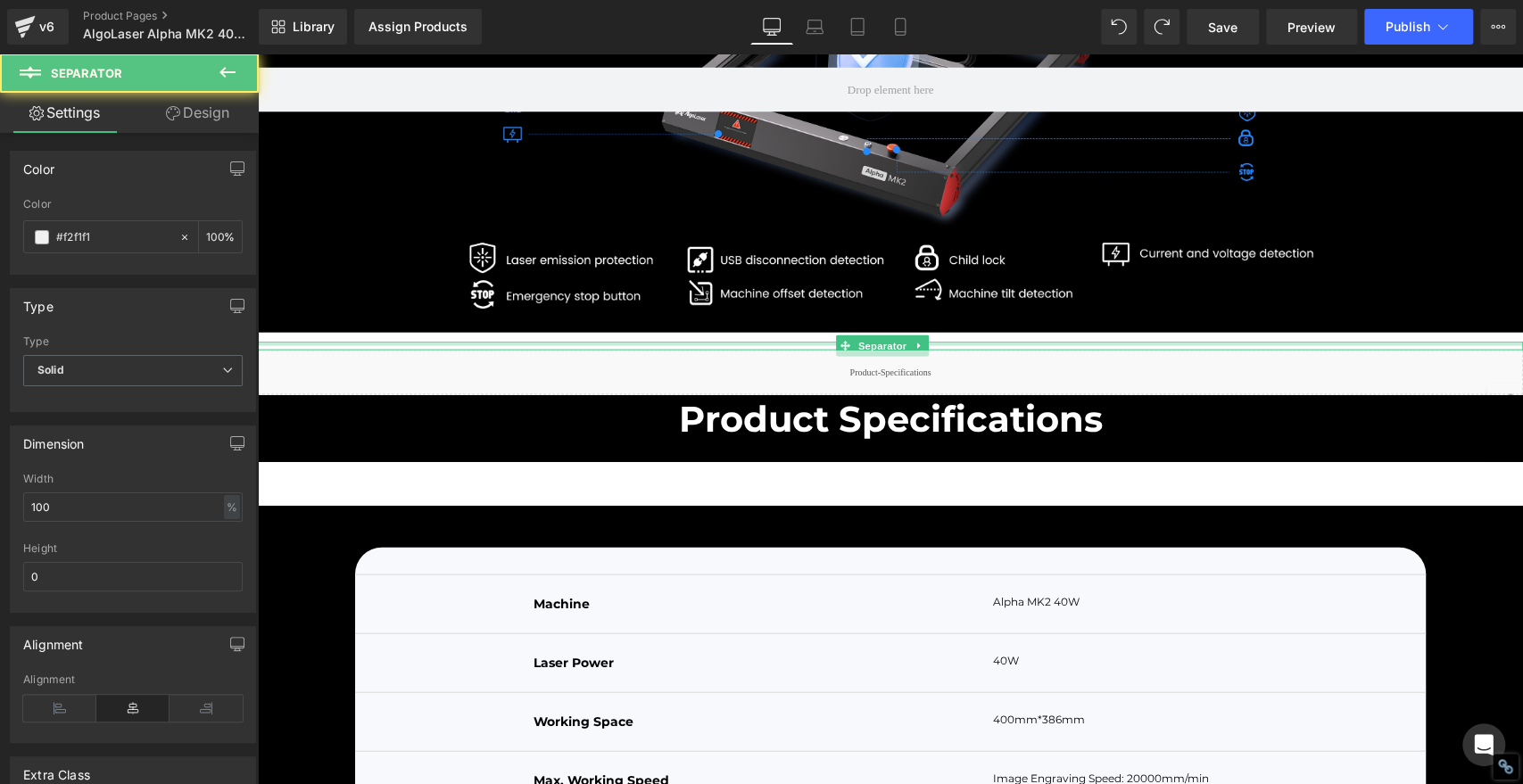
click at [357, 346] on div at bounding box center [890, 344] width 1265 height 5
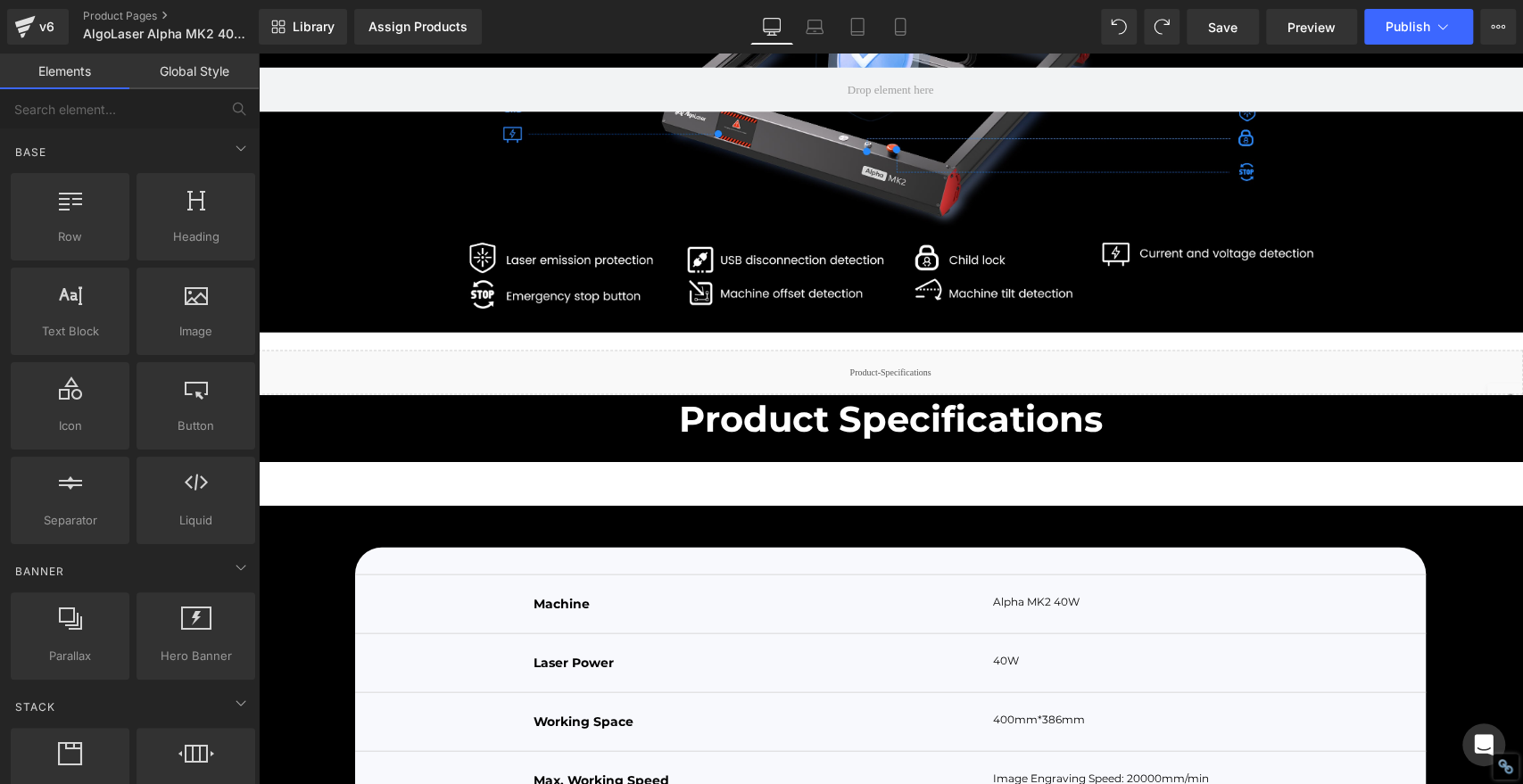
drag, startPoint x: 359, startPoint y: 378, endPoint x: 346, endPoint y: 378, distance: 13.0
click at [182, 65] on link "Global Style" at bounding box center [193, 71] width 129 height 36
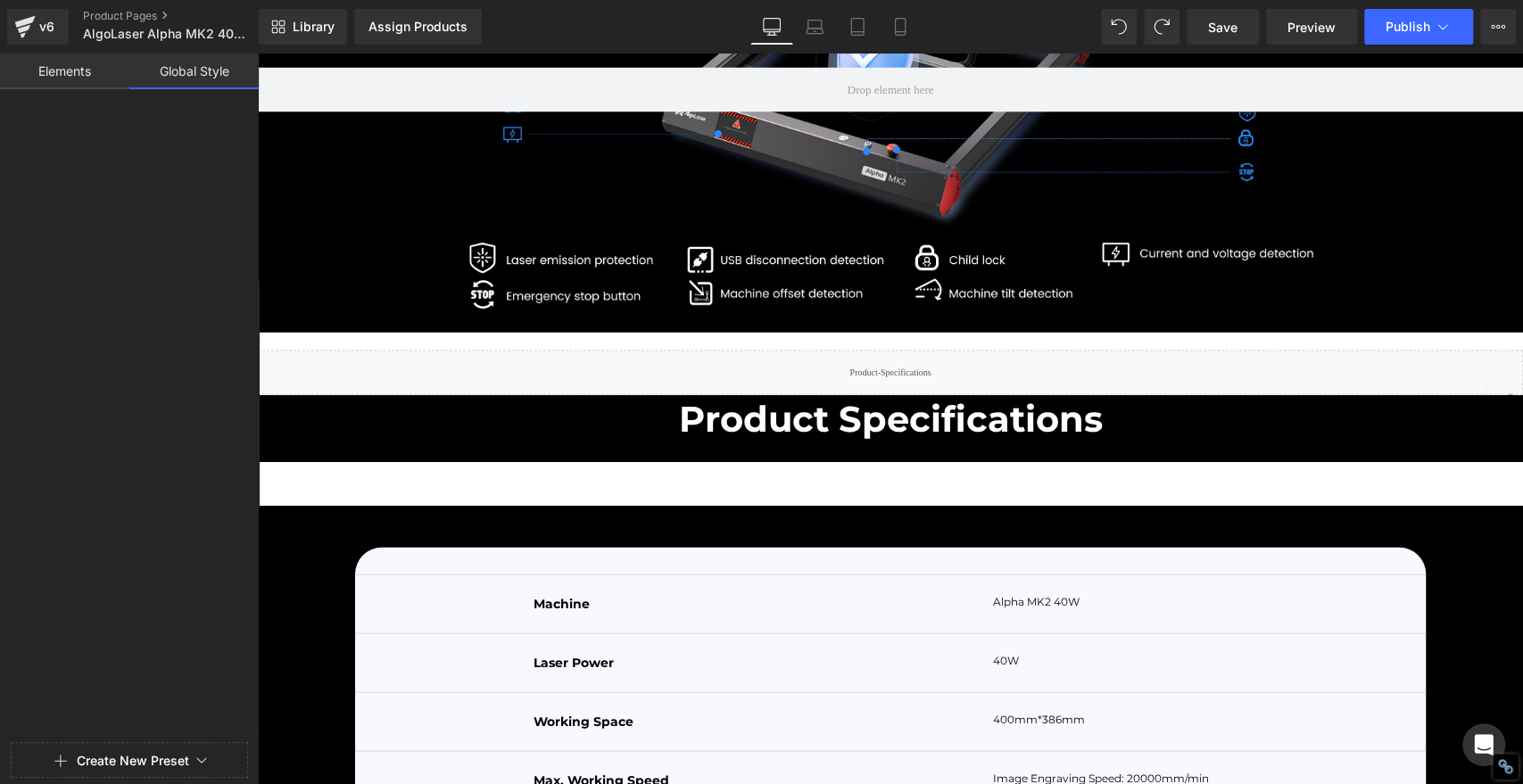
click at [70, 71] on link "Elements" at bounding box center [64, 71] width 129 height 36
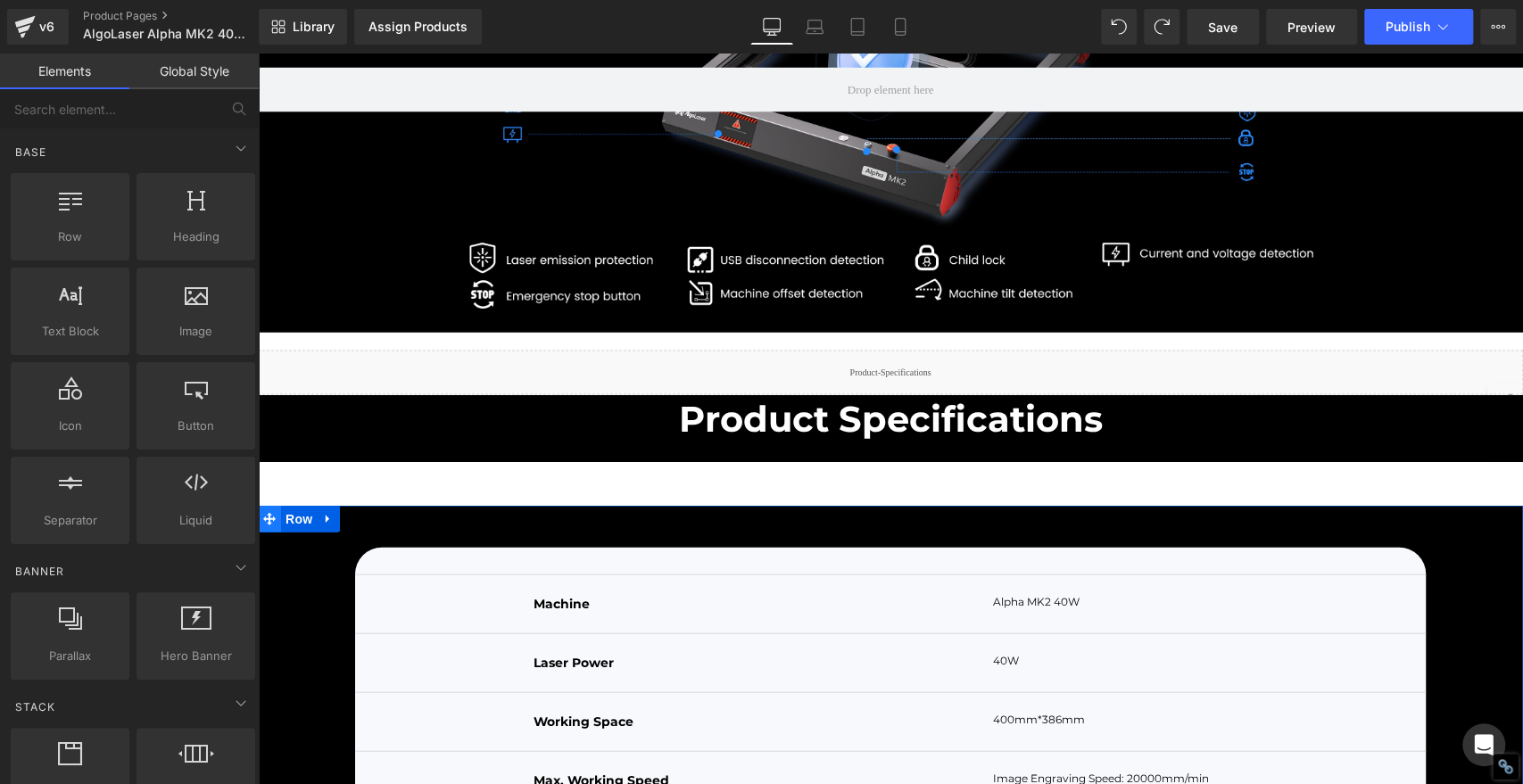
click at [264, 526] on icon at bounding box center [270, 520] width 13 height 14
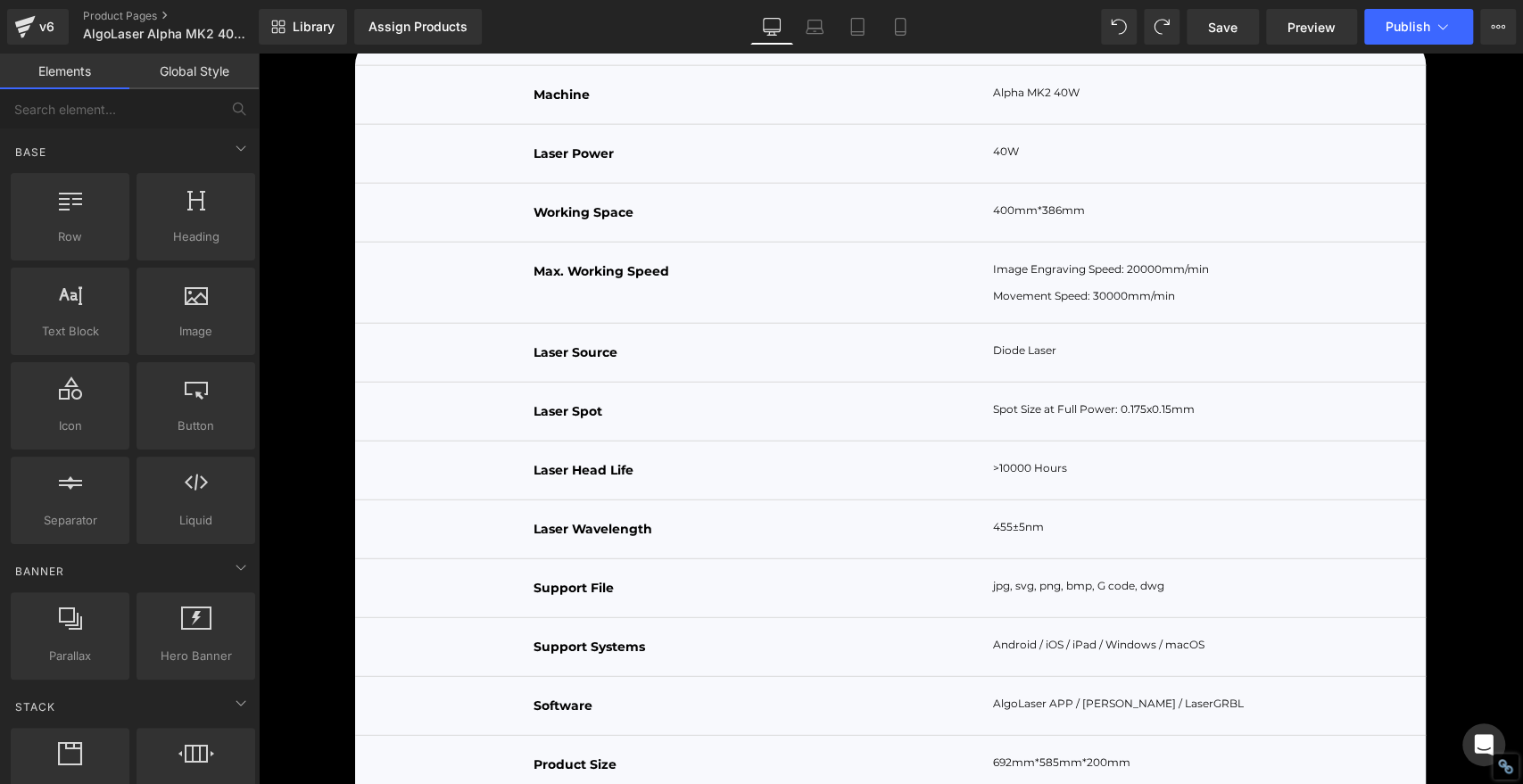
scroll to position [7354, 0]
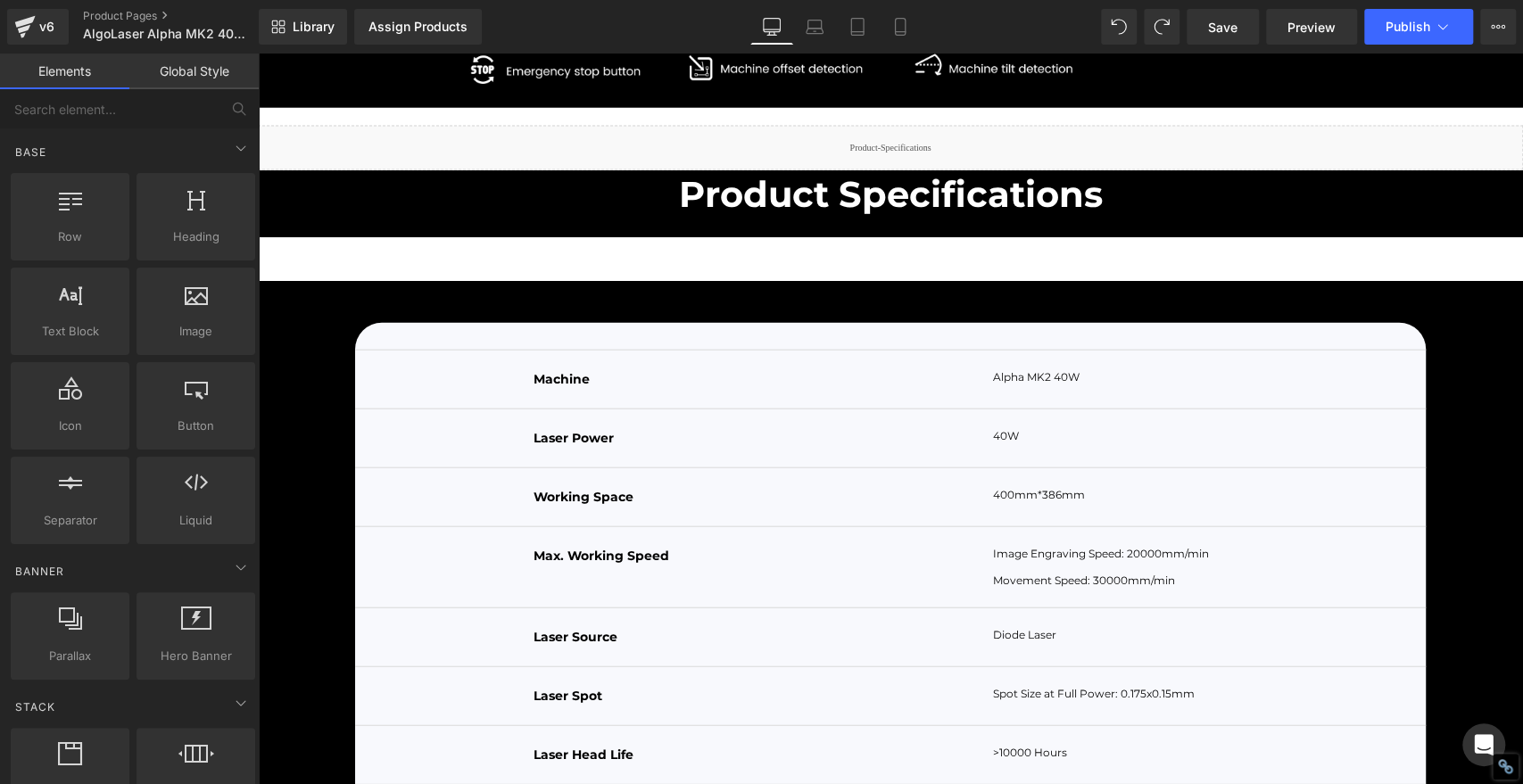
scroll to position [7155, 0]
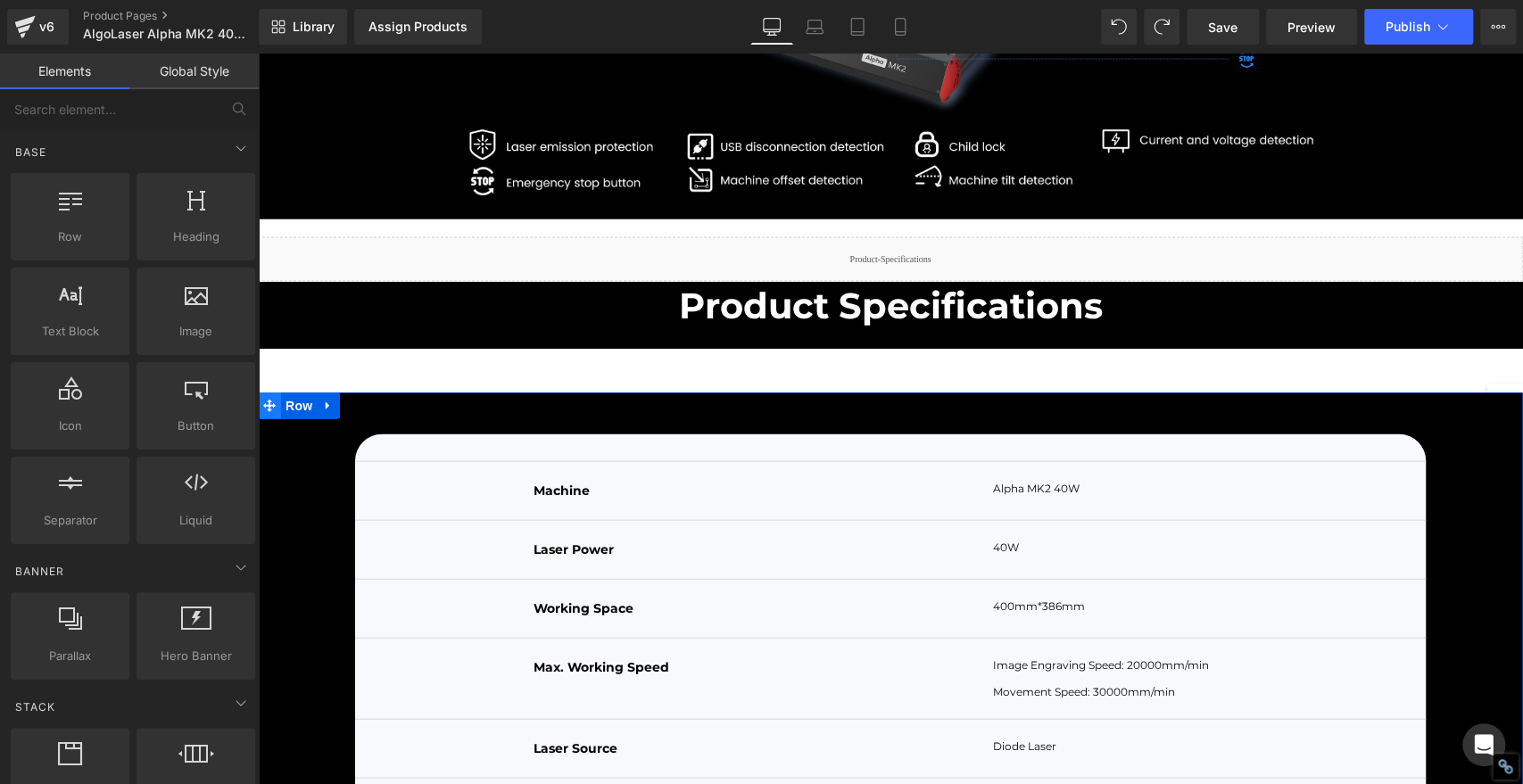
click at [265, 413] on icon at bounding box center [270, 406] width 13 height 14
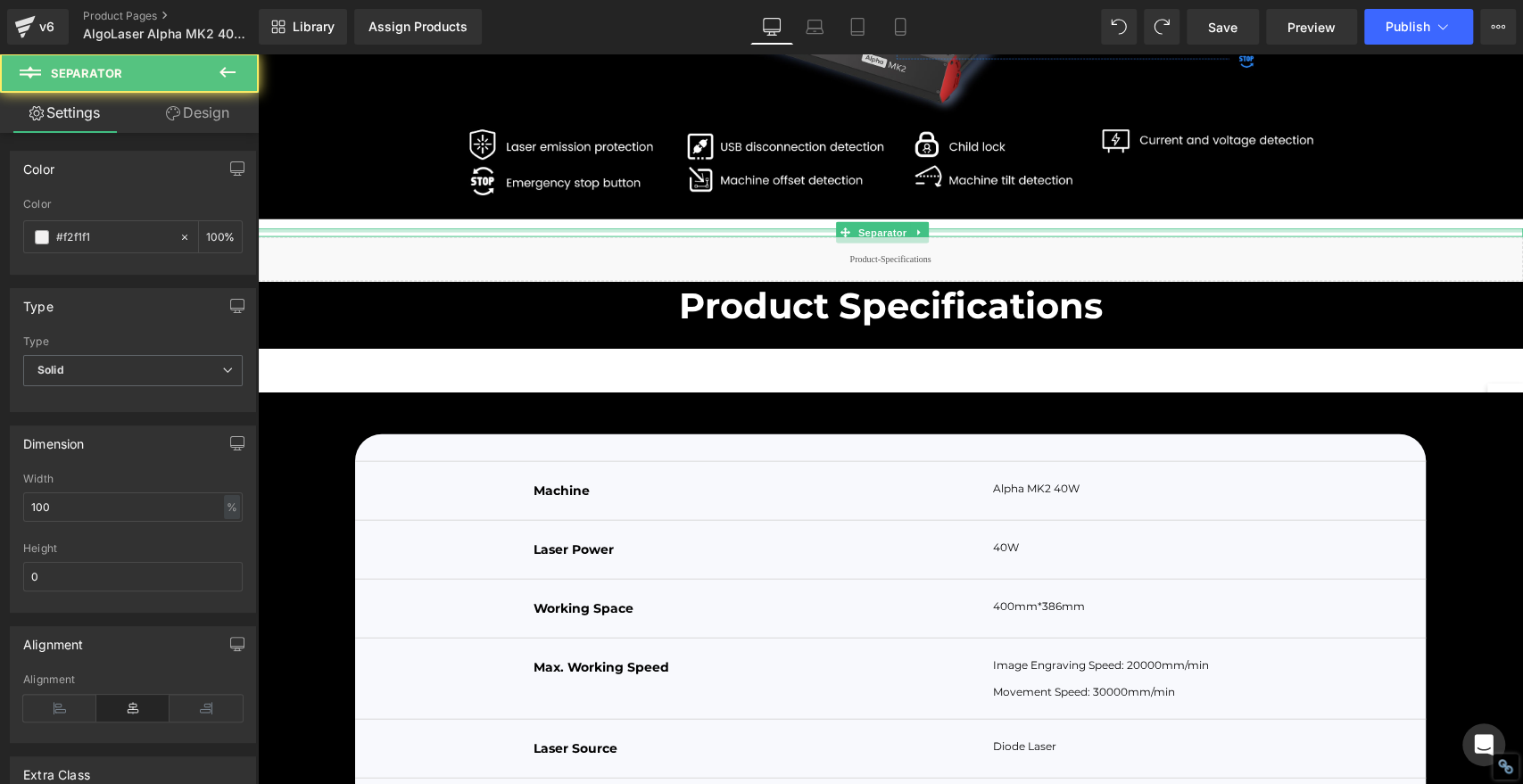
click at [678, 233] on div at bounding box center [890, 230] width 1265 height 5
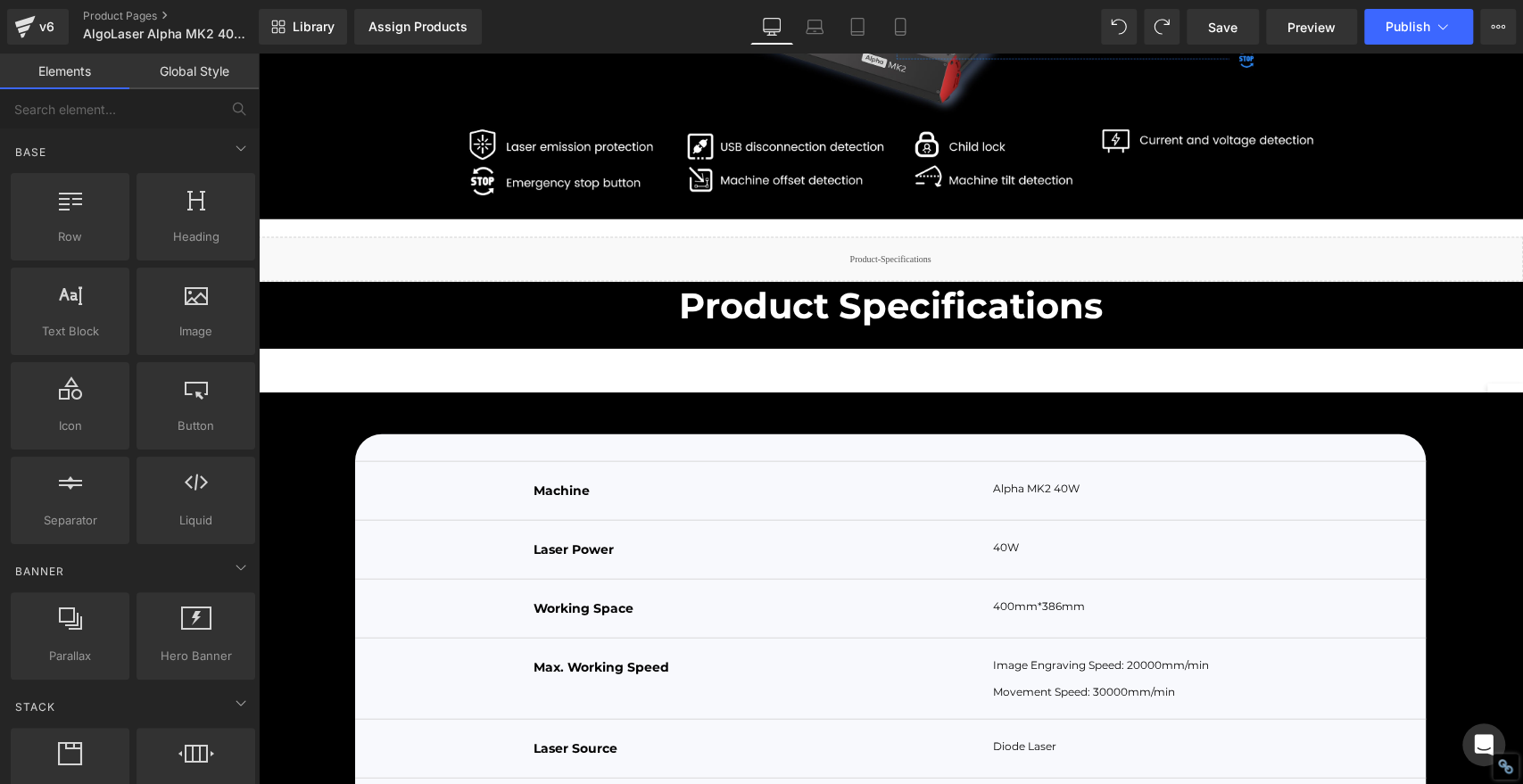
click at [223, 68] on link "Global Style" at bounding box center [193, 71] width 129 height 36
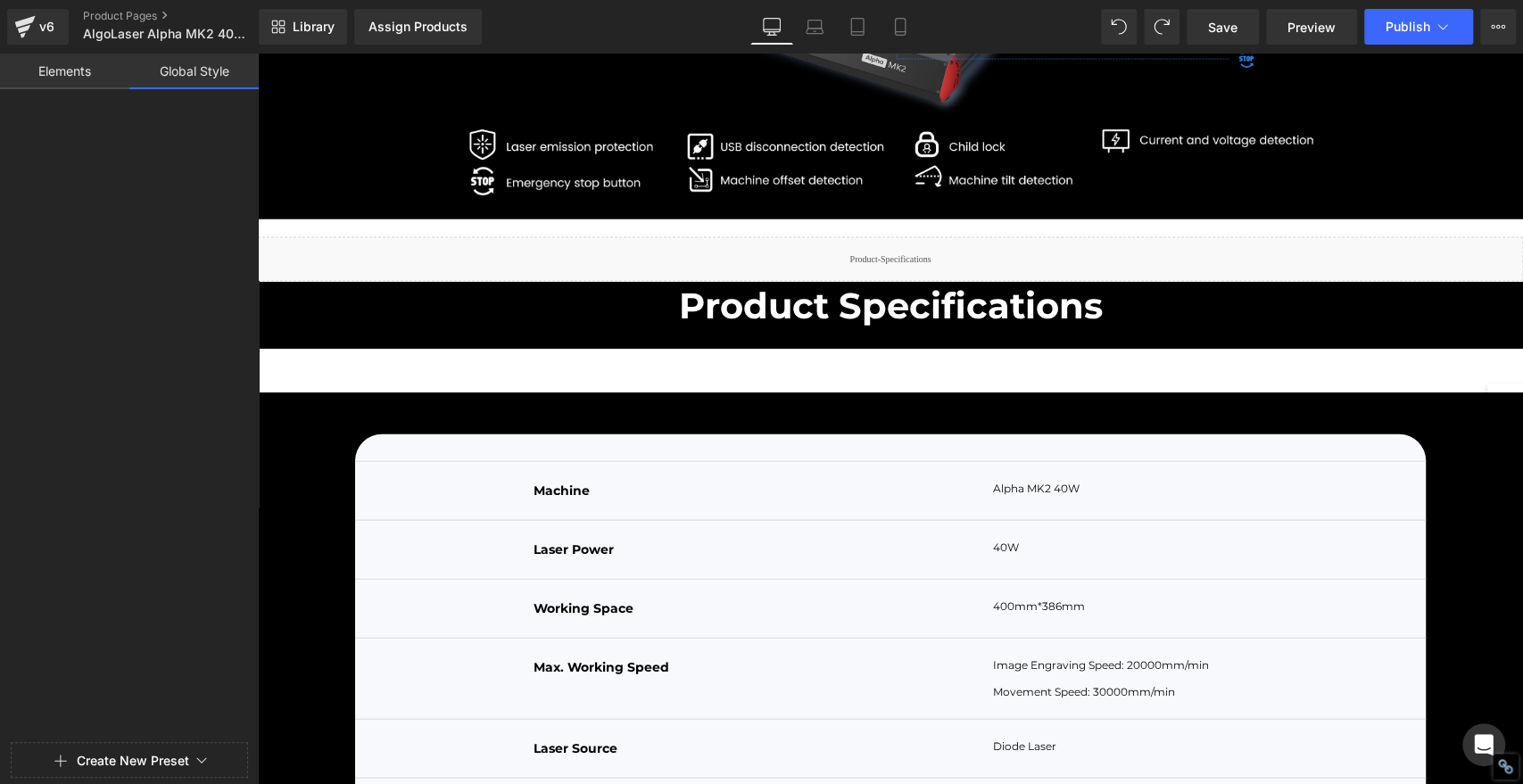
click at [68, 70] on link "Elements" at bounding box center [64, 71] width 129 height 36
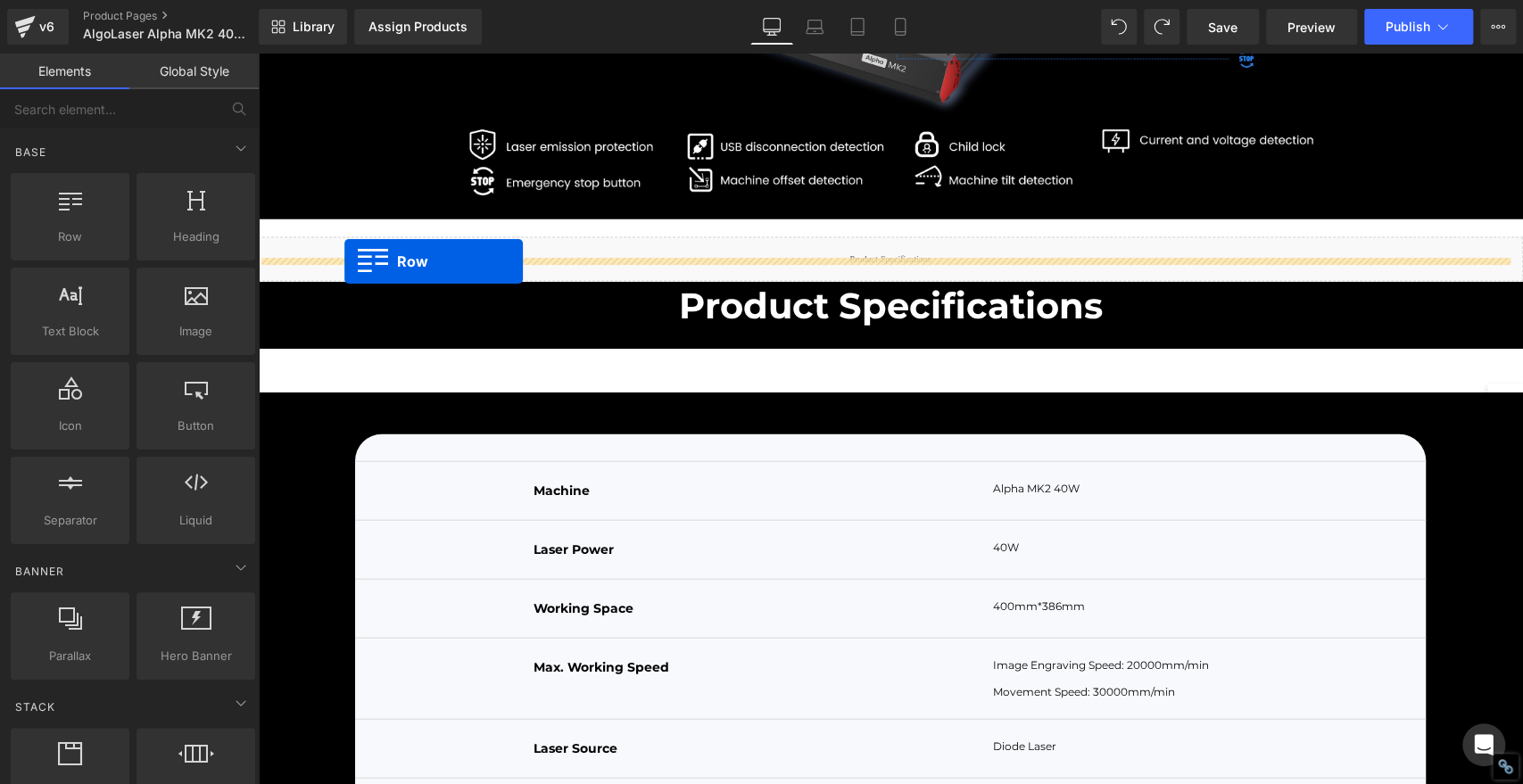
drag, startPoint x: 329, startPoint y: 268, endPoint x: 345, endPoint y: 262, distance: 17.1
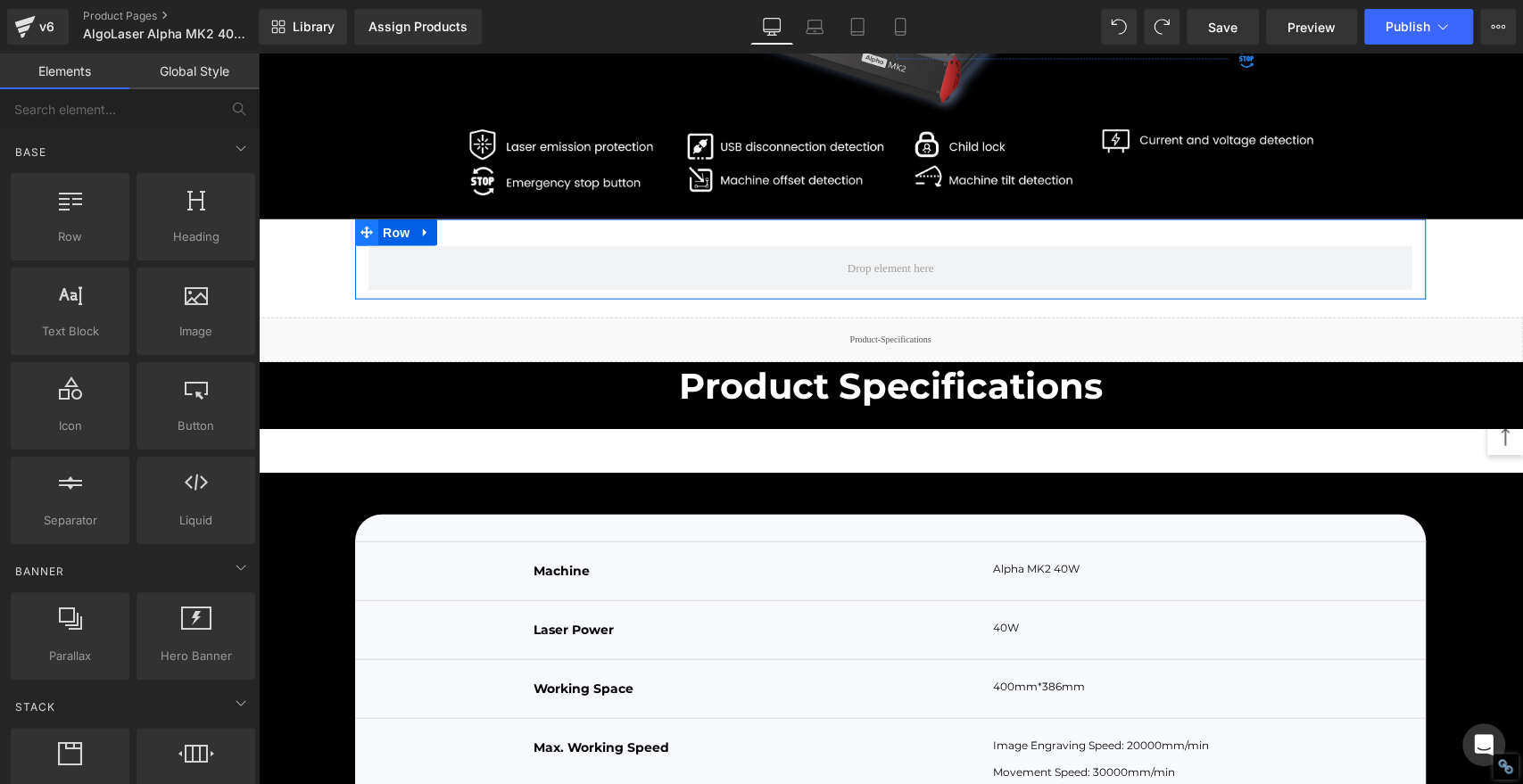
click at [360, 240] on icon at bounding box center [367, 233] width 13 height 14
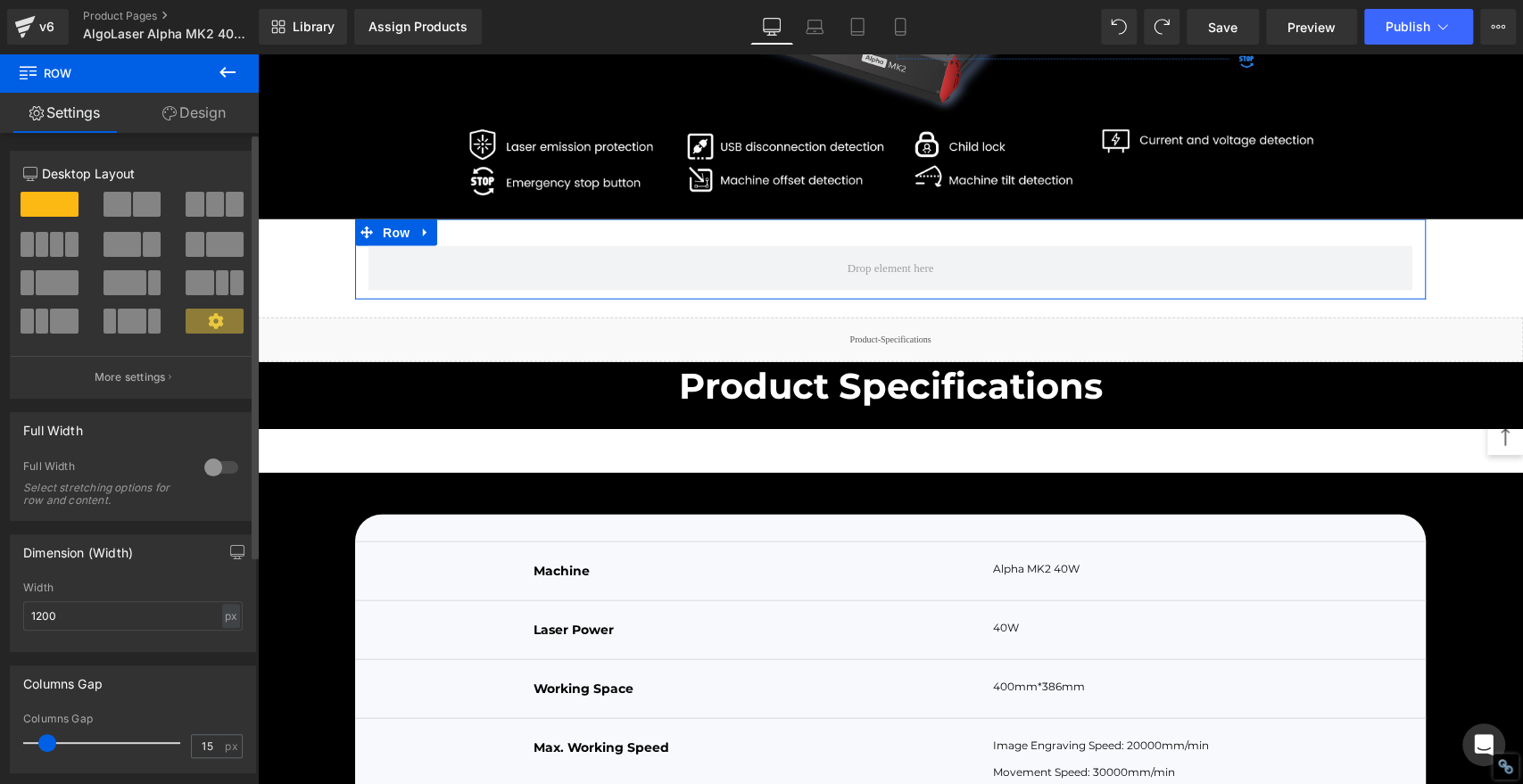
click at [225, 463] on div at bounding box center [221, 467] width 42 height 29
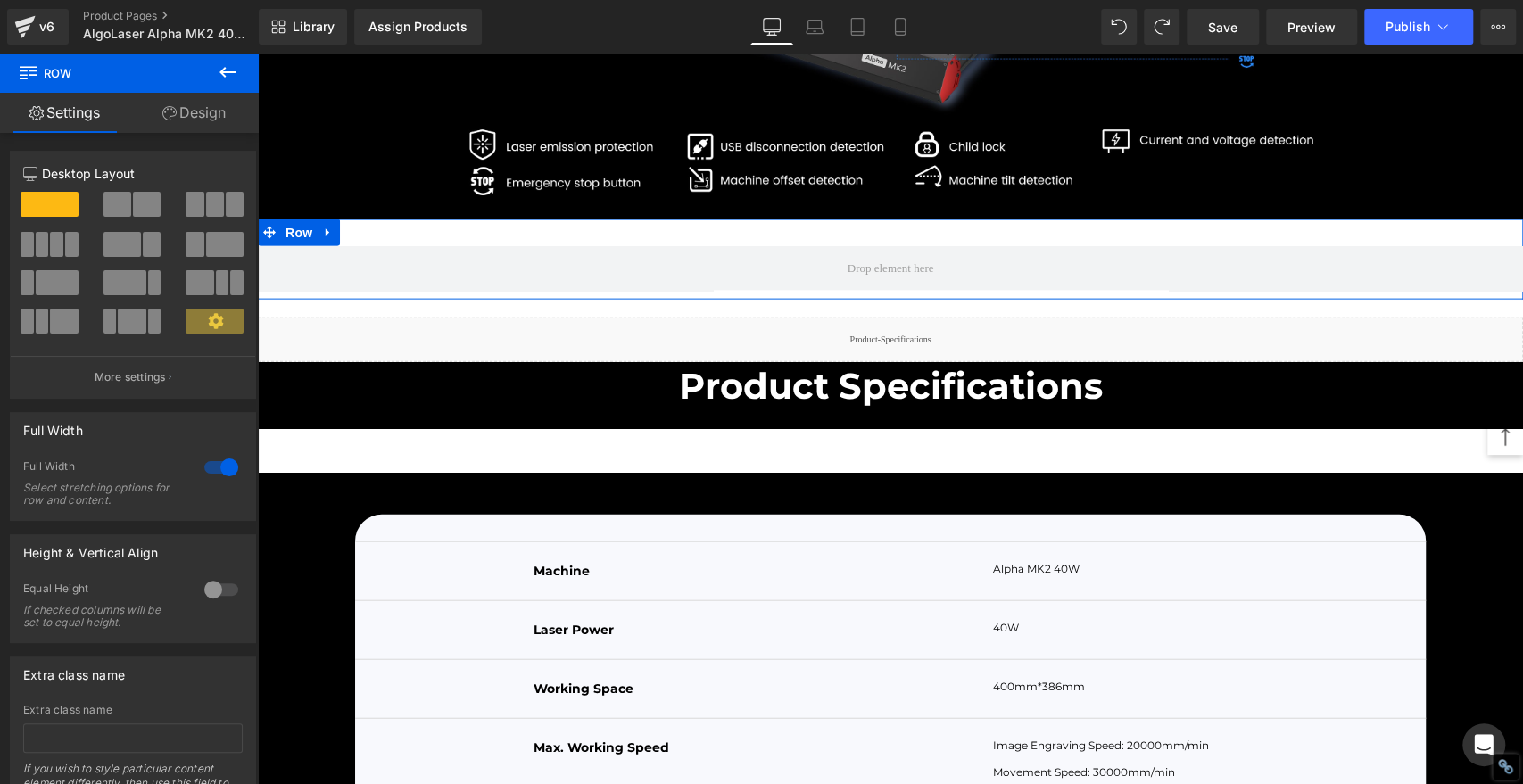
click at [218, 112] on link "Design" at bounding box center [193, 113] width 129 height 41
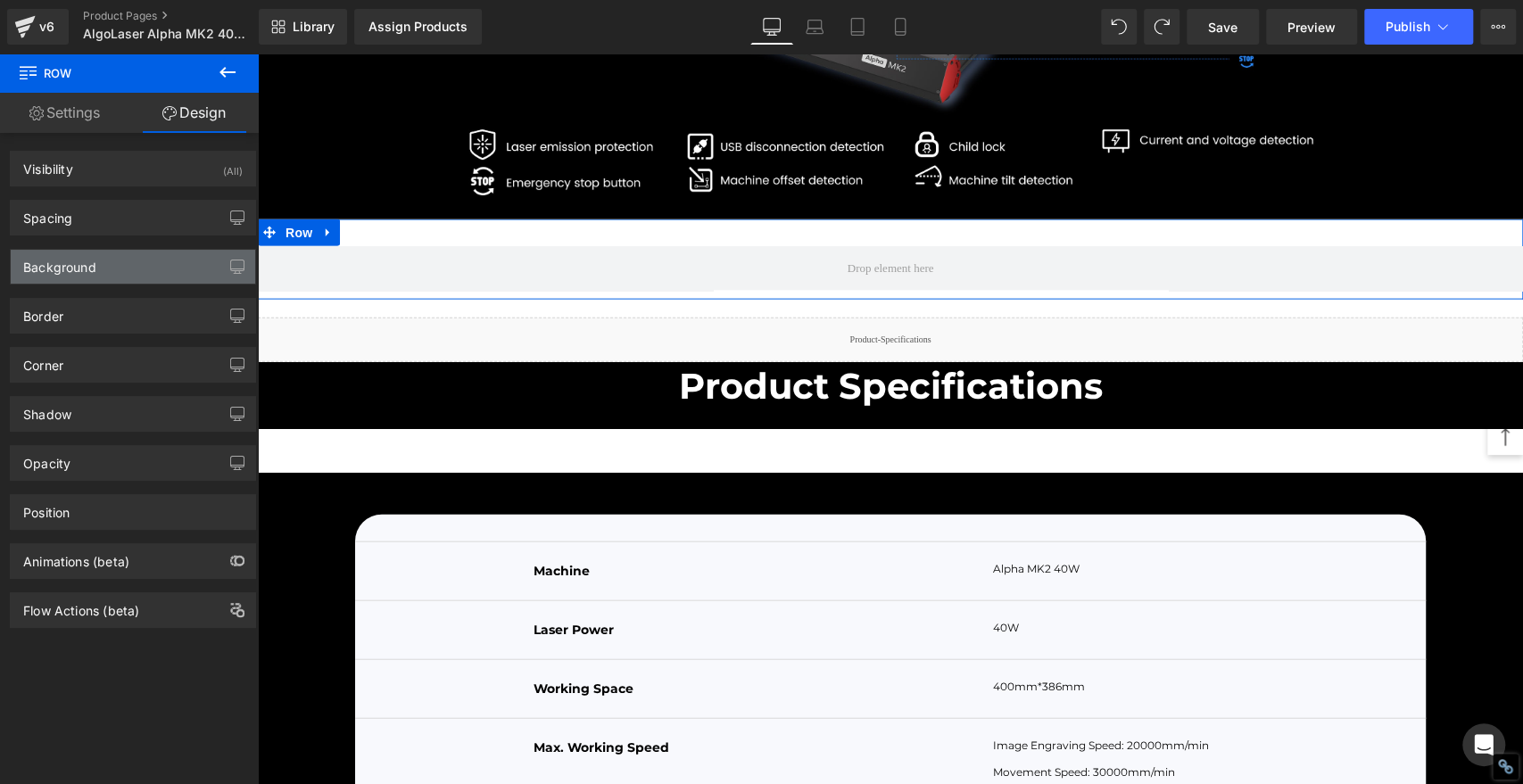
click at [105, 264] on div "Background" at bounding box center [133, 266] width 244 height 34
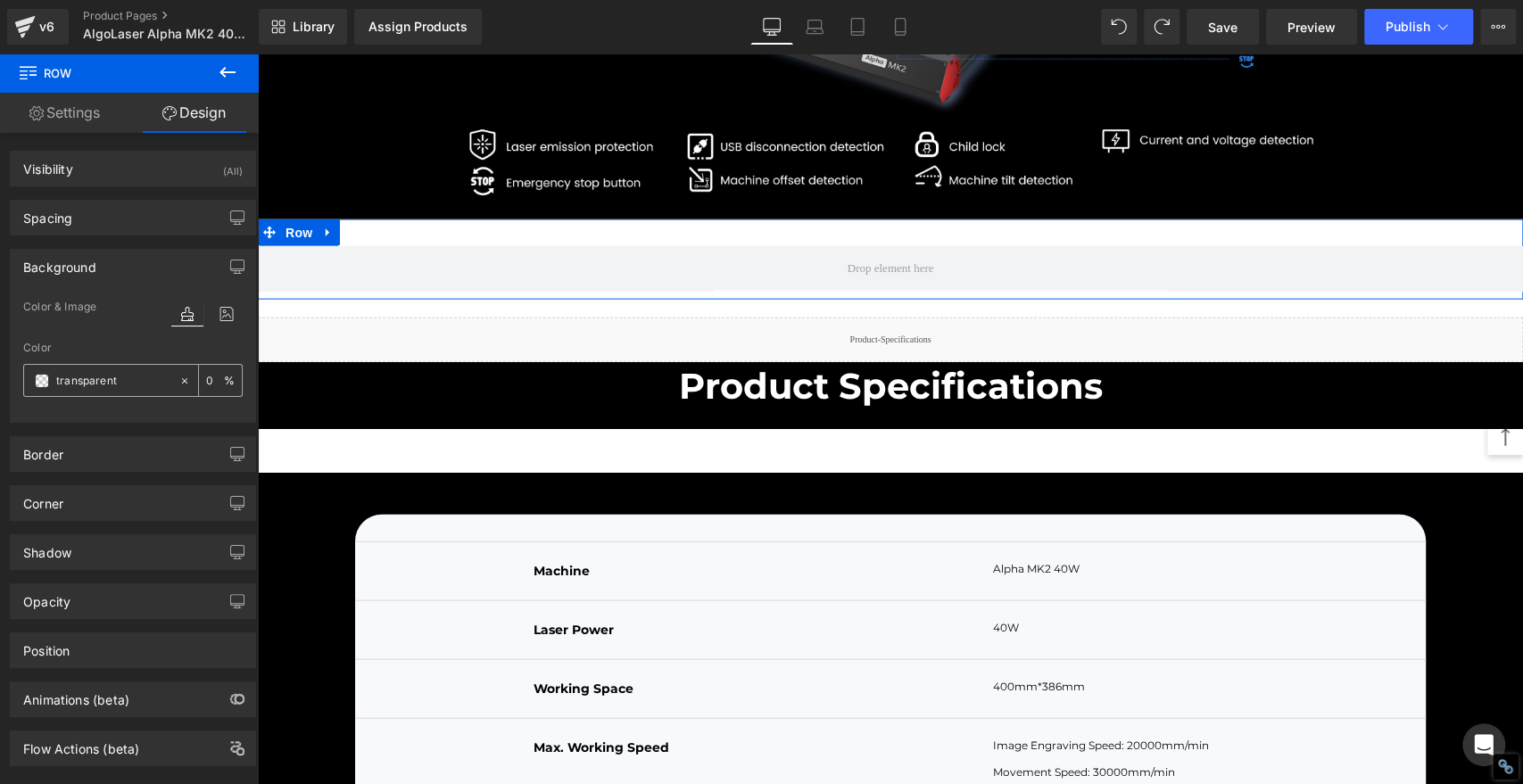
click at [41, 377] on span at bounding box center [41, 380] width 14 height 14
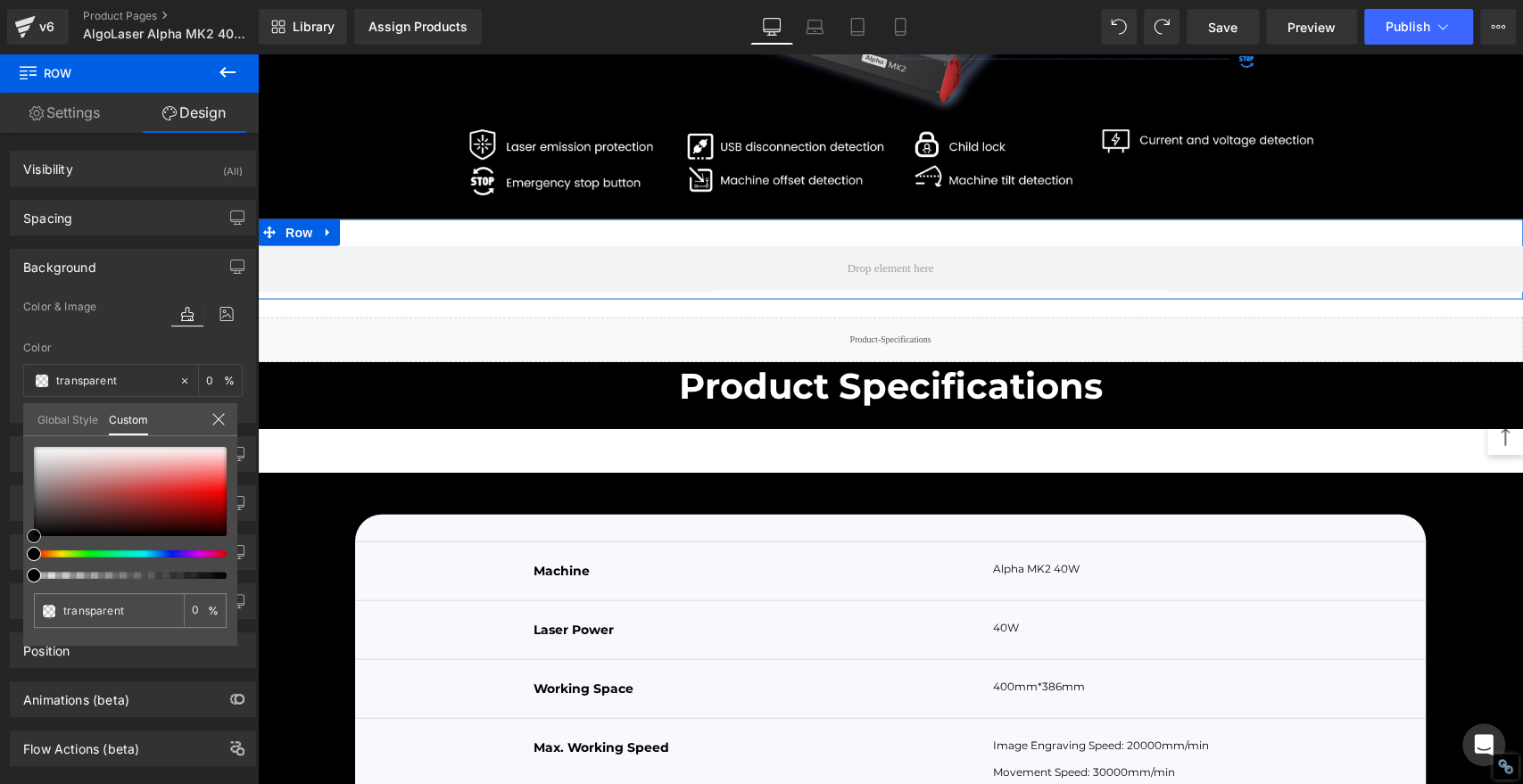
type input "#020202"
type input "100"
type input "#020202"
type input "100"
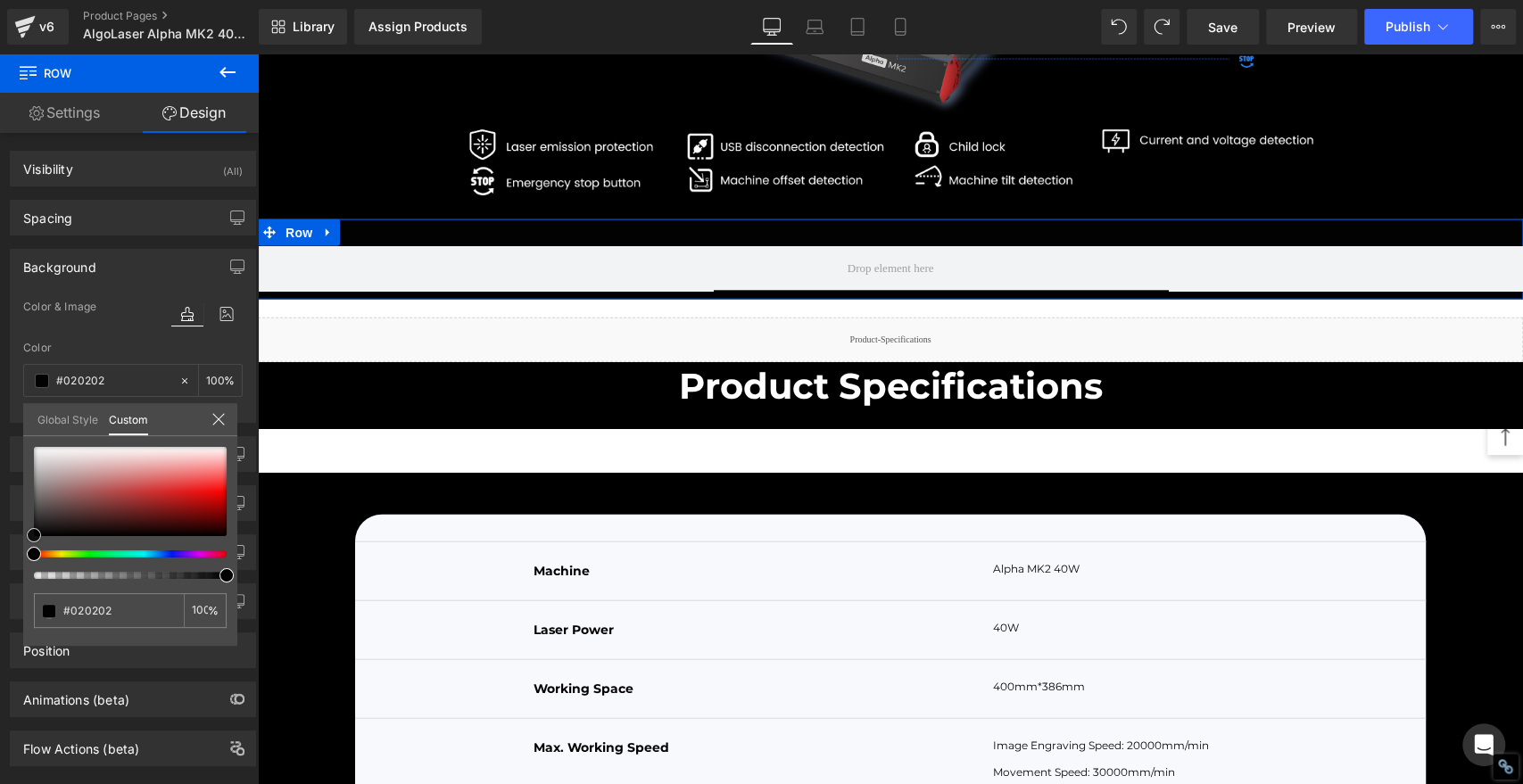
type input "#000000"
click at [32, 541] on span at bounding box center [33, 535] width 14 height 14
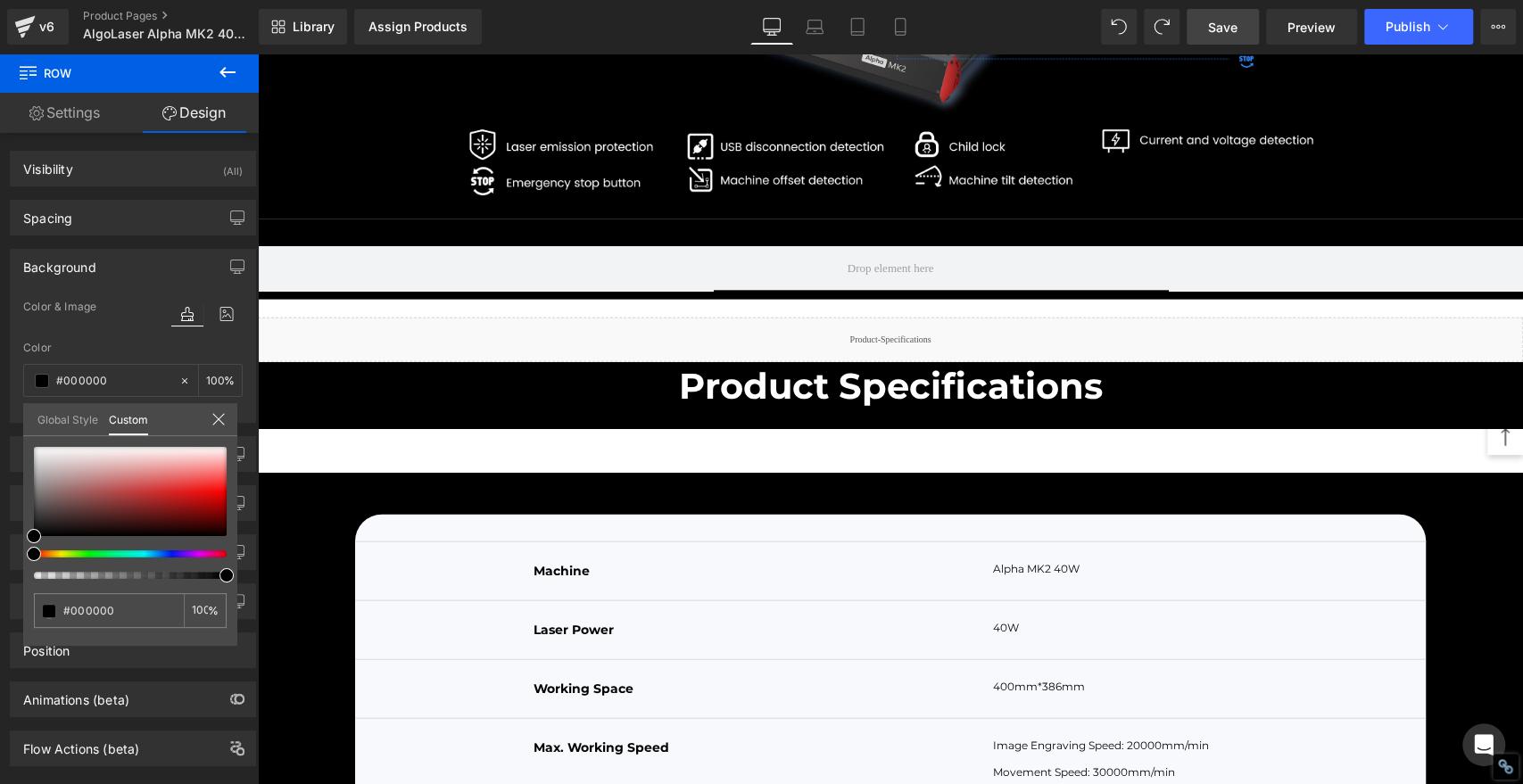
drag, startPoint x: 1226, startPoint y: 29, endPoint x: 736, endPoint y: 300, distance: 559.9
click at [1225, 29] on span "Save" at bounding box center [1223, 27] width 29 height 18
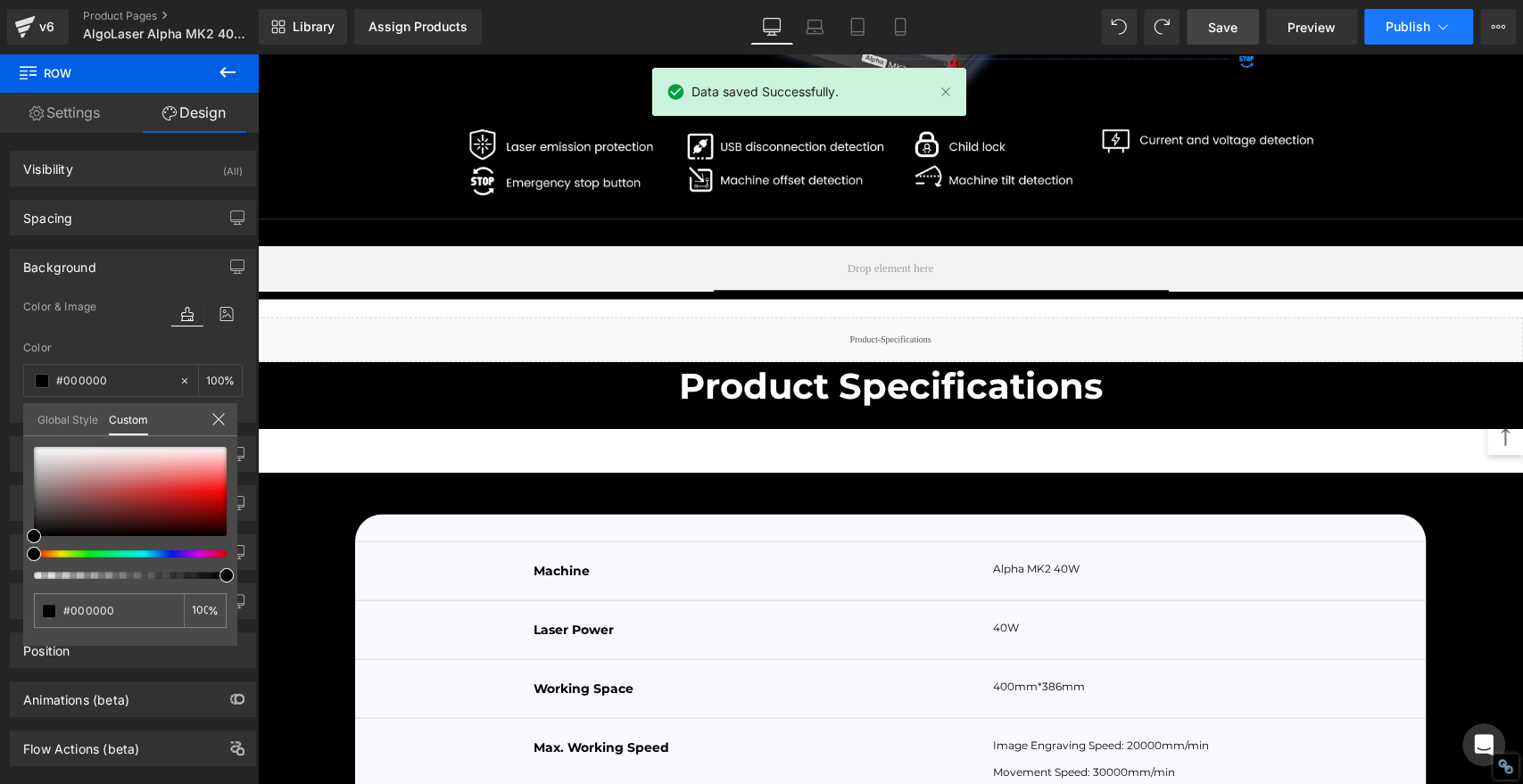
click at [1412, 31] on span "Publish" at bounding box center [1408, 26] width 44 height 14
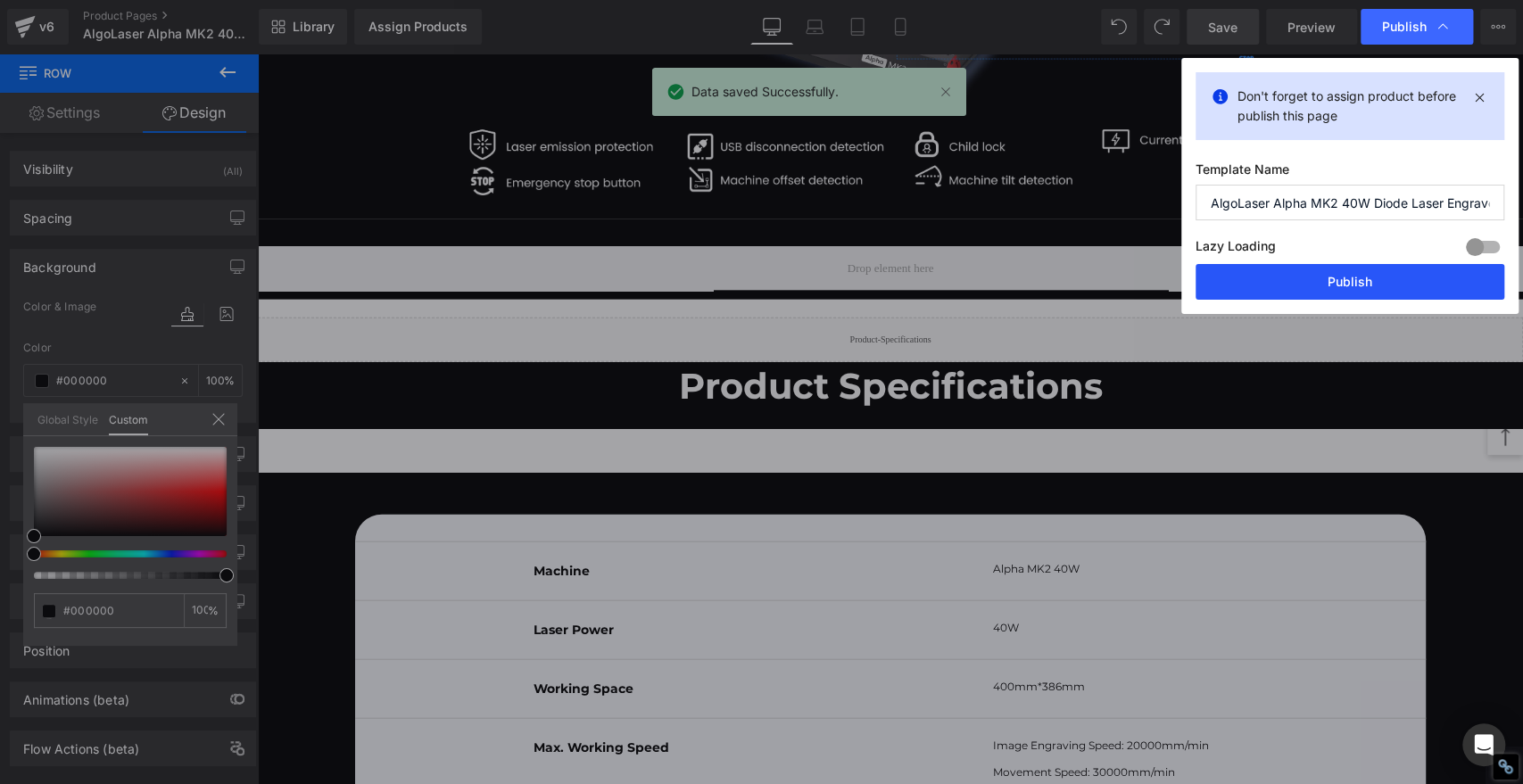
click at [1378, 273] on button "Publish" at bounding box center [1350, 282] width 309 height 36
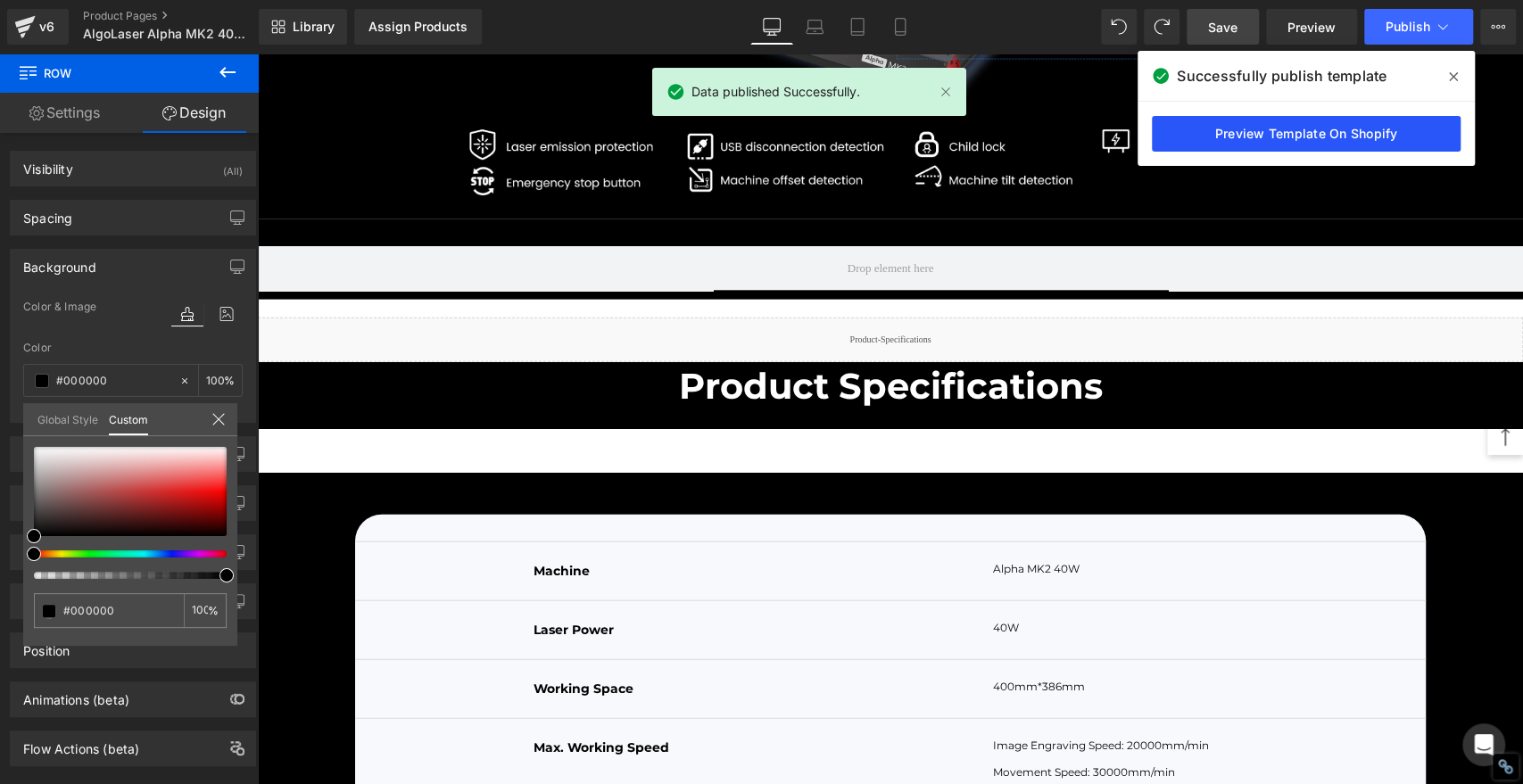
click at [1291, 137] on link "Preview Template On Shopify" at bounding box center [1306, 134] width 309 height 36
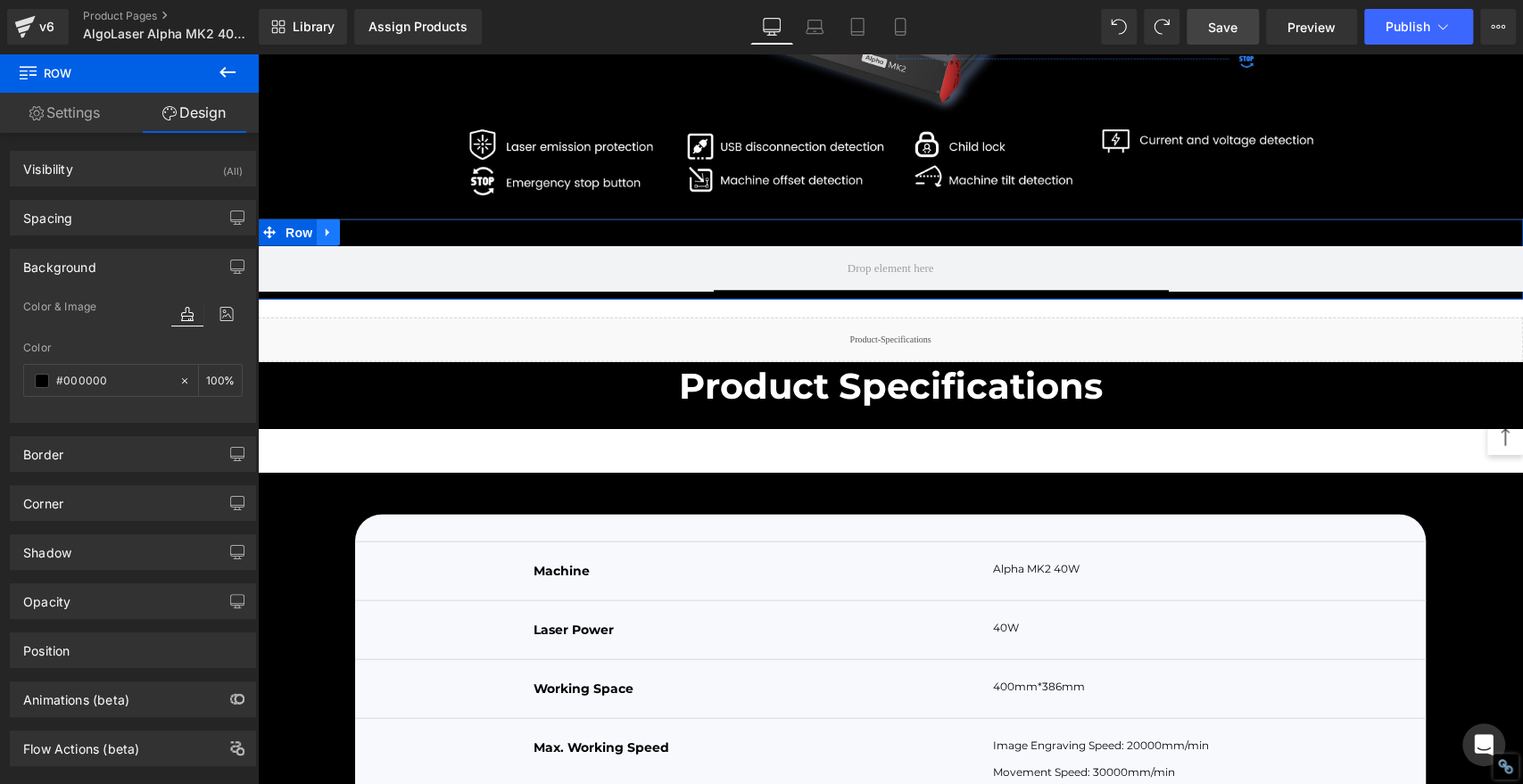
click at [322, 240] on icon at bounding box center [329, 233] width 13 height 14
click at [369, 240] on icon at bounding box center [375, 233] width 13 height 13
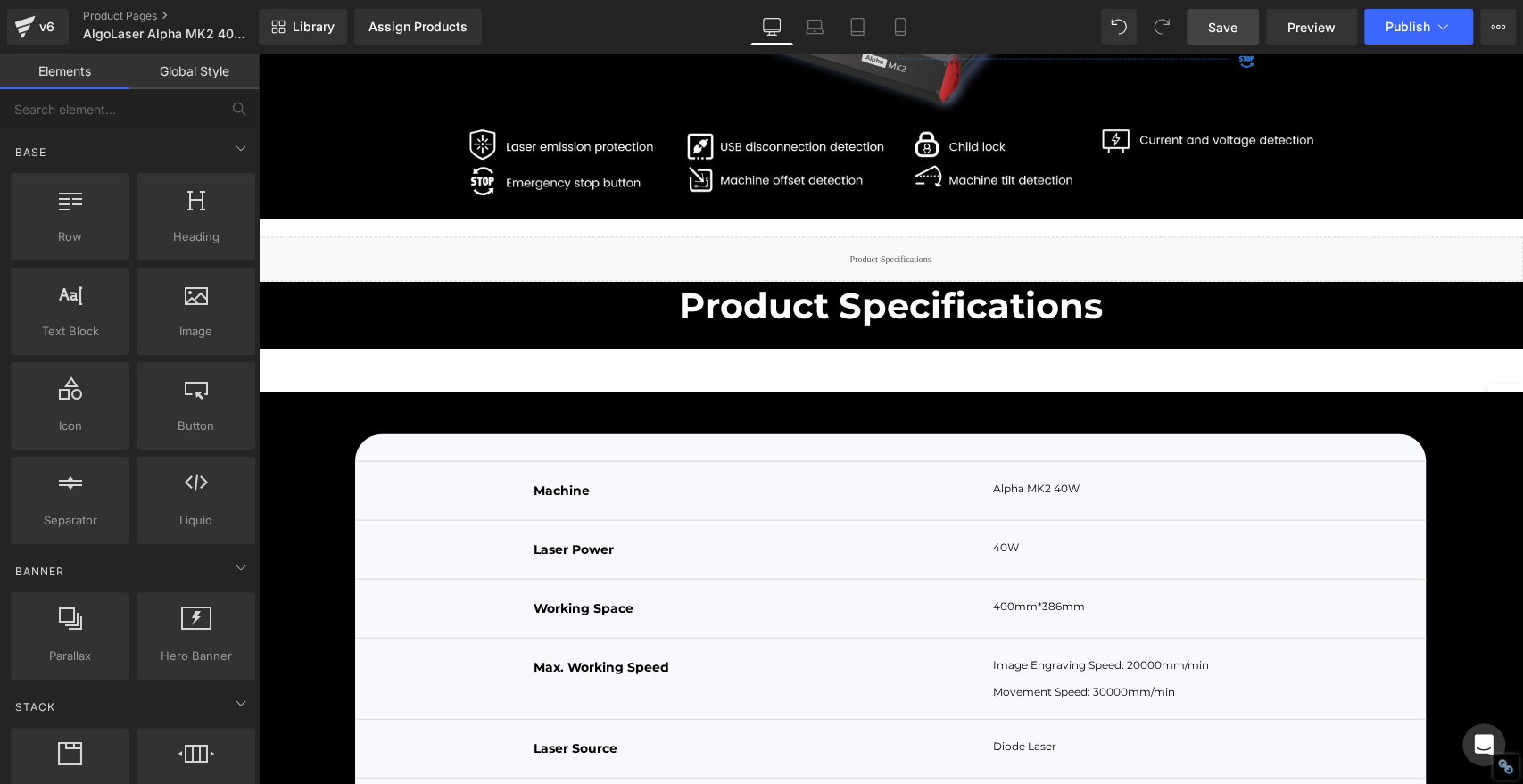
click at [1231, 27] on span "Save" at bounding box center [1223, 27] width 29 height 18
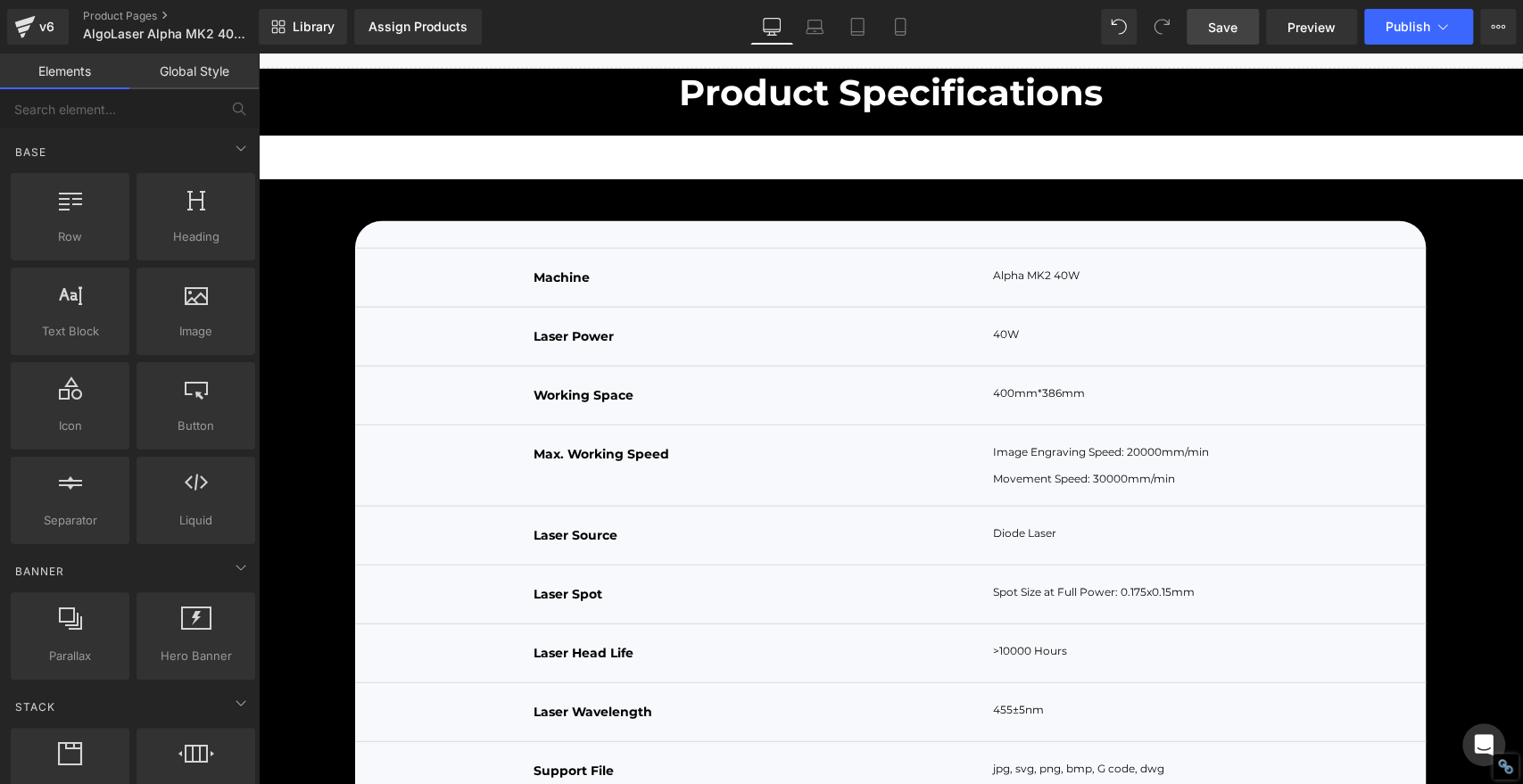
scroll to position [7192, 0]
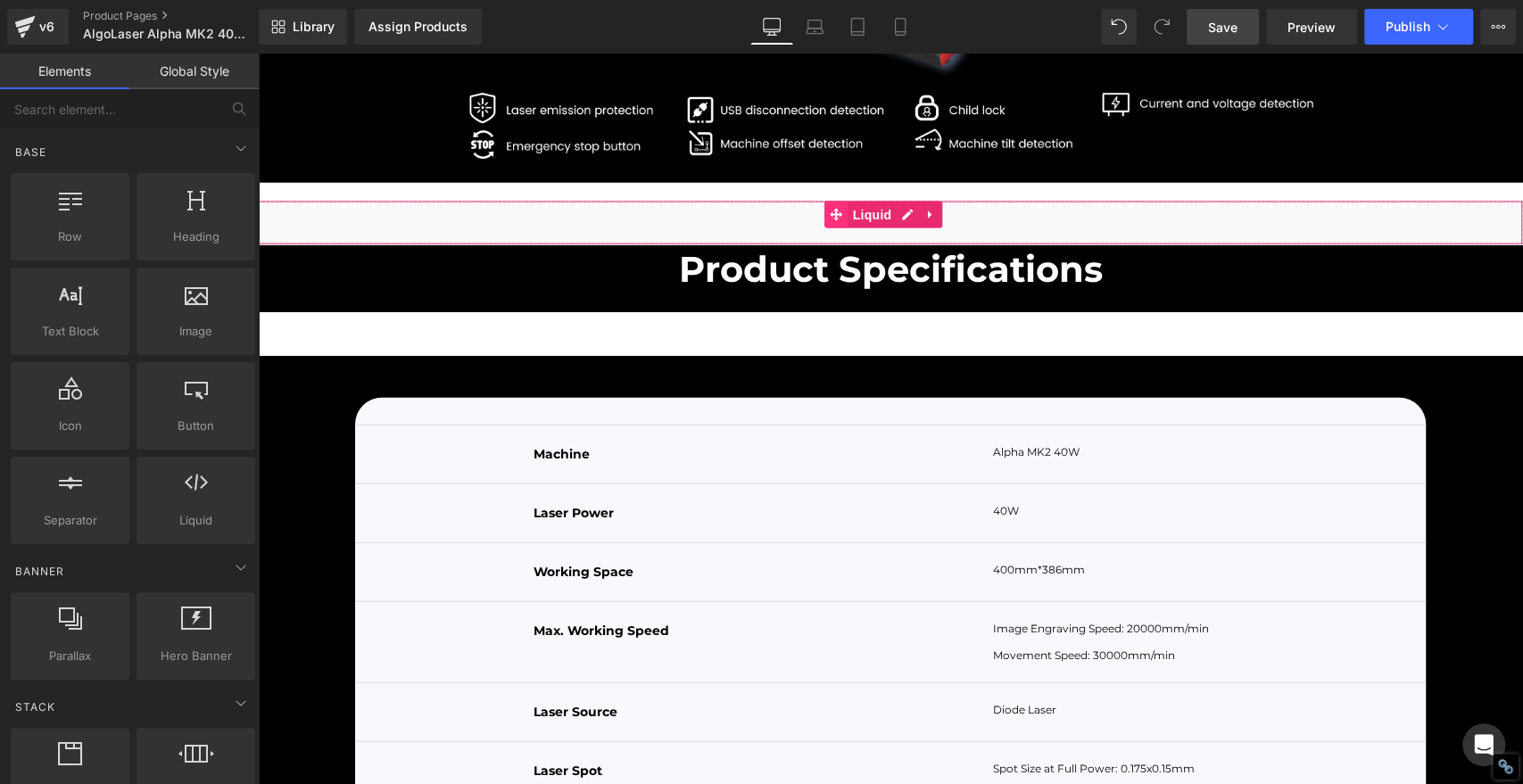
click at [836, 221] on icon at bounding box center [838, 216] width 13 height 13
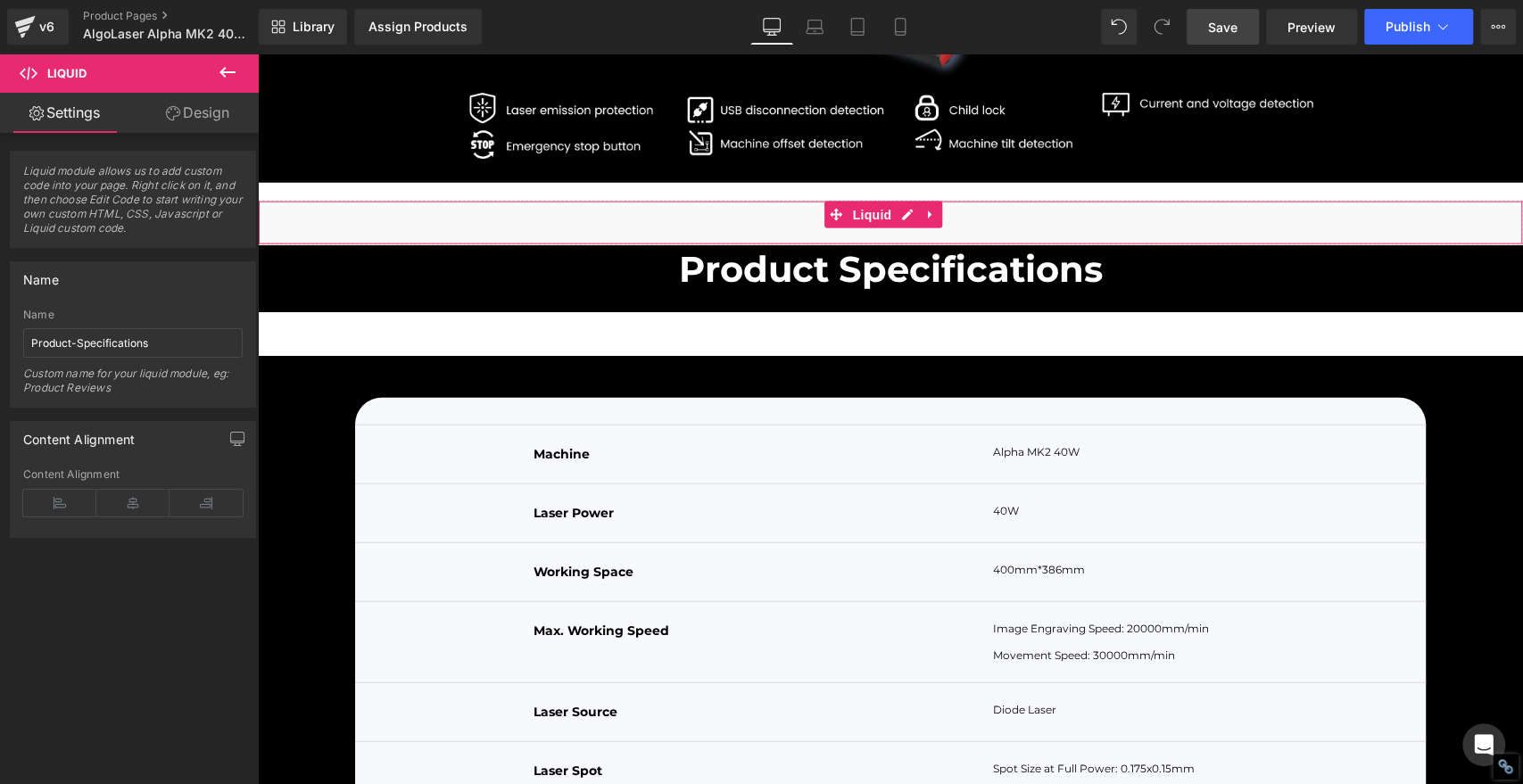
click at [211, 110] on link "Design" at bounding box center [197, 113] width 129 height 41
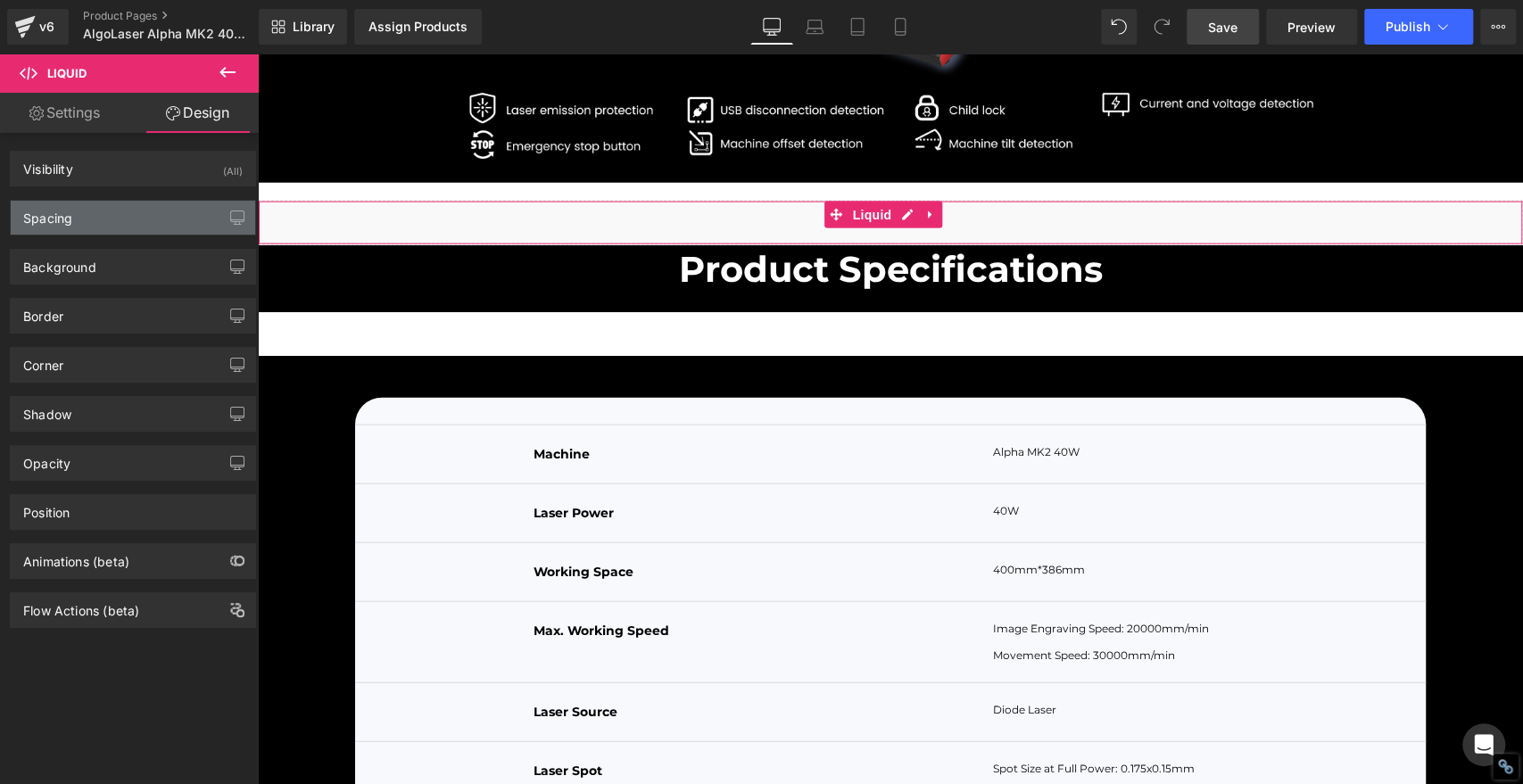
click at [79, 216] on div "Spacing" at bounding box center [133, 217] width 244 height 34
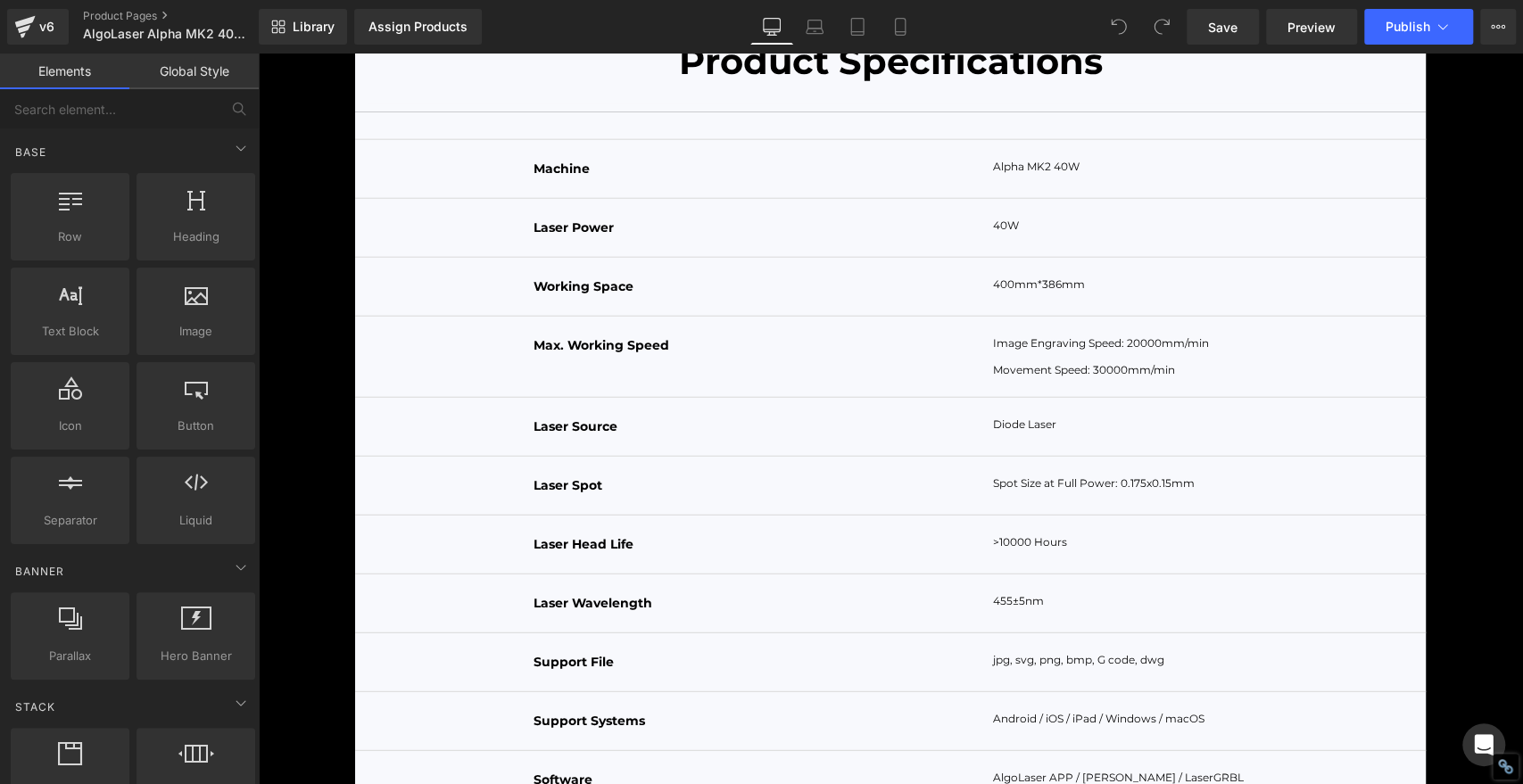
scroll to position [7237, 0]
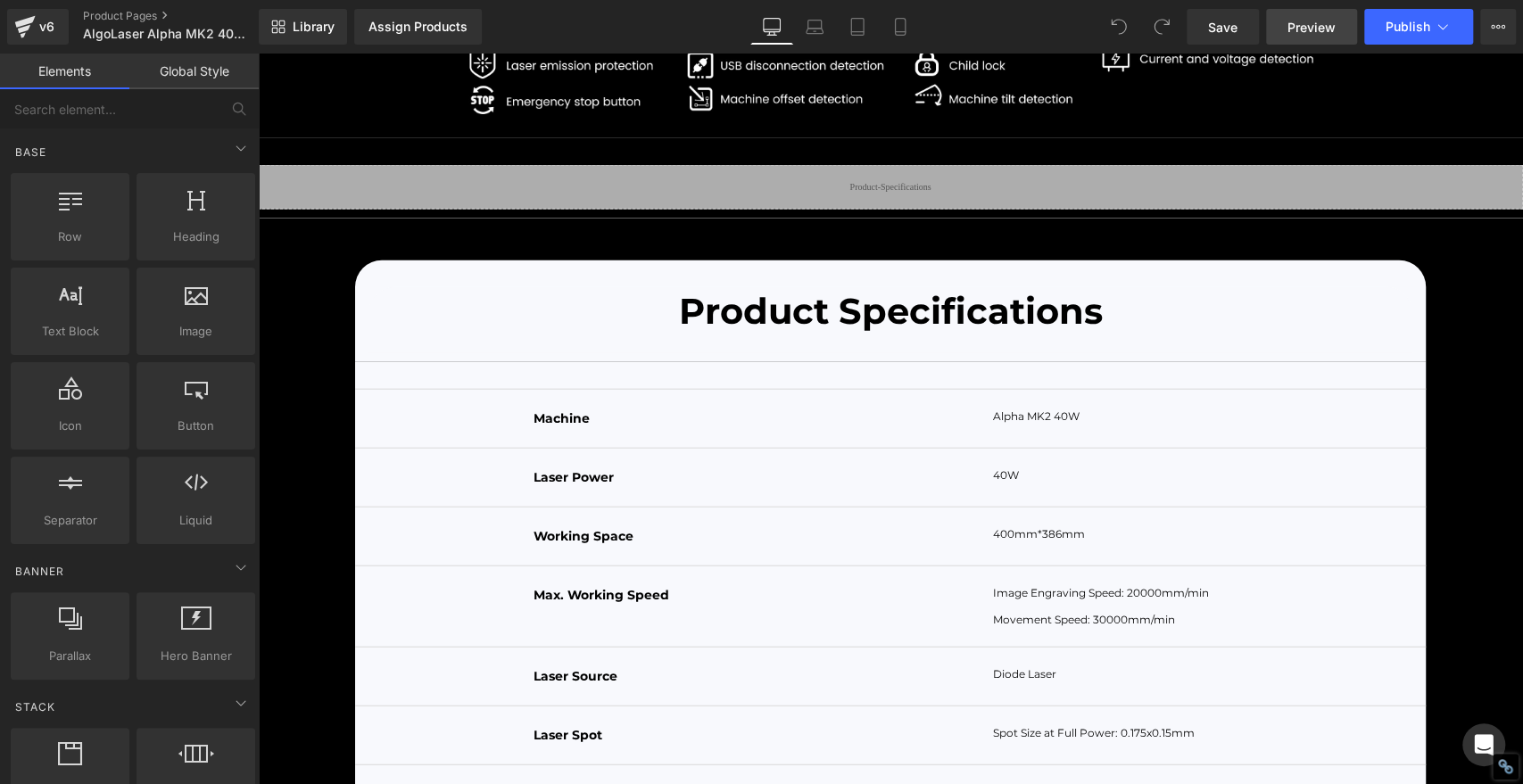
click at [1315, 18] on span "Preview" at bounding box center [1311, 27] width 48 height 18
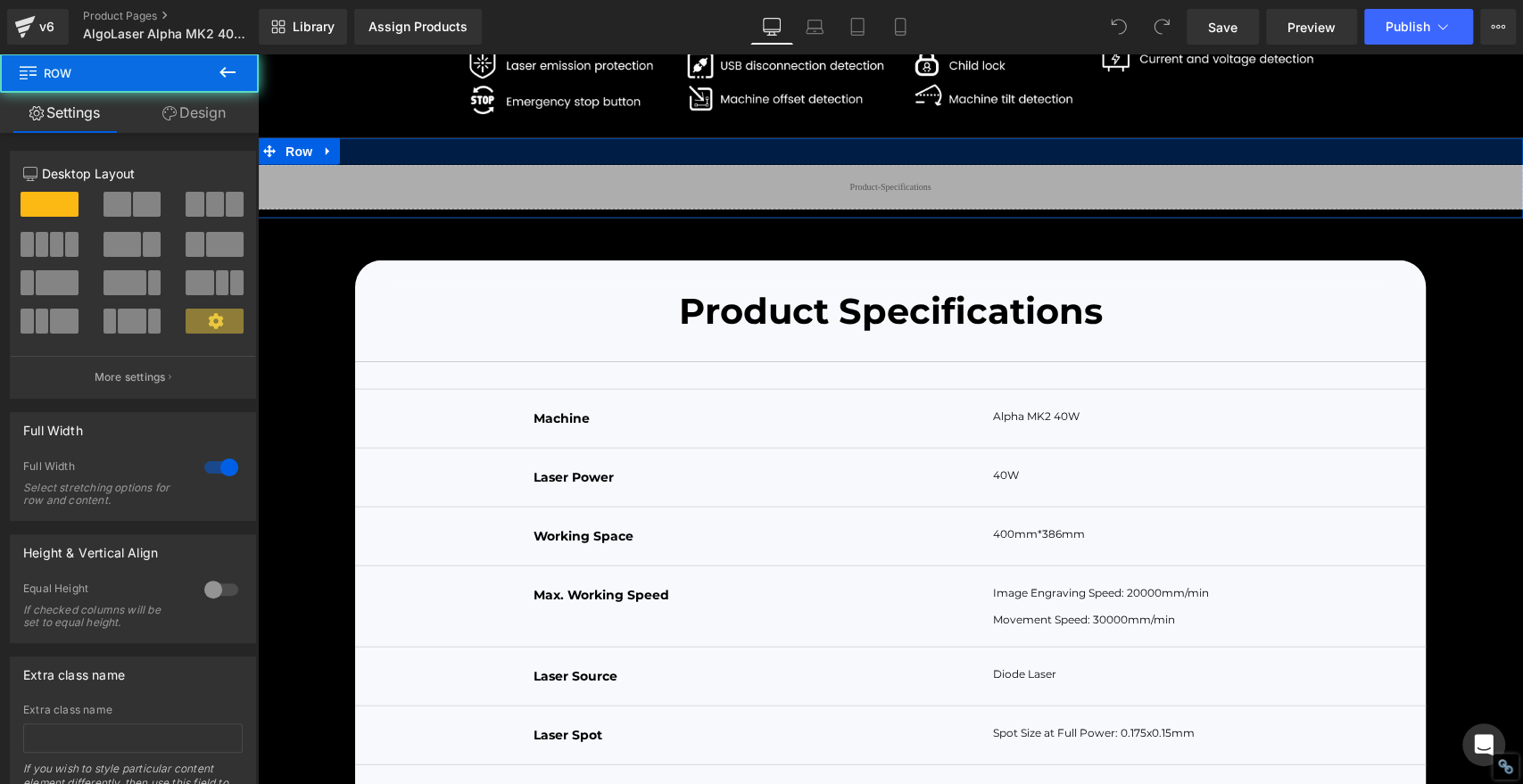
click at [651, 165] on div at bounding box center [890, 151] width 1265 height 27
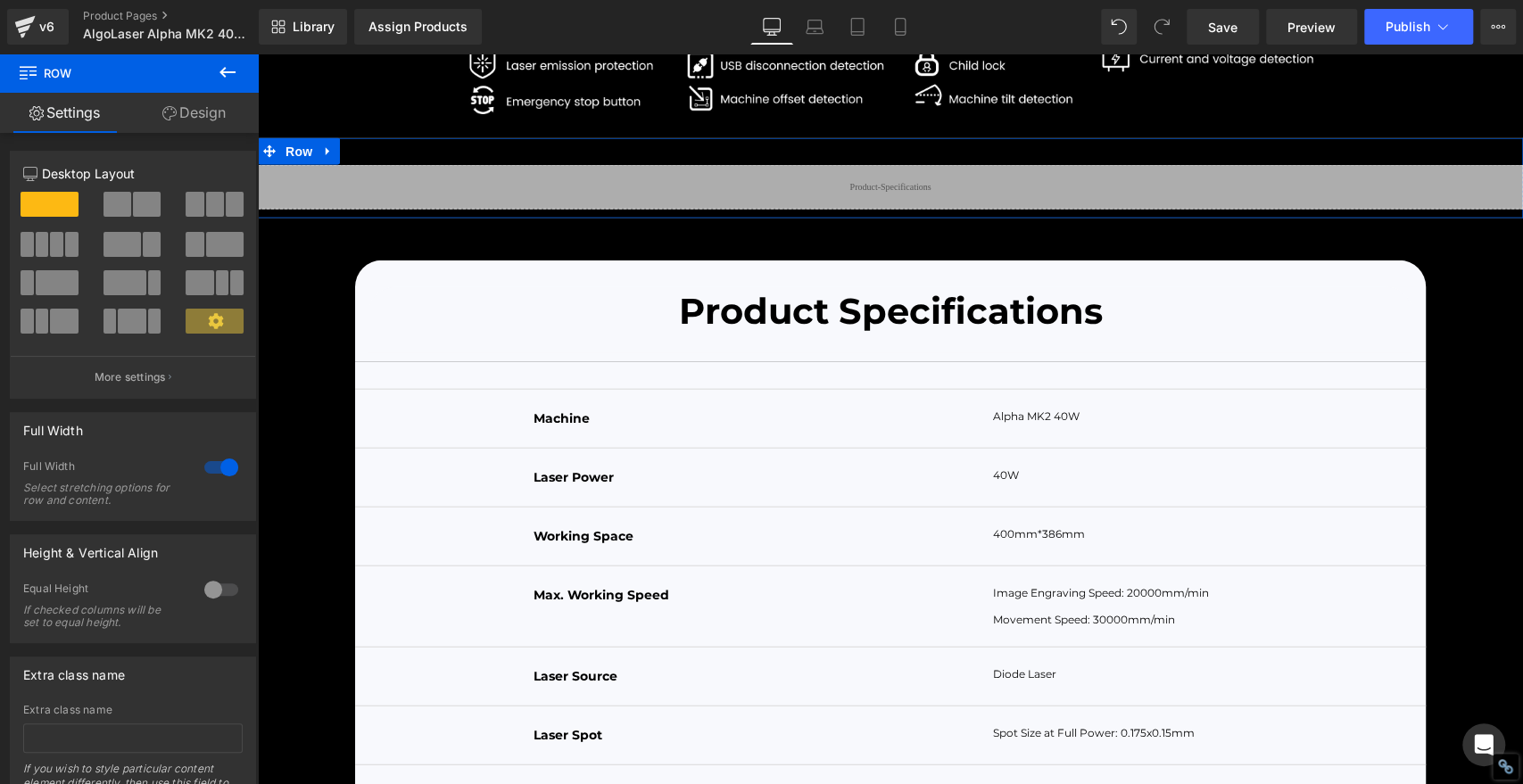
click at [194, 108] on link "Design" at bounding box center [193, 113] width 129 height 41
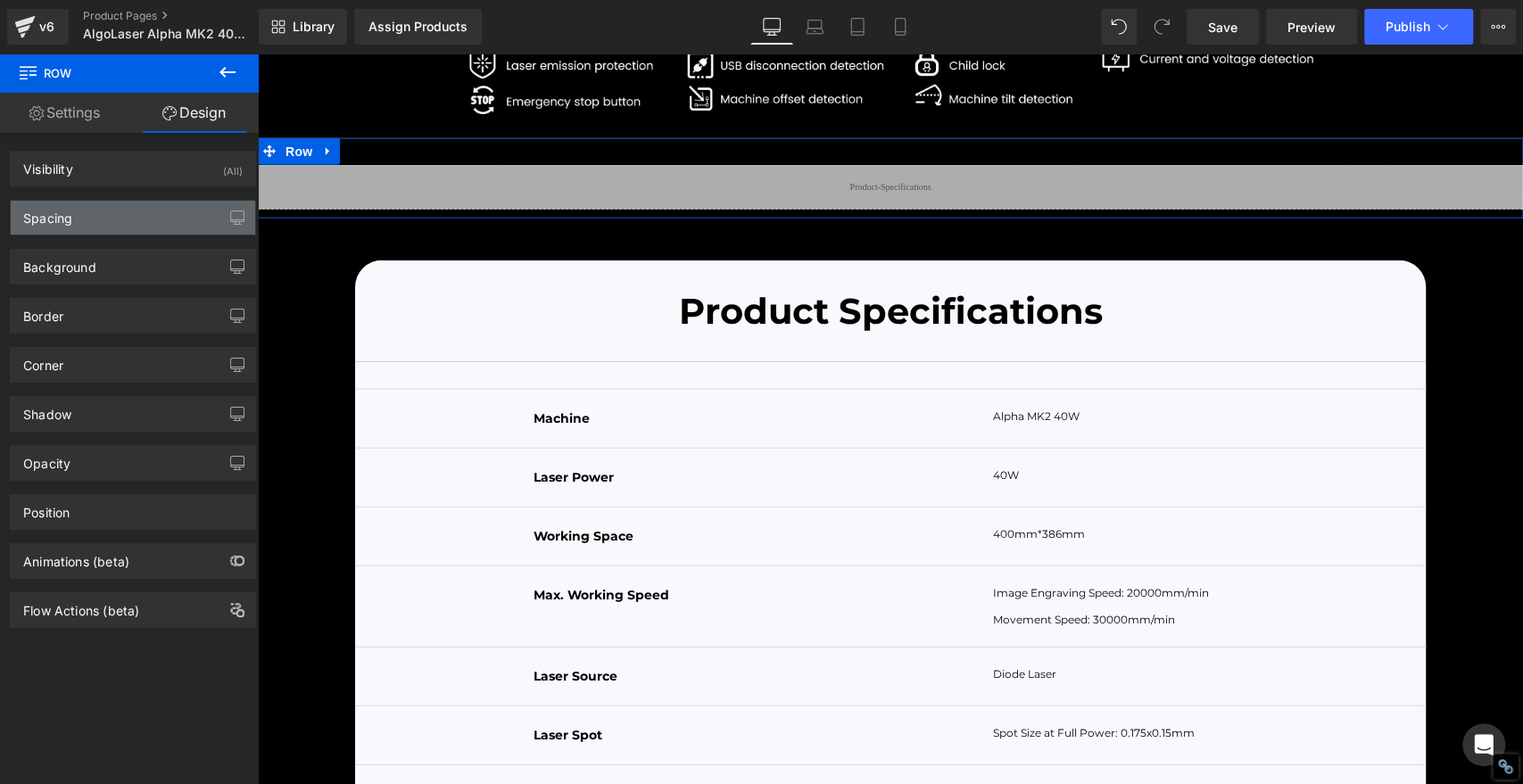
click at [64, 216] on div "Spacing" at bounding box center [47, 213] width 49 height 25
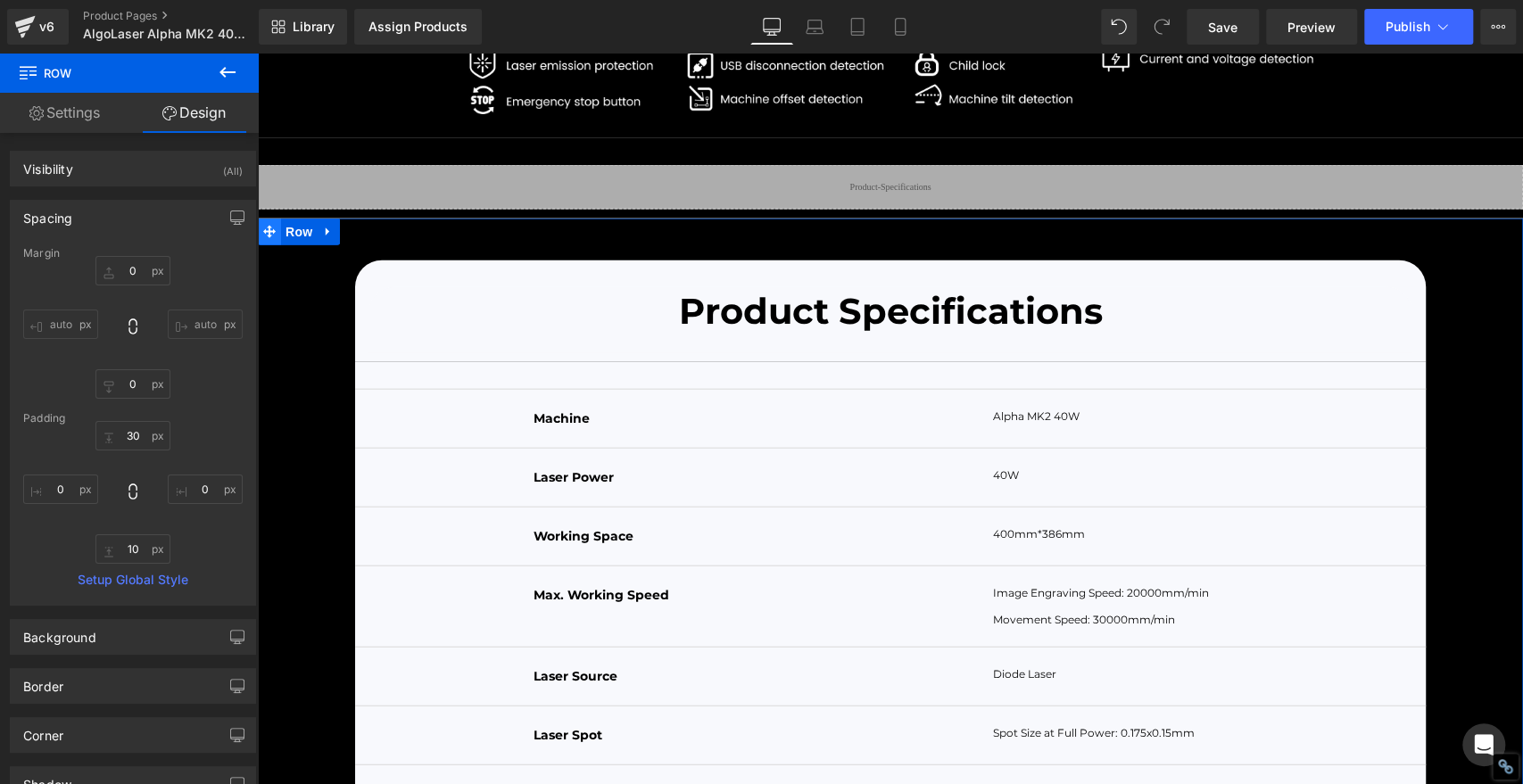
click at [264, 239] on icon at bounding box center [270, 232] width 13 height 13
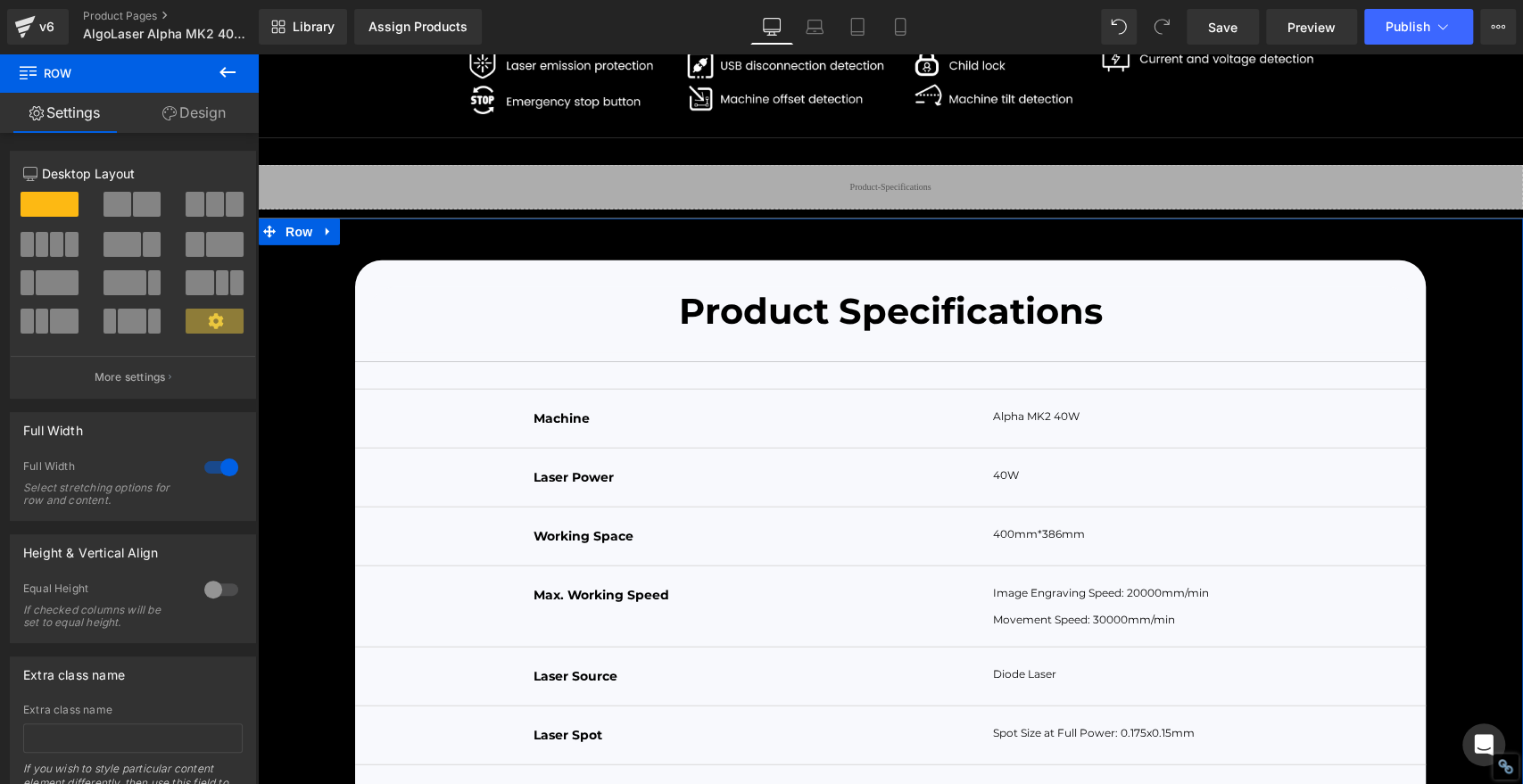
click at [199, 111] on link "Design" at bounding box center [193, 113] width 129 height 41
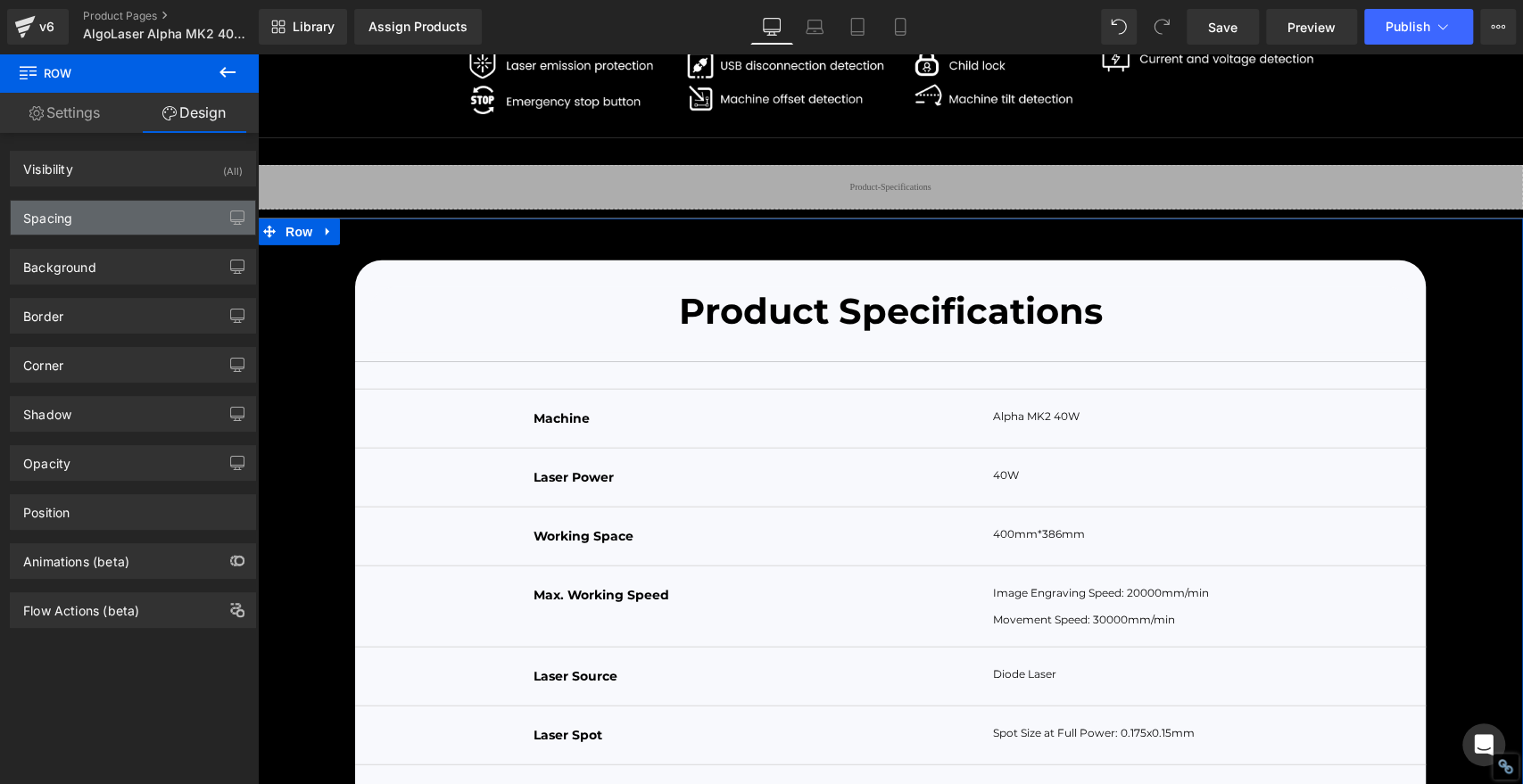
click at [70, 225] on div "Spacing" at bounding box center [47, 213] width 49 height 25
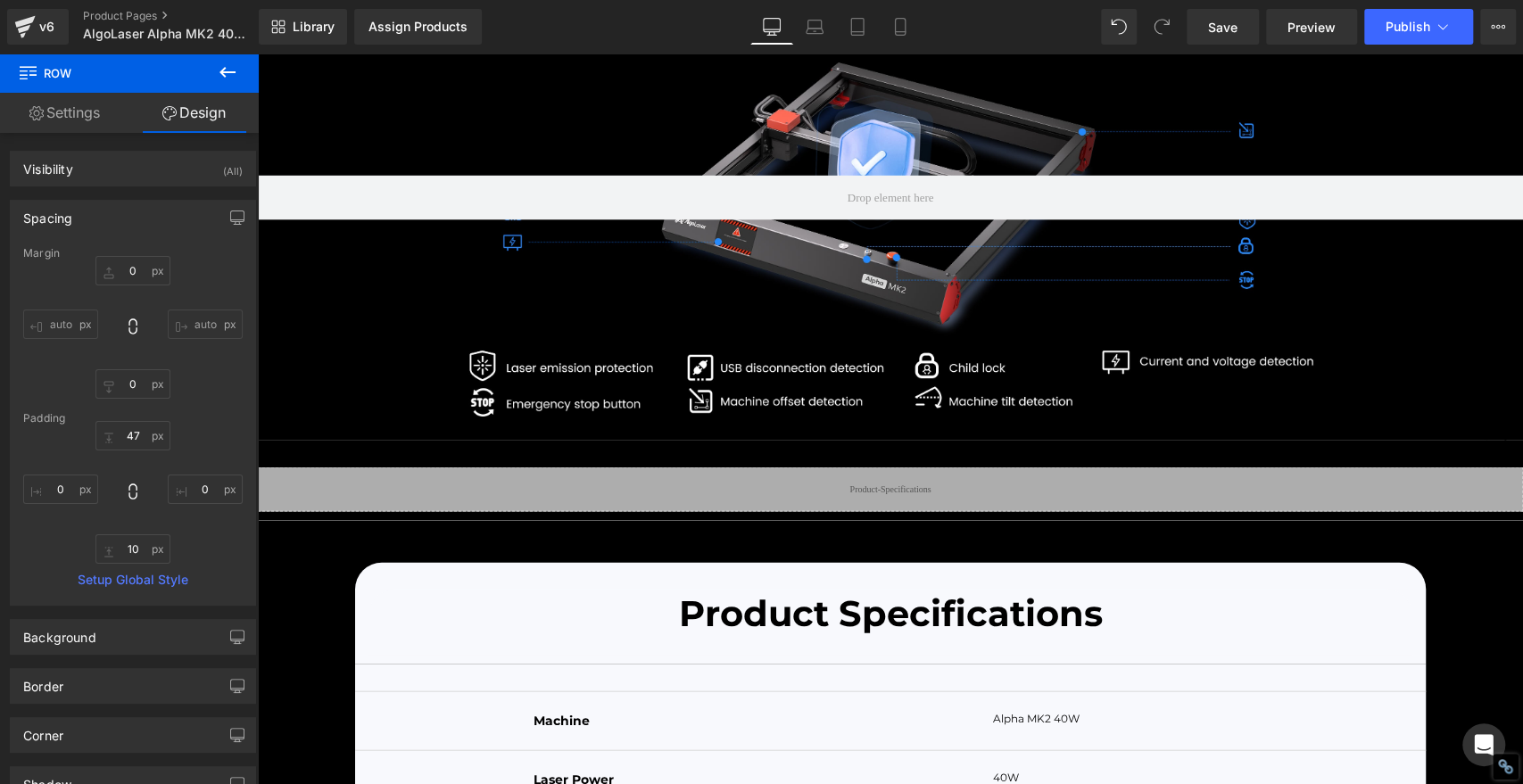
scroll to position [7038, 0]
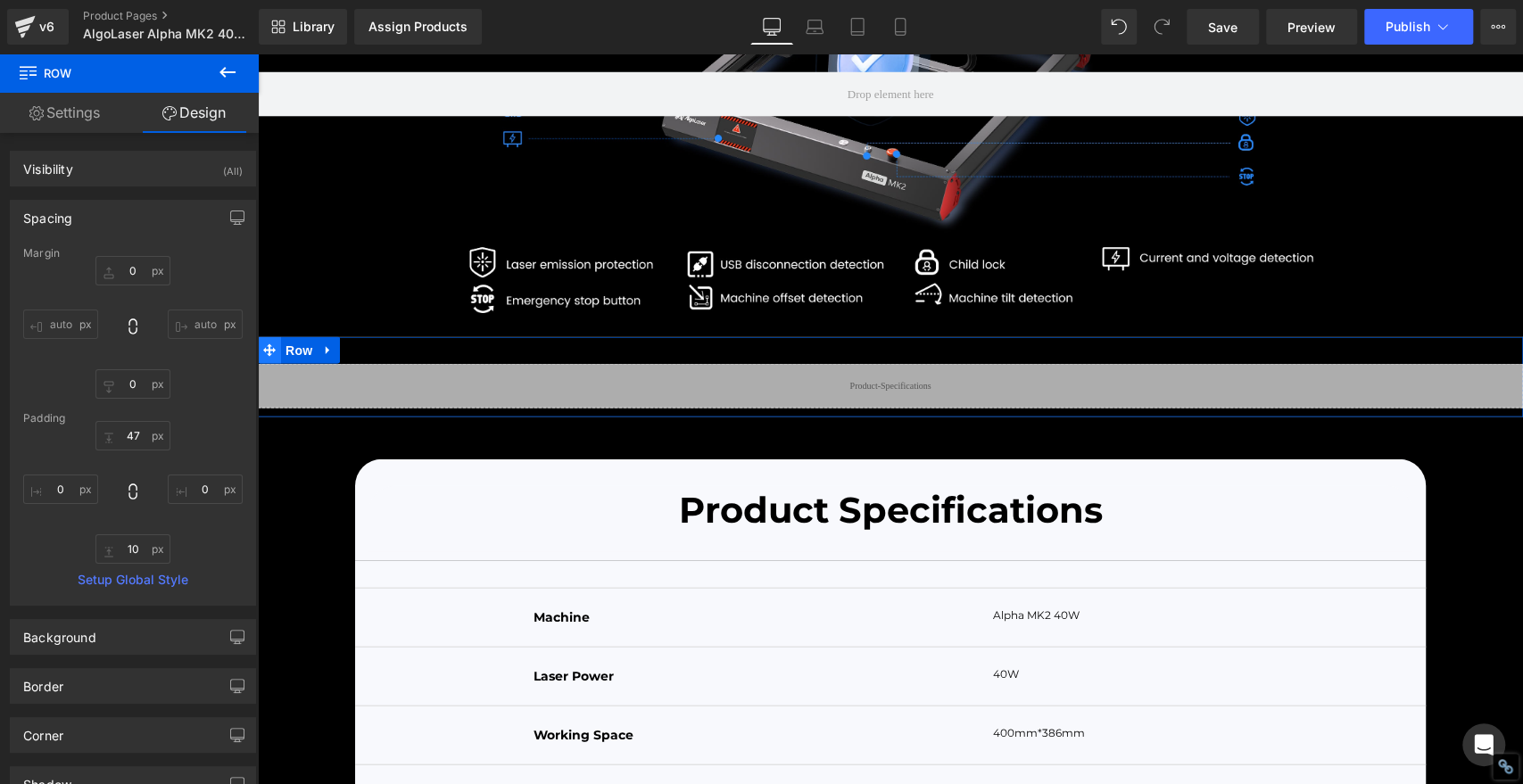
drag, startPoint x: 265, startPoint y: 388, endPoint x: 264, endPoint y: 378, distance: 10.0
click at [265, 357] on icon at bounding box center [270, 351] width 13 height 13
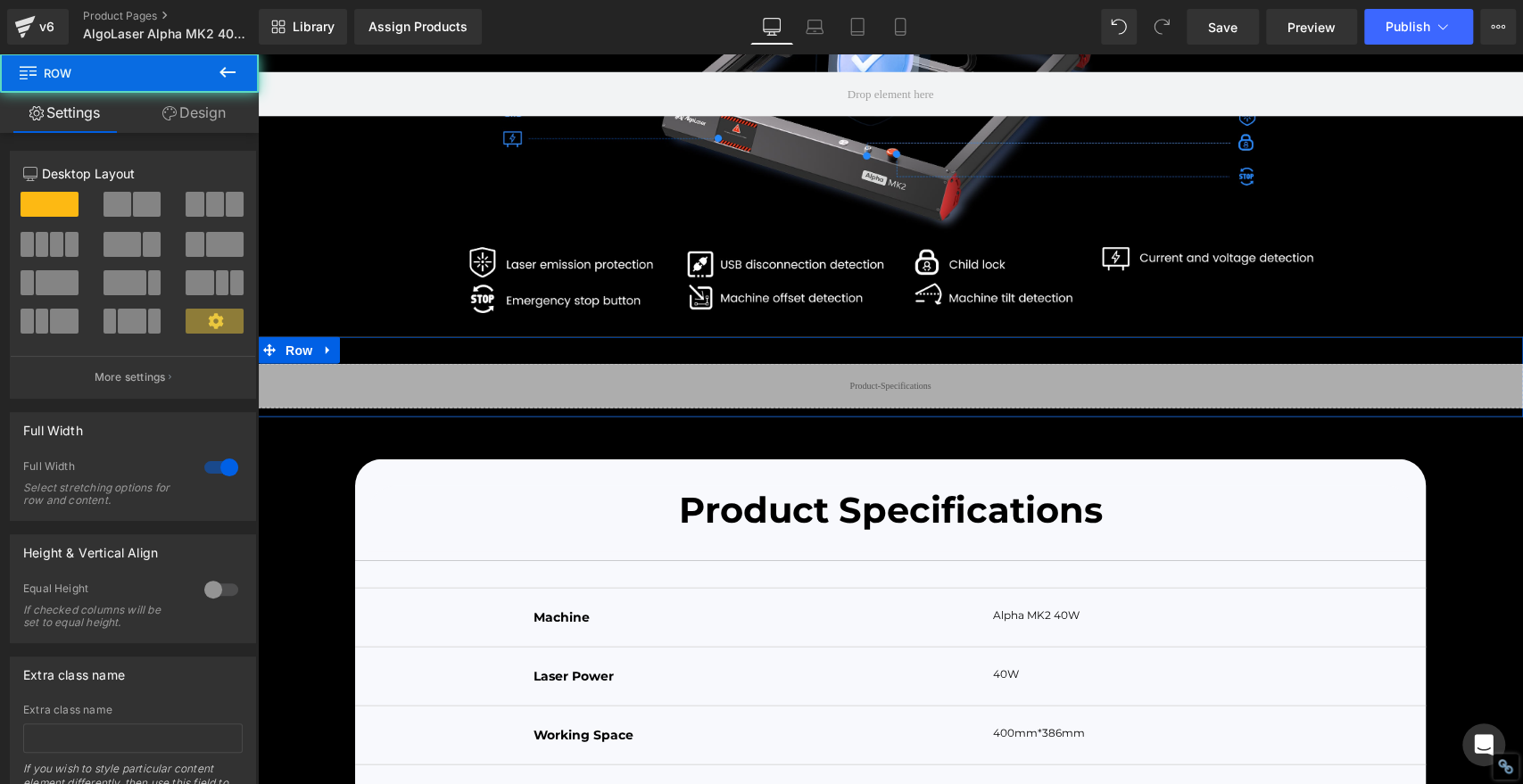
click at [198, 106] on link "Design" at bounding box center [193, 113] width 129 height 41
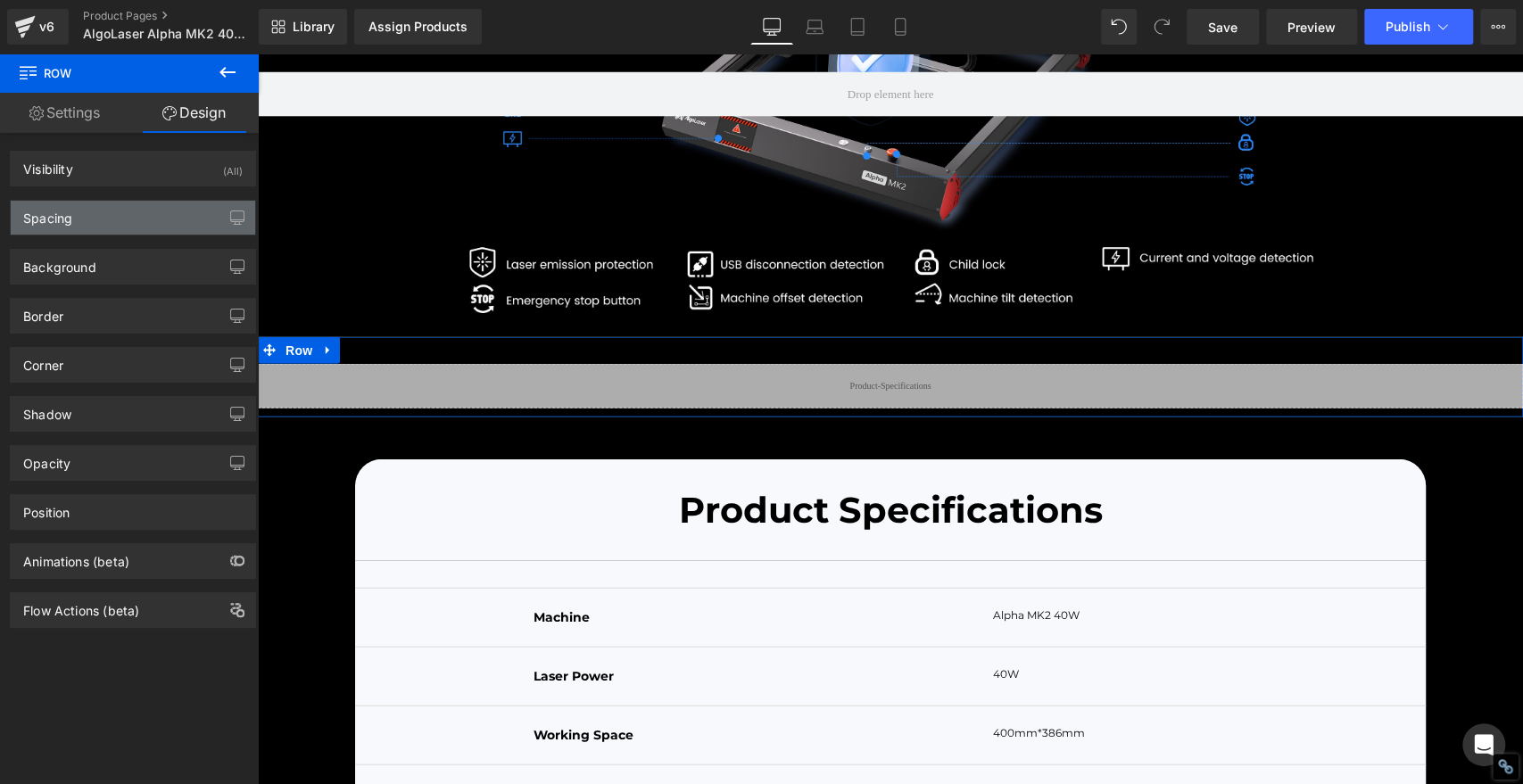
click at [54, 219] on div "Spacing" at bounding box center [47, 213] width 49 height 25
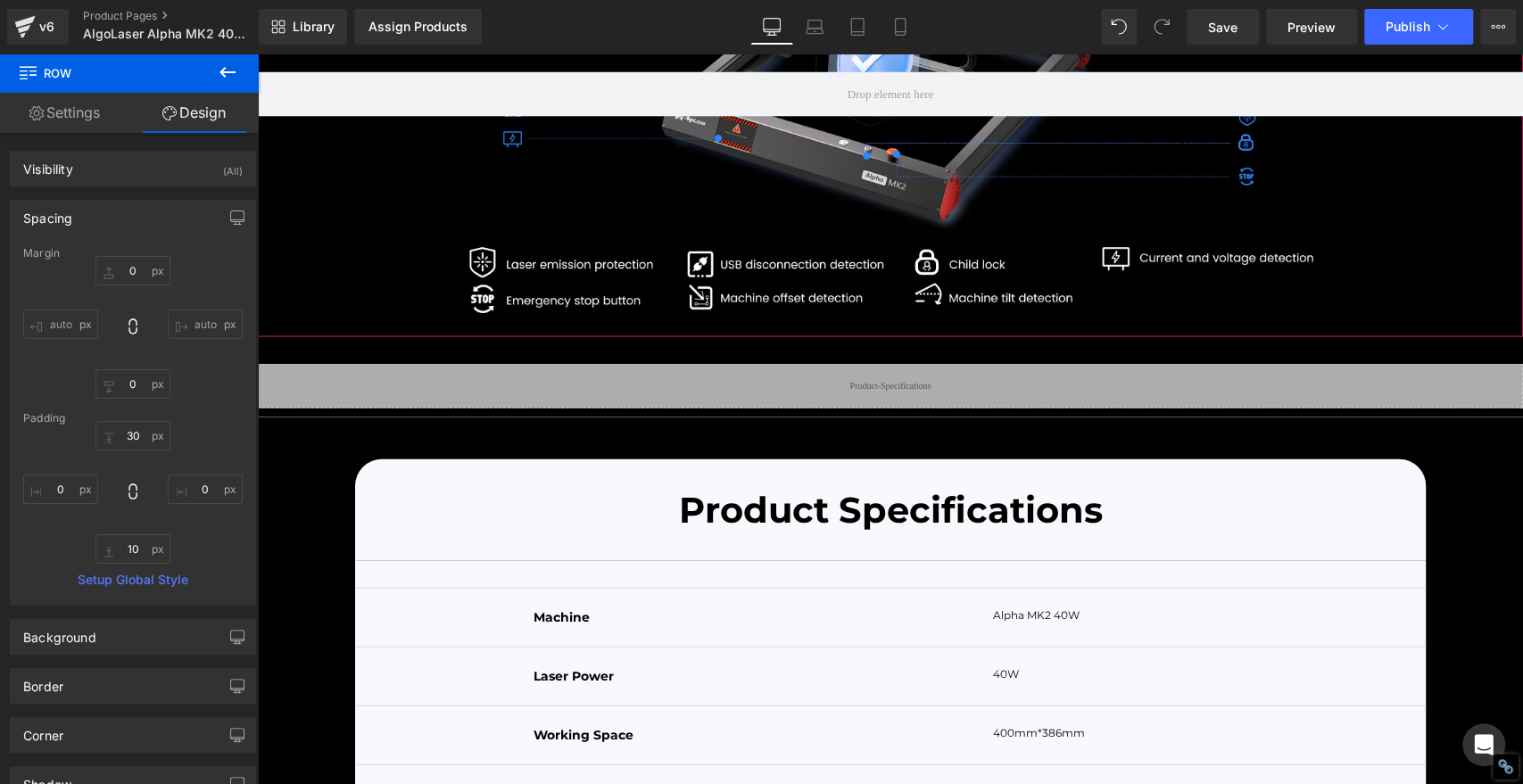
click at [354, 284] on div at bounding box center [890, 95] width 1265 height 485
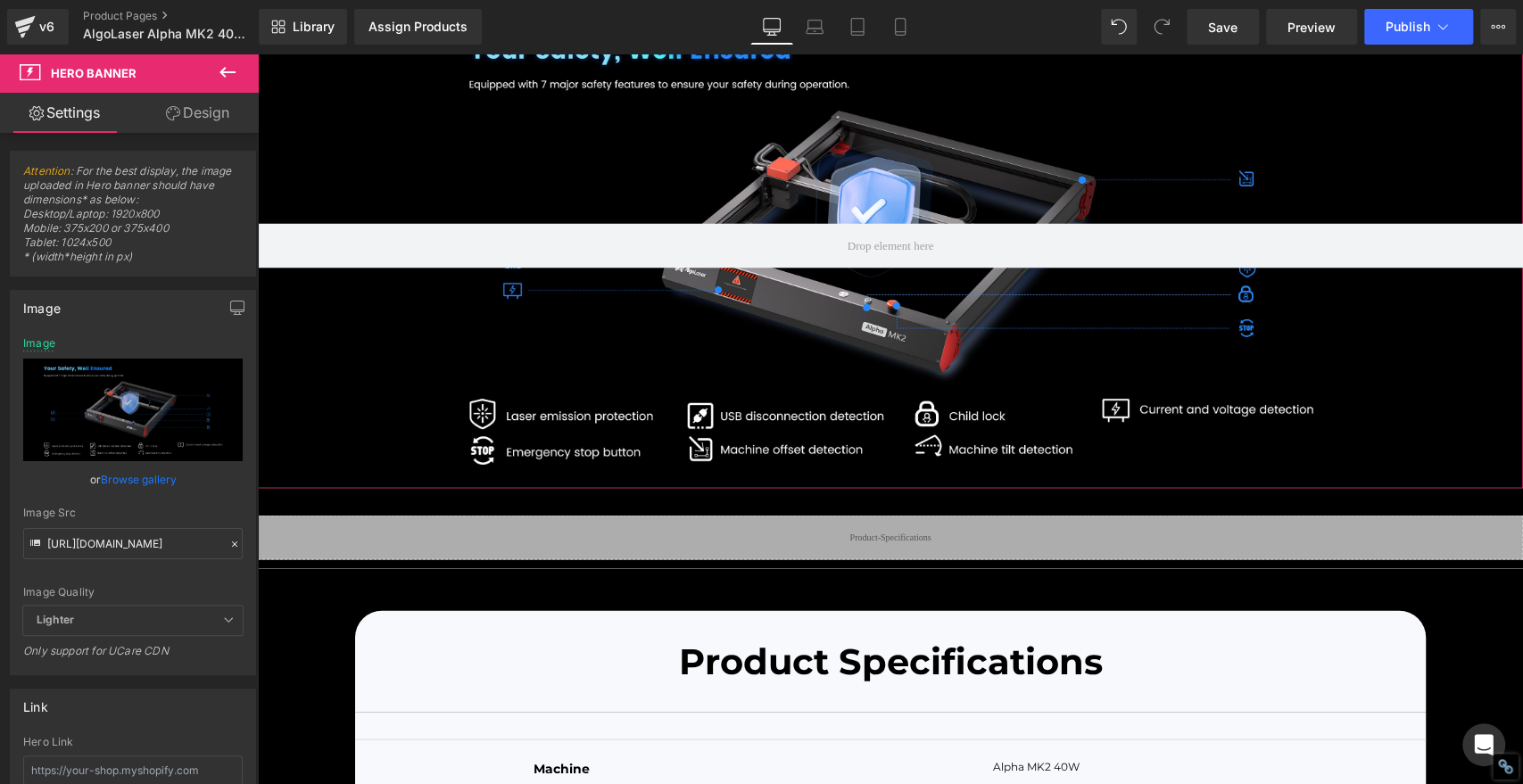
scroll to position [6741, 0]
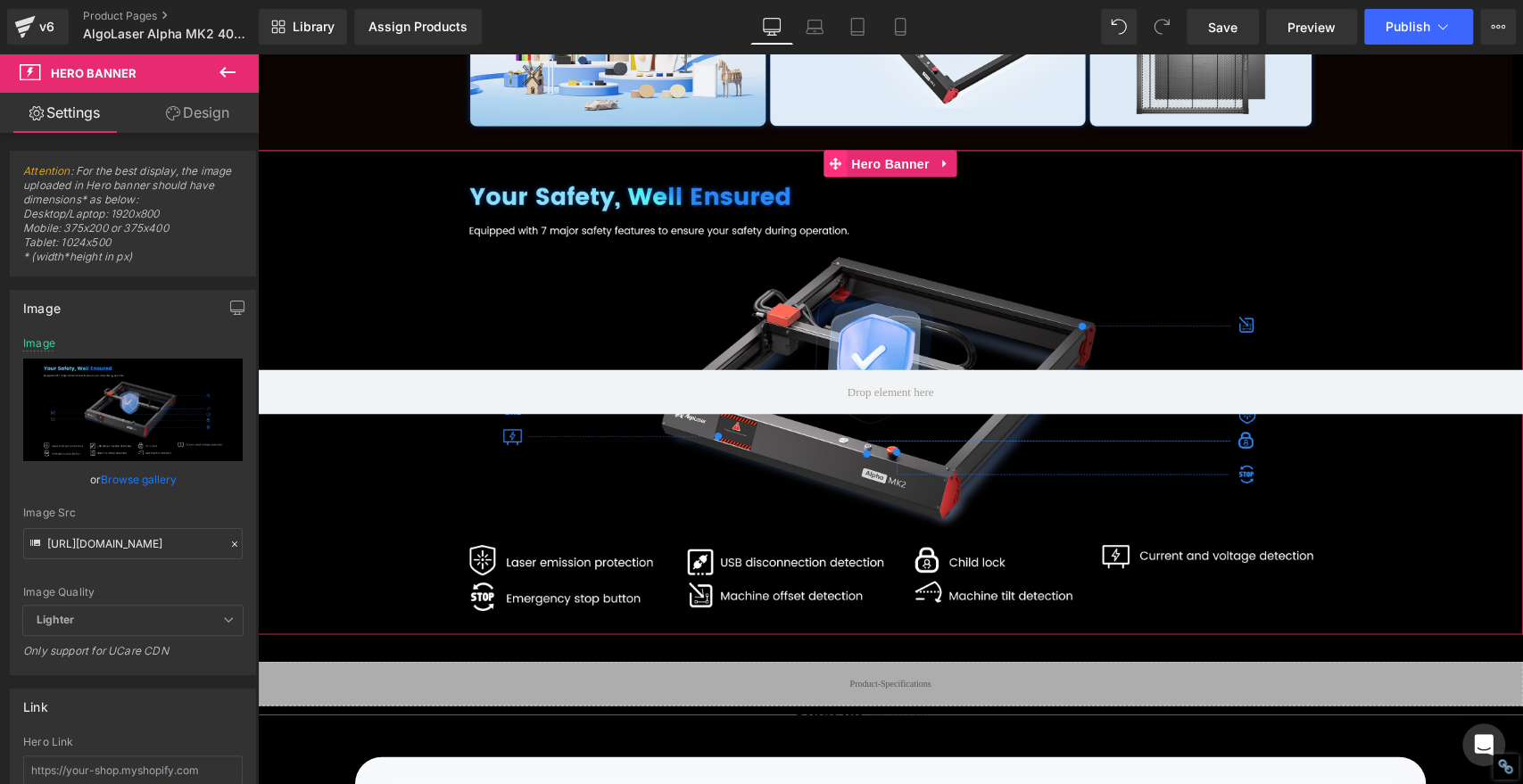
click at [830, 170] on icon at bounding box center [836, 163] width 13 height 13
click at [221, 110] on link "Design" at bounding box center [197, 113] width 129 height 41
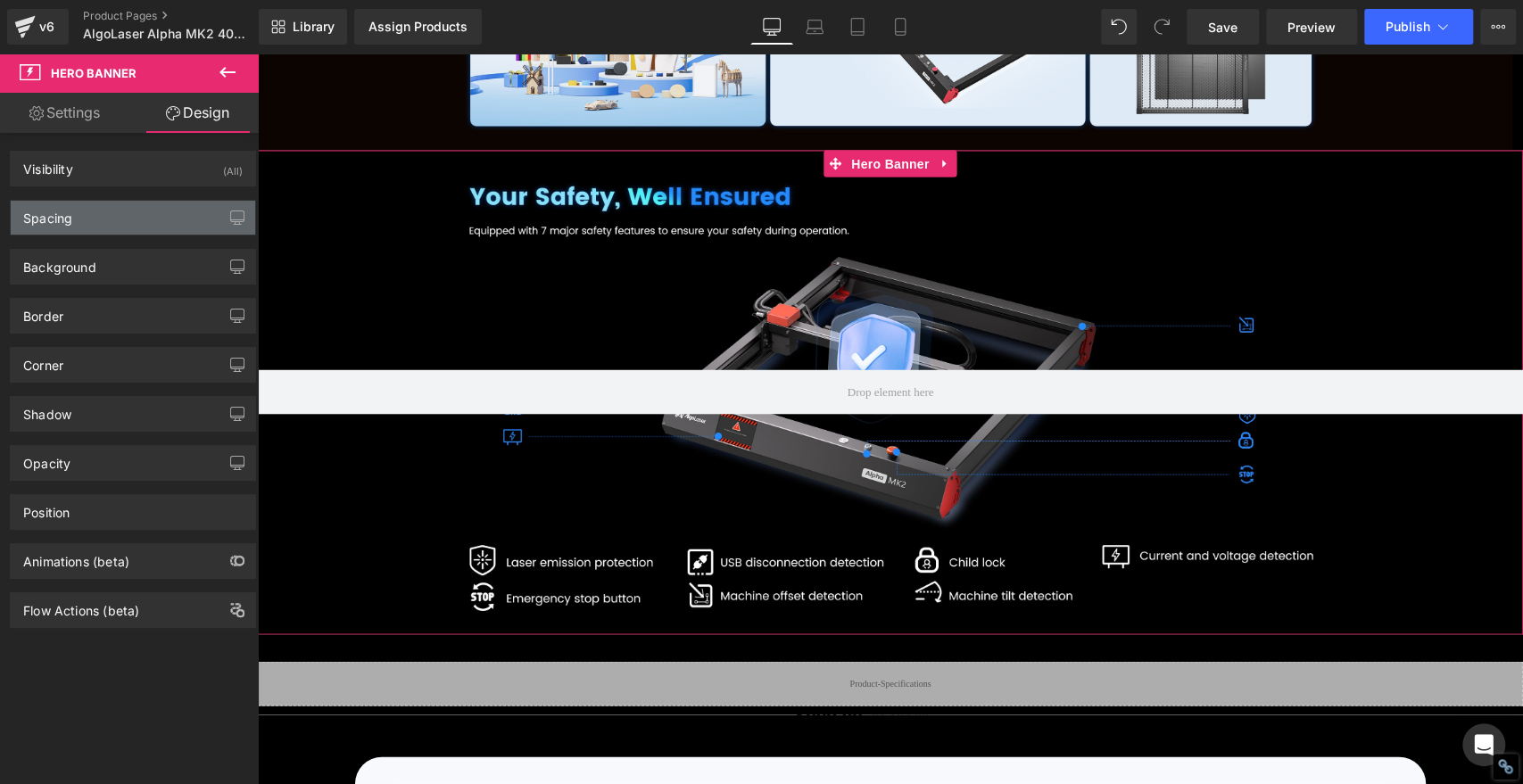
click at [77, 224] on div "Spacing" at bounding box center [133, 217] width 244 height 34
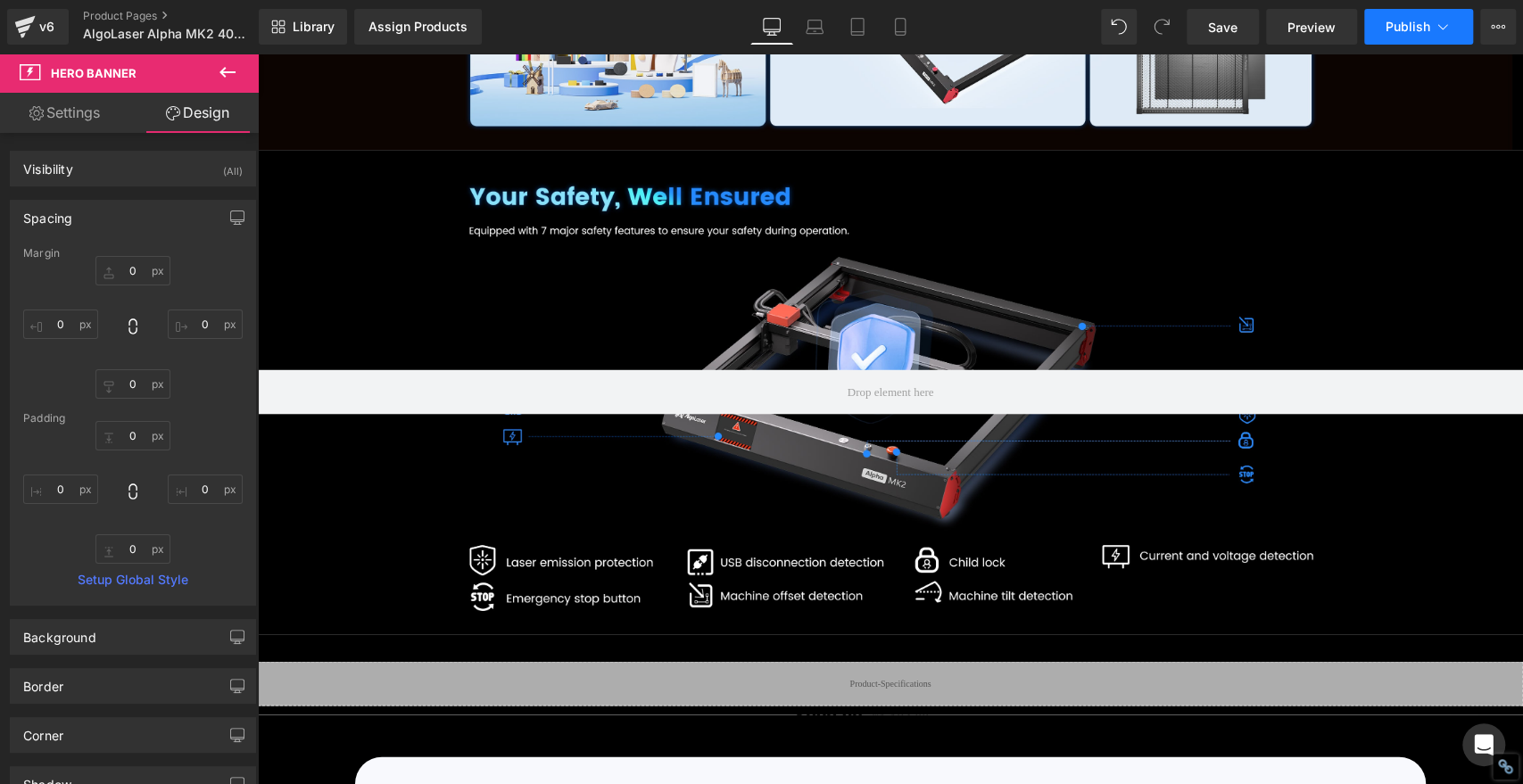
click at [1395, 19] on span "Publish" at bounding box center [1408, 26] width 44 height 14
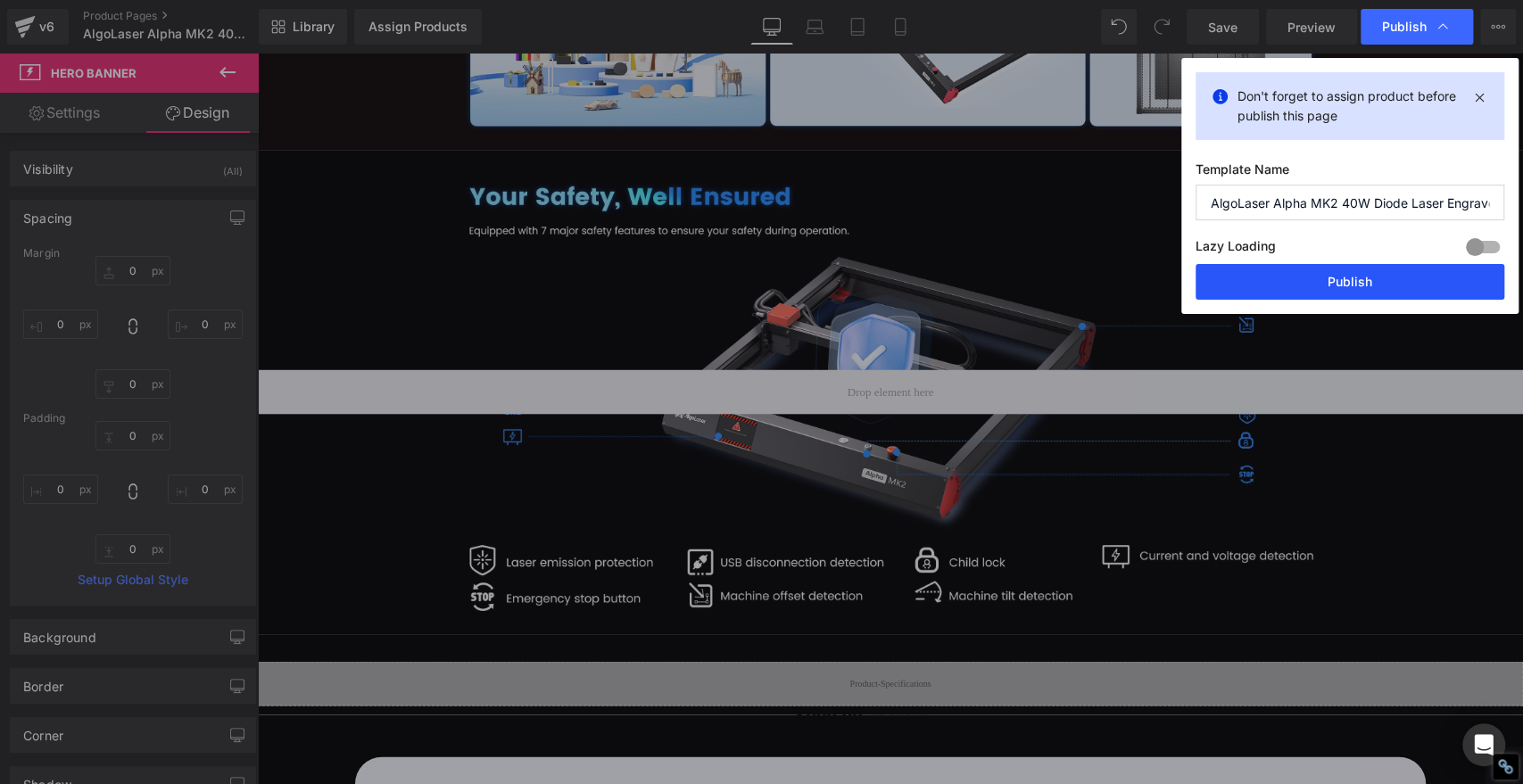
click at [1362, 285] on button "Publish" at bounding box center [1350, 282] width 309 height 36
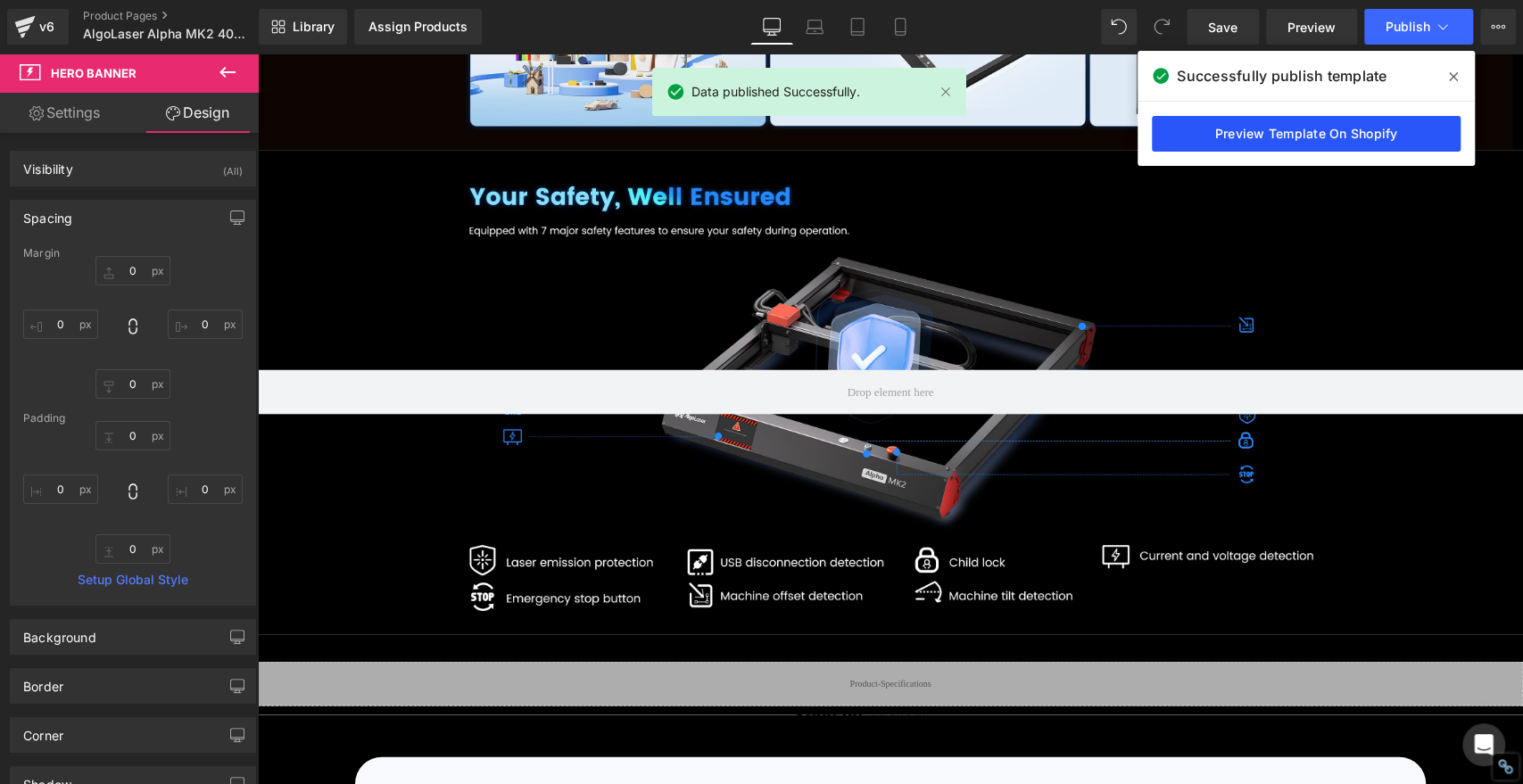
click at [1377, 136] on link "Preview Template On Shopify" at bounding box center [1306, 134] width 309 height 36
